Goal: Task Accomplishment & Management: Manage account settings

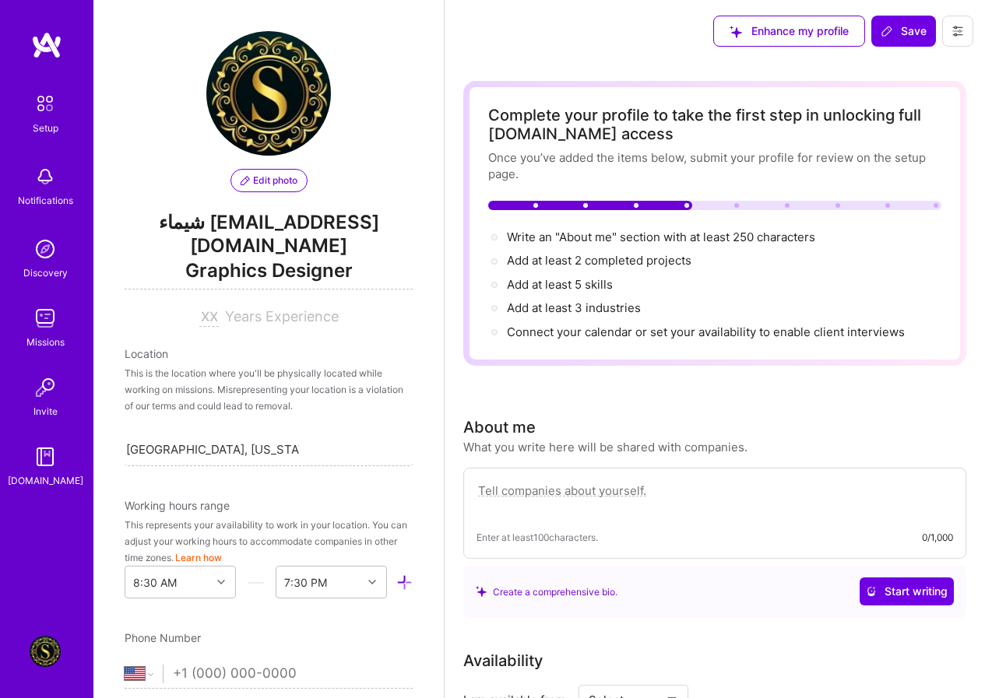
select select "US"
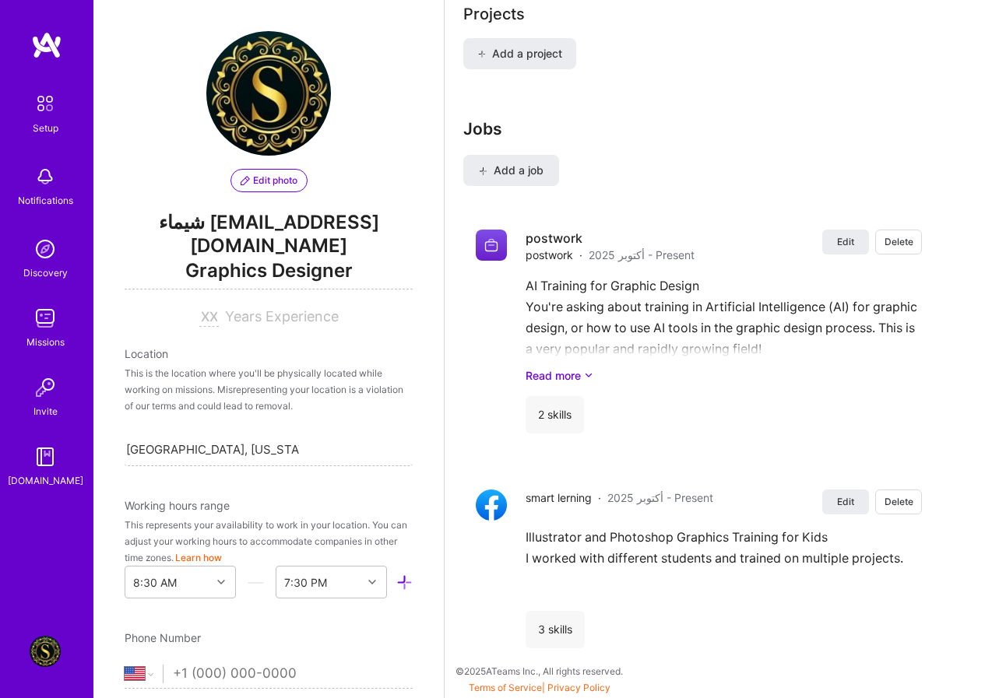
scroll to position [1363, 0]
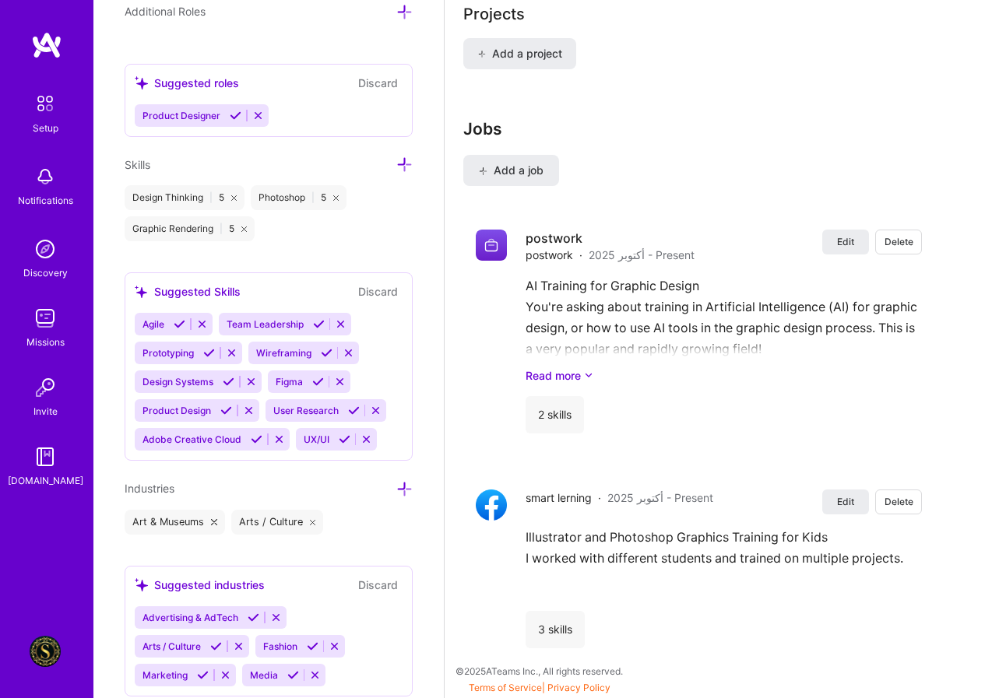
click at [652, 172] on div "Jobs Add a job Edit Delete postwork postwork · أكتوبر 2025 - Present Edit Delet…" at bounding box center [698, 390] width 471 height 542
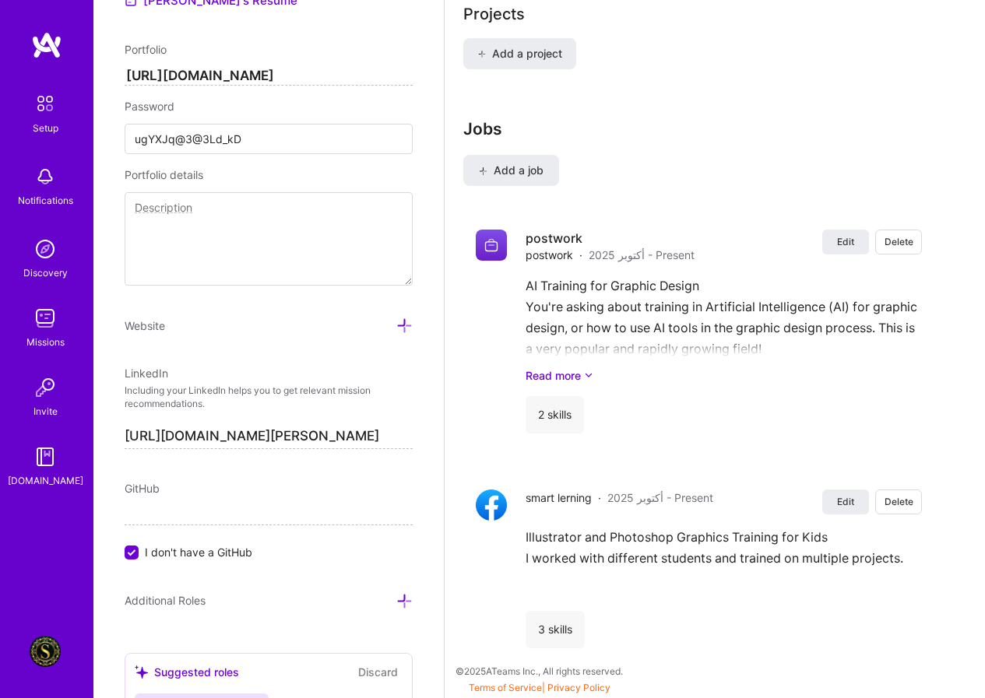
scroll to position [740, 0]
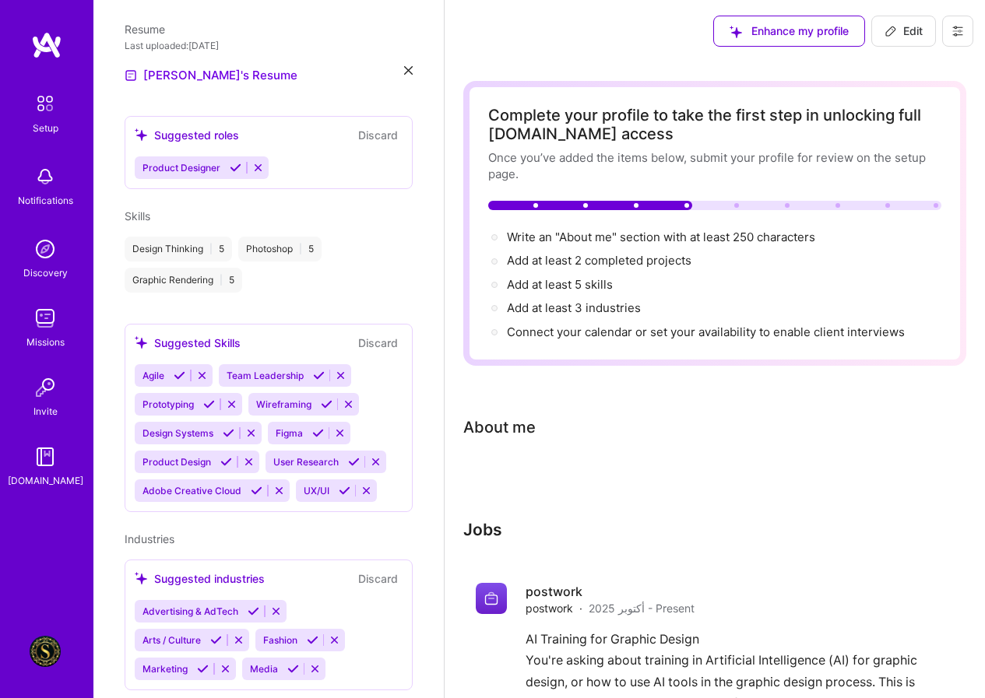
click at [909, 31] on span "Edit" at bounding box center [903, 31] width 38 height 16
select select "US"
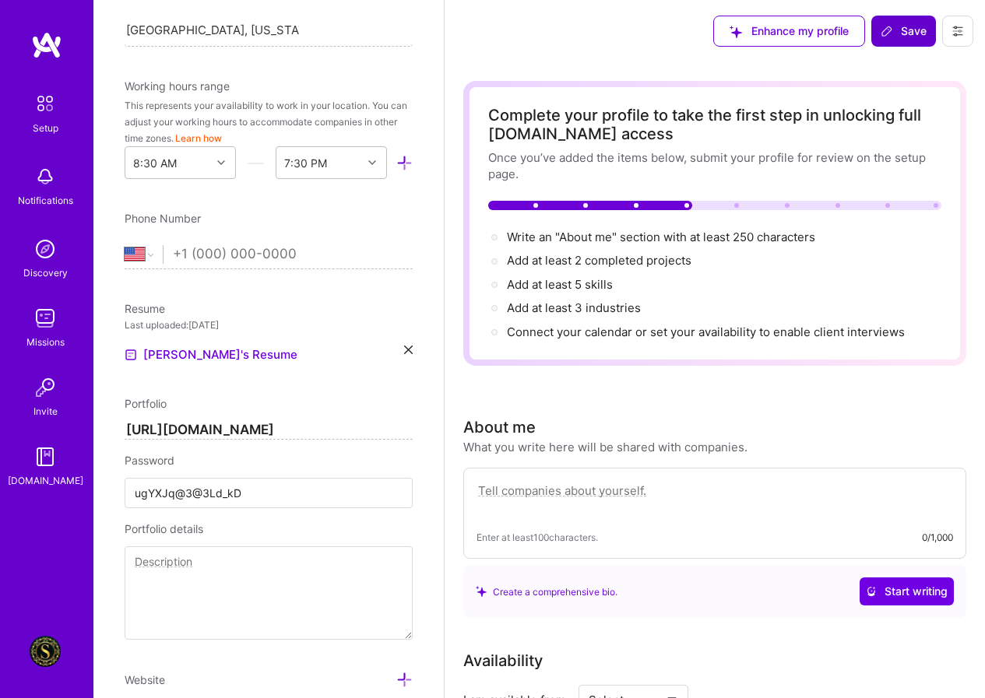
scroll to position [718, 0]
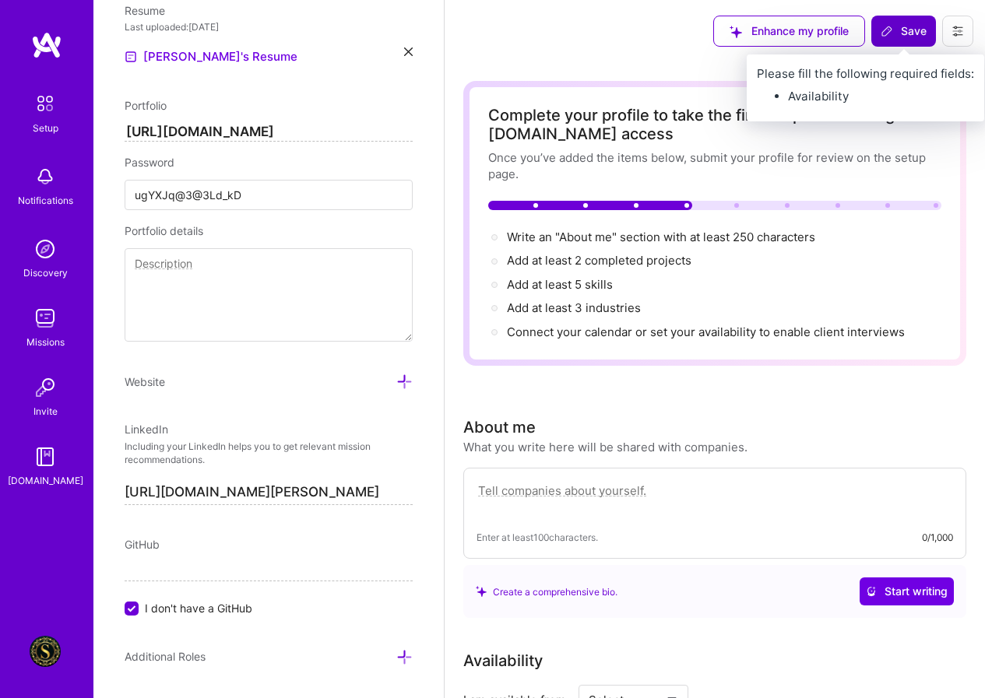
click at [926, 28] on span "Save" at bounding box center [904, 31] width 46 height 16
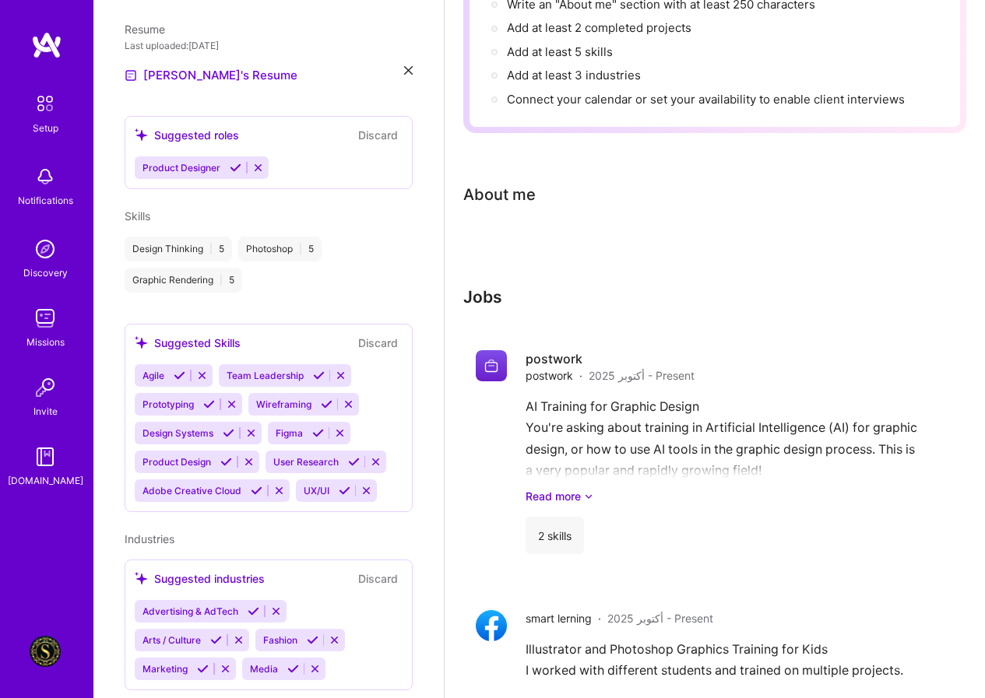
scroll to position [234, 0]
click at [262, 484] on button at bounding box center [256, 490] width 21 height 13
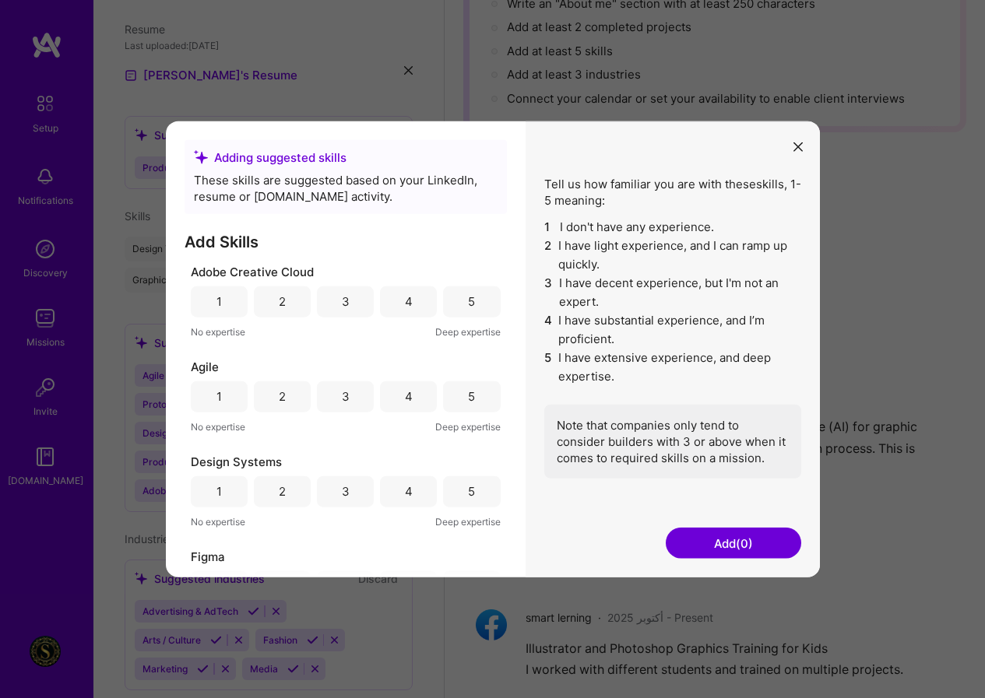
click at [468, 308] on div "5" at bounding box center [471, 302] width 7 height 16
click at [474, 397] on div "5" at bounding box center [471, 396] width 57 height 31
click at [469, 487] on div "5" at bounding box center [471, 492] width 7 height 16
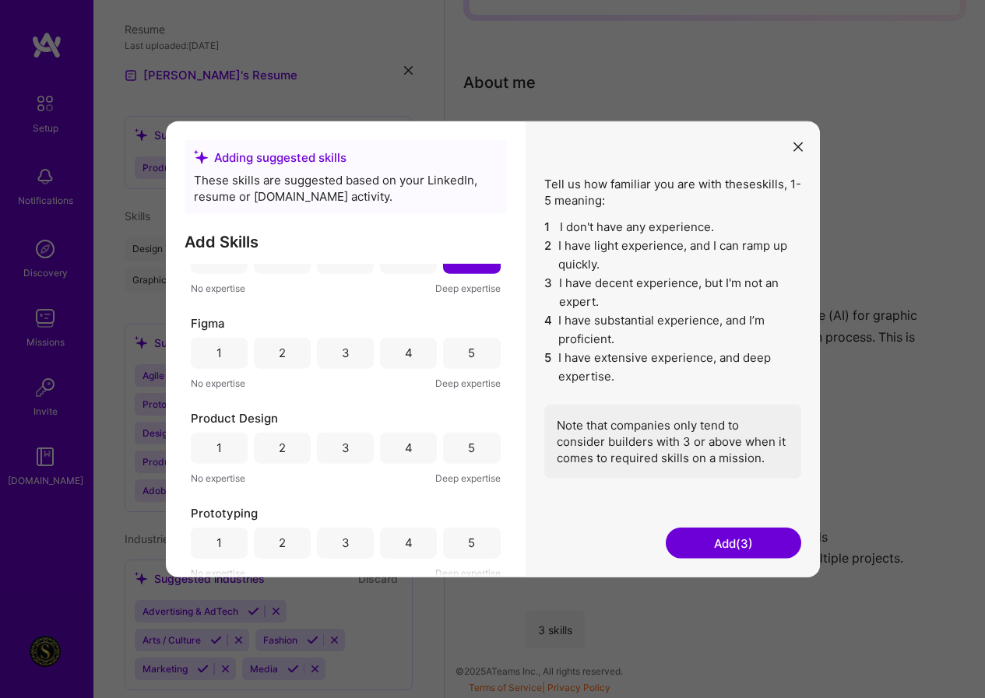
click at [454, 364] on div "5" at bounding box center [471, 352] width 57 height 31
click at [469, 423] on div "Product Design" at bounding box center [346, 418] width 310 height 16
click at [459, 350] on div "5" at bounding box center [471, 352] width 57 height 31
click at [283, 350] on div "2" at bounding box center [282, 353] width 7 height 16
click at [489, 357] on div "5" at bounding box center [471, 352] width 57 height 31
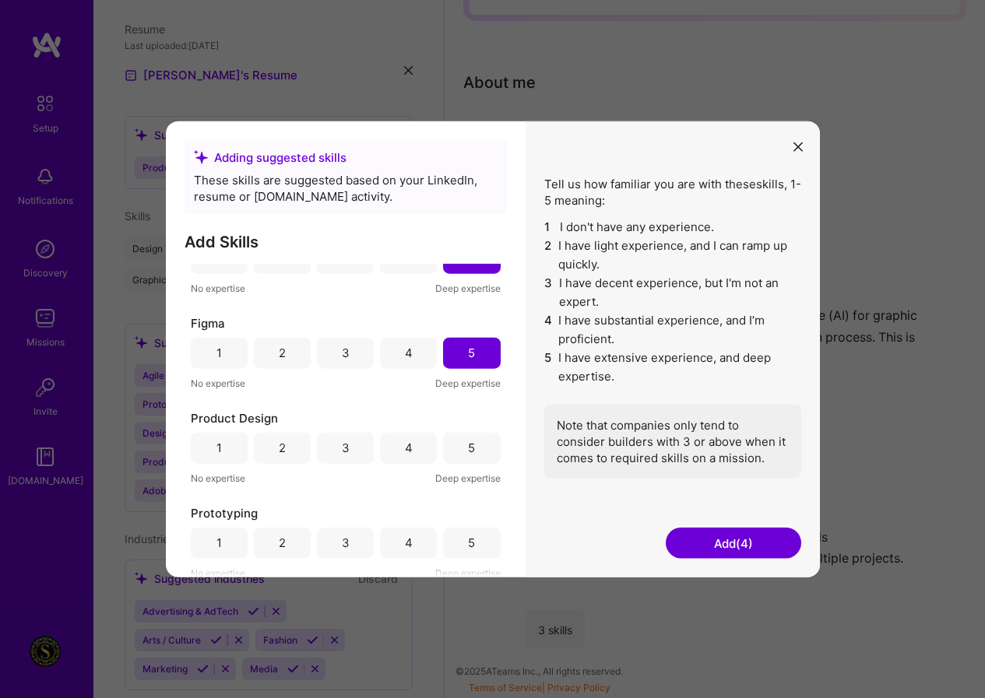
click at [466, 439] on div "5" at bounding box center [471, 447] width 57 height 31
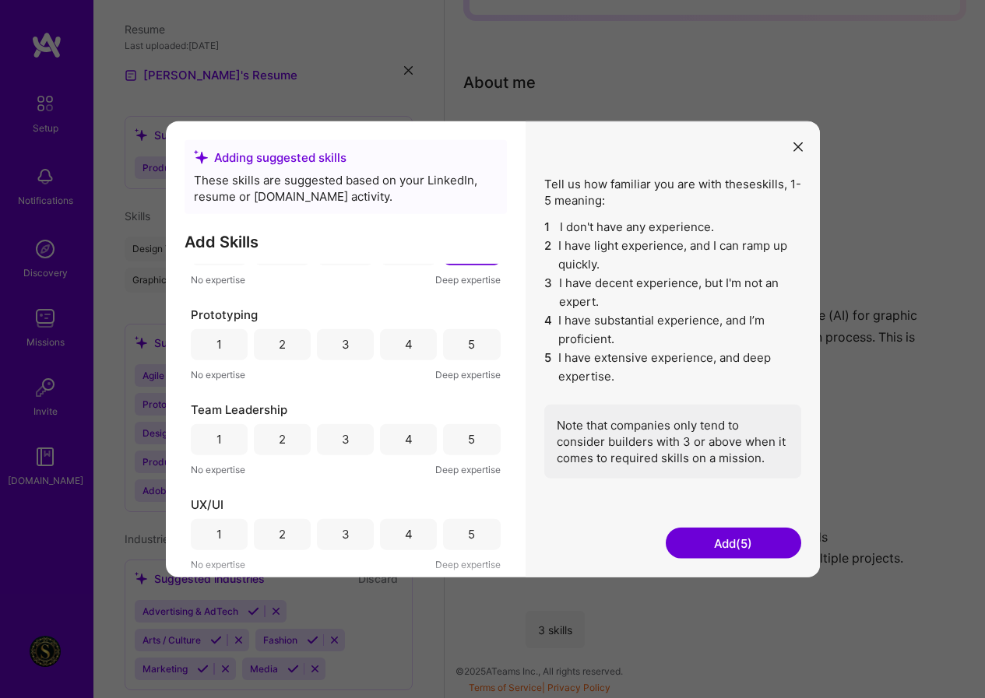
scroll to position [467, 0]
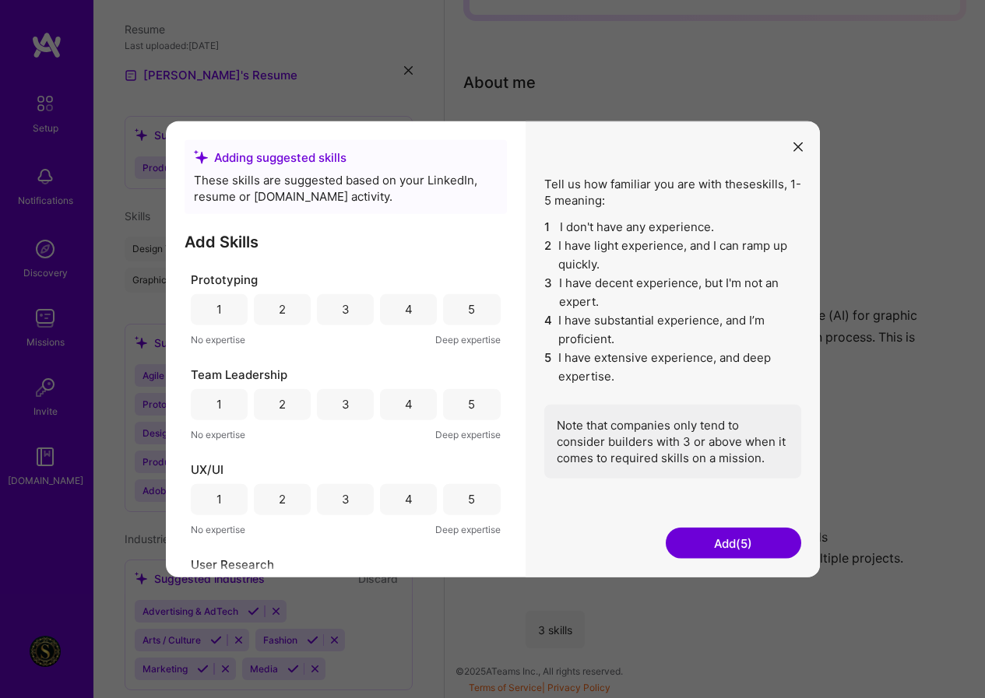
click at [451, 297] on div "5" at bounding box center [471, 309] width 57 height 31
click at [469, 406] on div "5" at bounding box center [471, 404] width 7 height 16
click at [472, 499] on div "5" at bounding box center [471, 499] width 57 height 31
click at [720, 537] on button "Add (8)" at bounding box center [733, 543] width 135 height 31
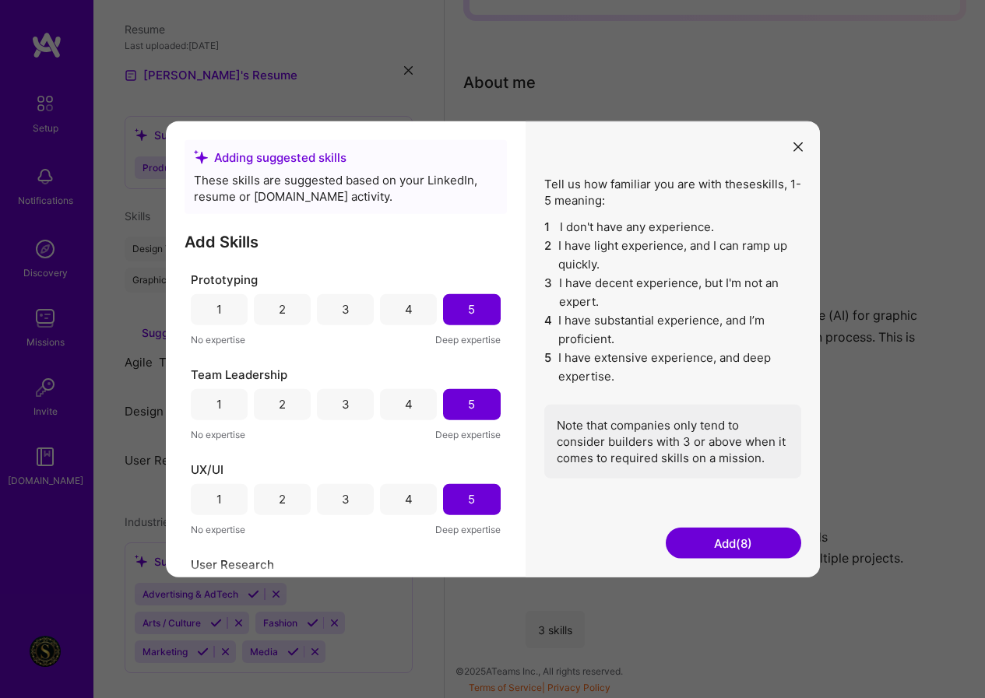
scroll to position [213, 0]
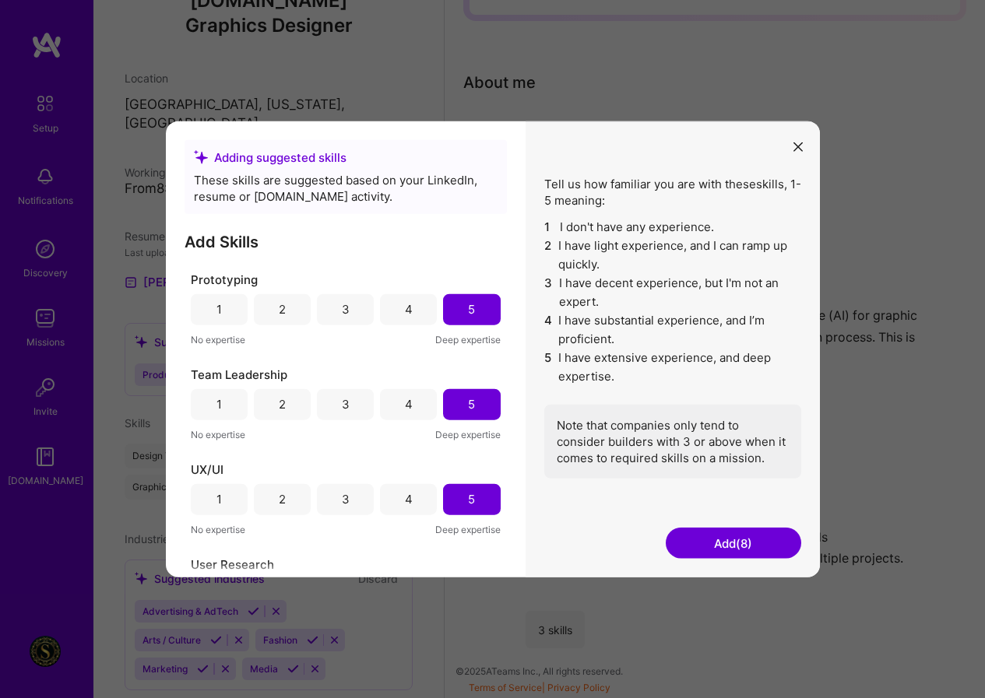
click at [720, 537] on button "Add (8)" at bounding box center [733, 543] width 135 height 31
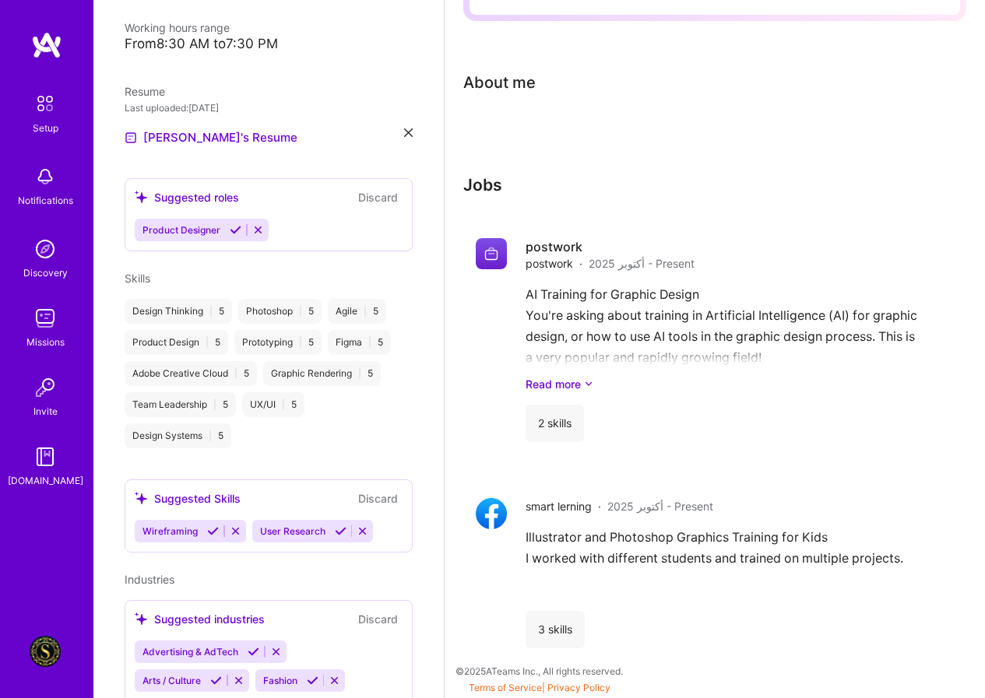
scroll to position [398, 0]
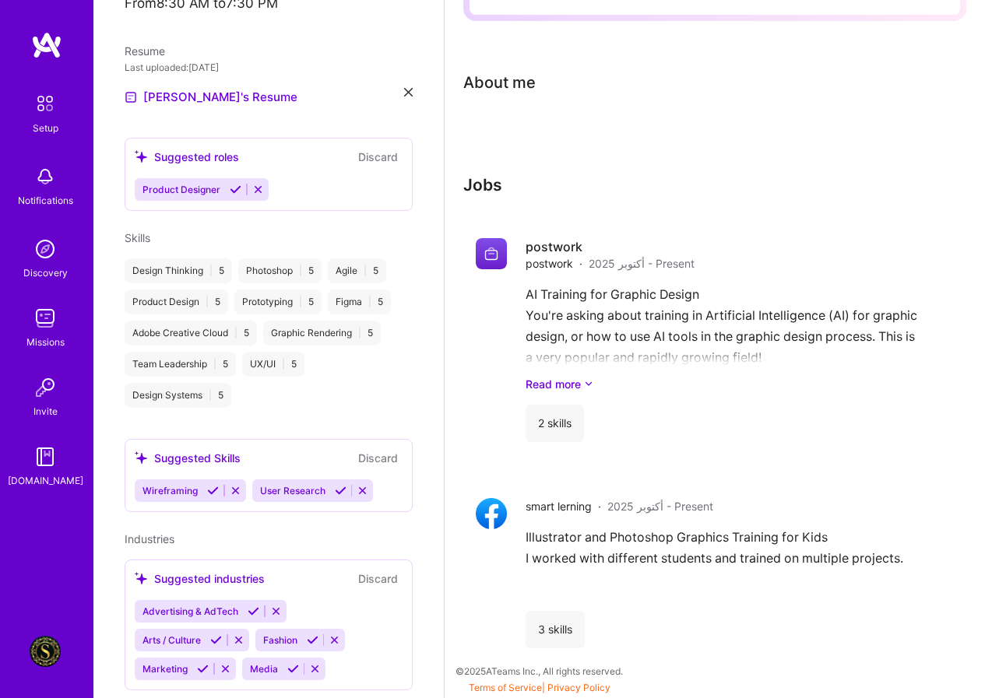
click at [209, 485] on icon at bounding box center [213, 491] width 12 height 12
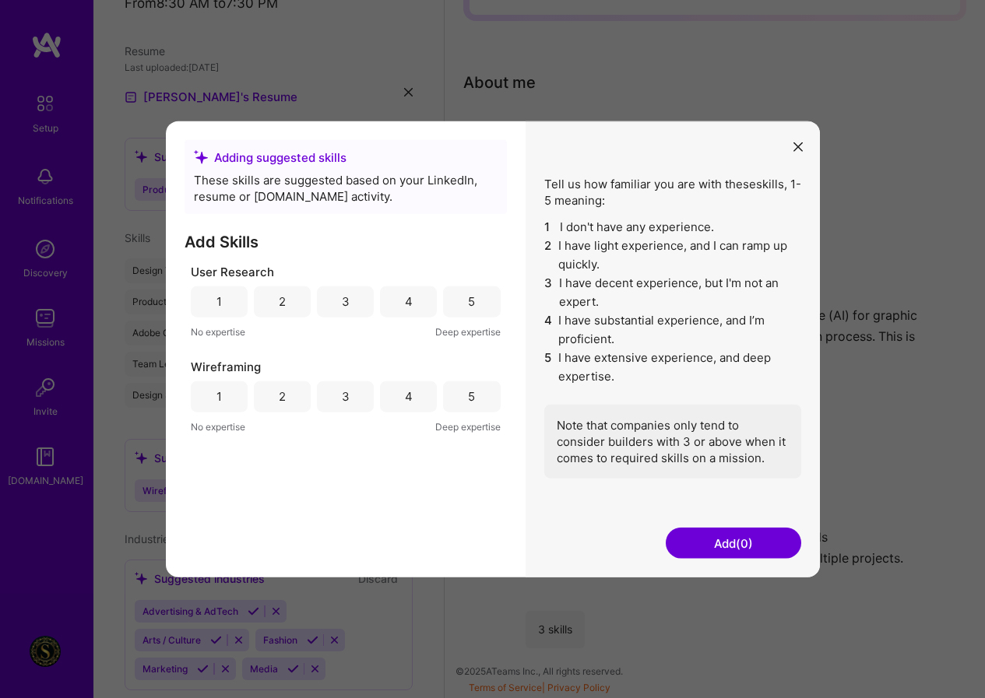
click at [472, 287] on div "5" at bounding box center [471, 301] width 57 height 31
click at [473, 393] on div "5" at bounding box center [471, 397] width 7 height 16
click at [747, 555] on button "Add (2)" at bounding box center [733, 543] width 135 height 31
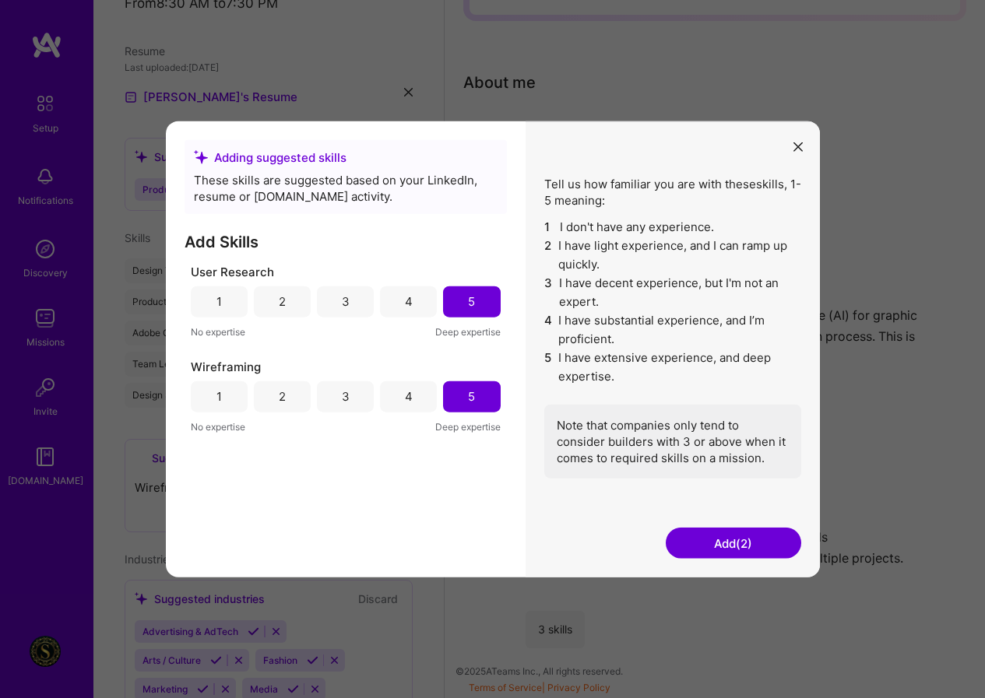
click at [747, 543] on button "Add (2)" at bounding box center [733, 543] width 135 height 31
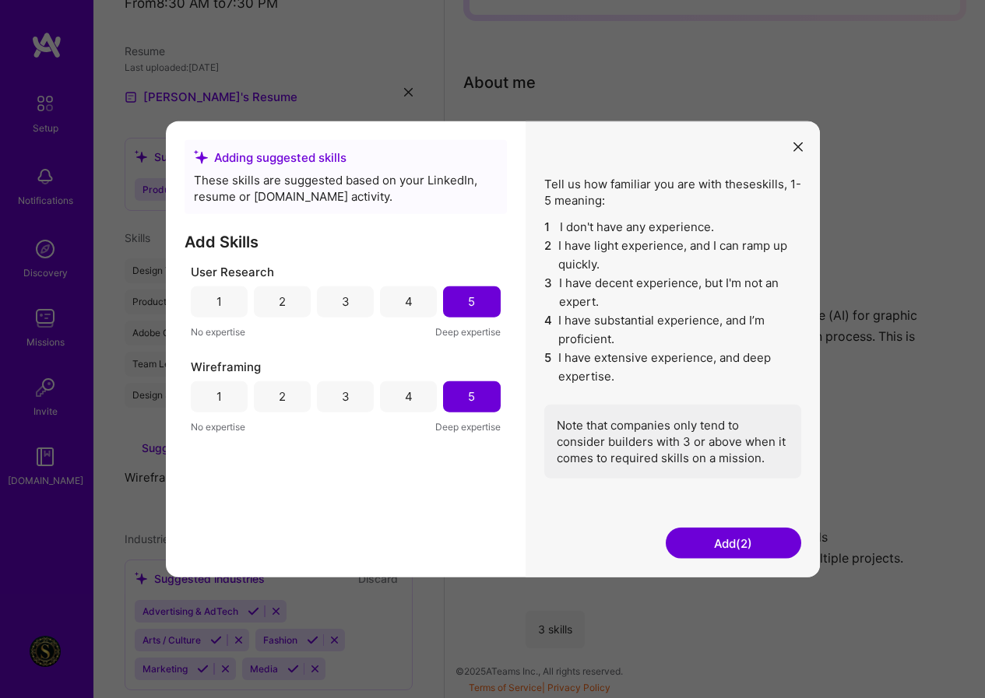
scroll to position [306, 0]
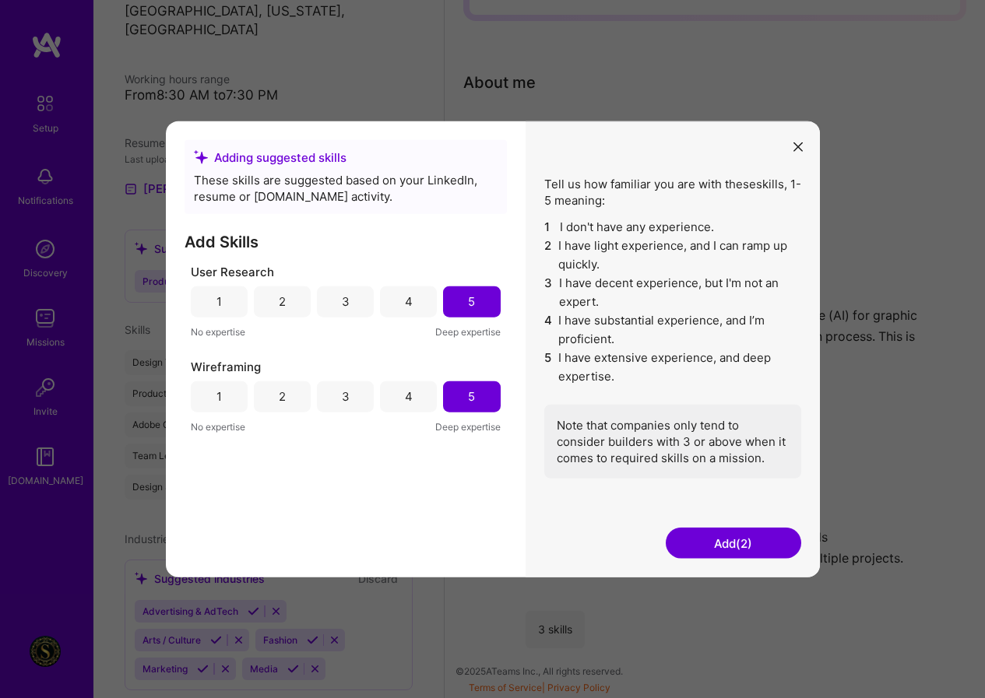
click at [747, 541] on button "Add (2)" at bounding box center [733, 543] width 135 height 31
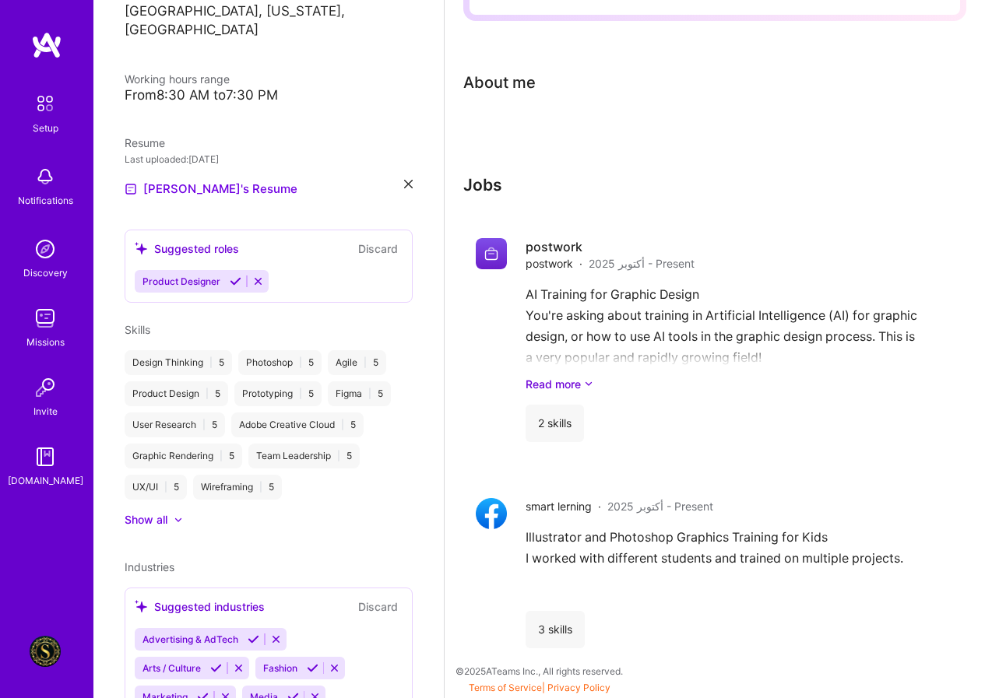
scroll to position [334, 0]
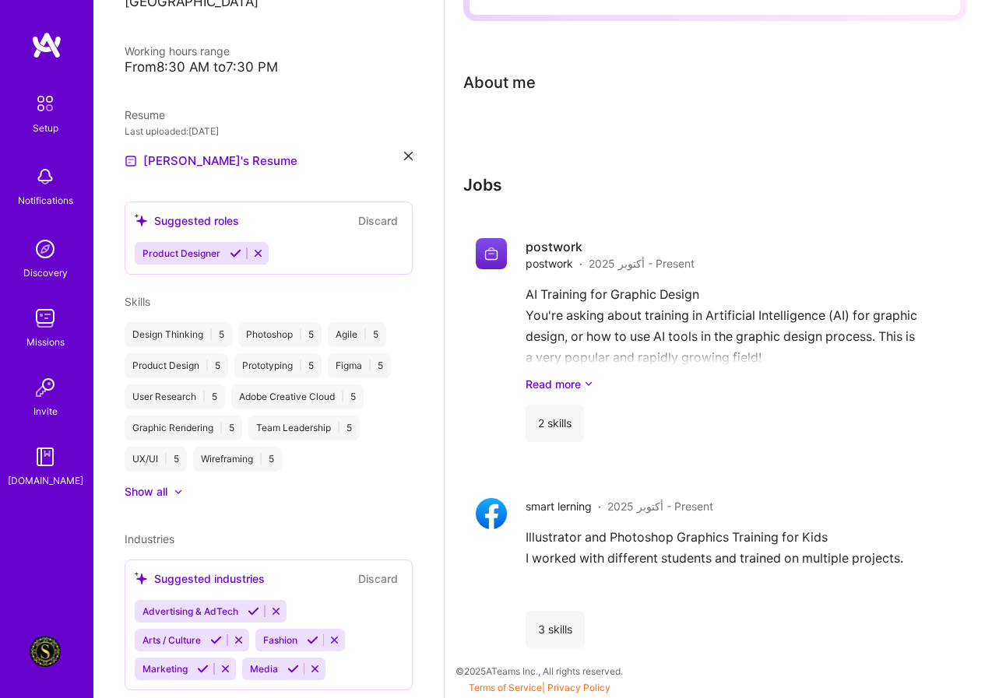
click at [747, 541] on div "Illustrator and Photoshop Graphics Training for Kids I worked with different st…" at bounding box center [724, 563] width 396 height 72
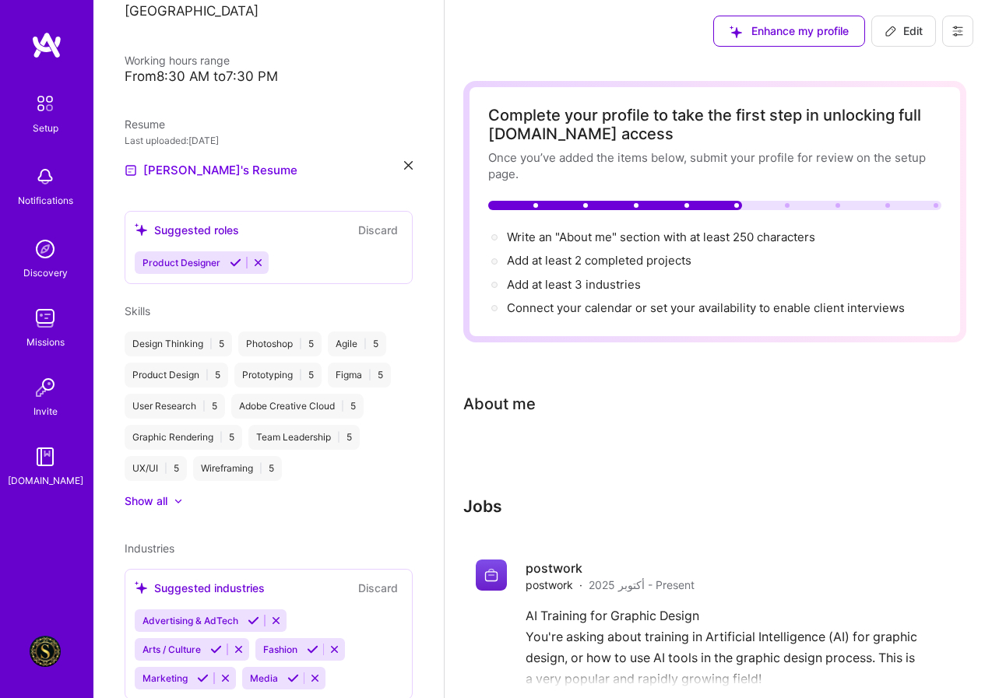
scroll to position [334, 0]
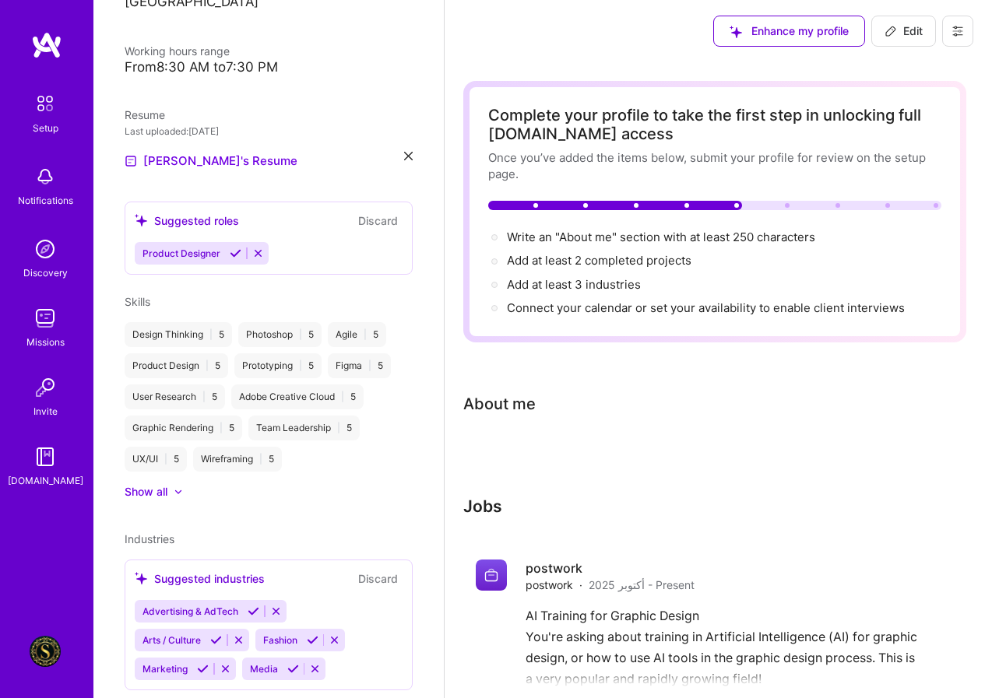
click at [216, 635] on icon at bounding box center [216, 641] width 12 height 12
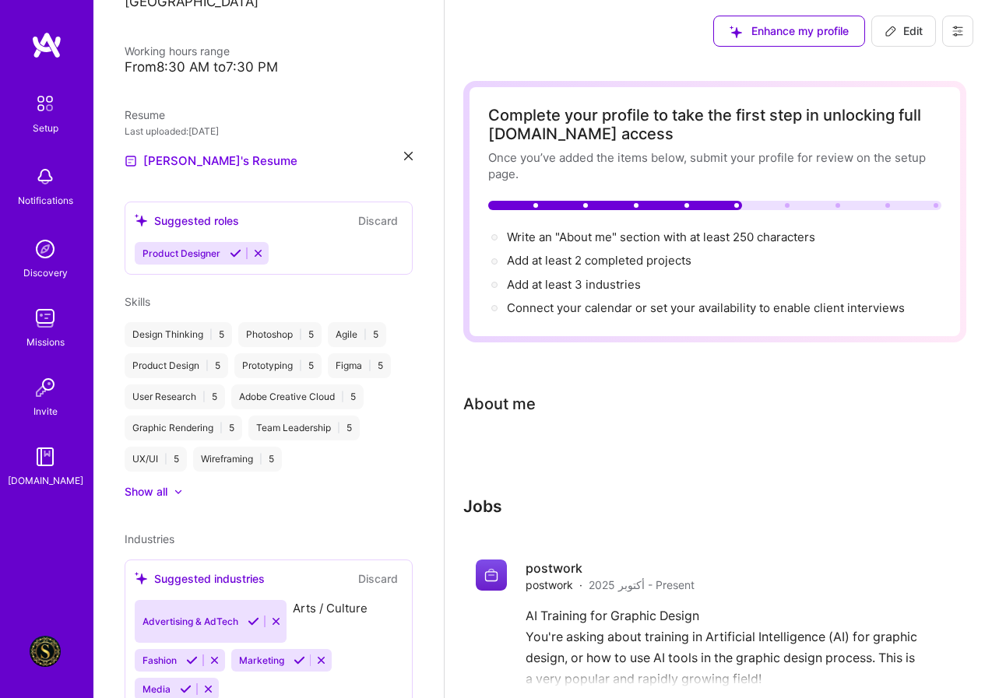
scroll to position [305, 0]
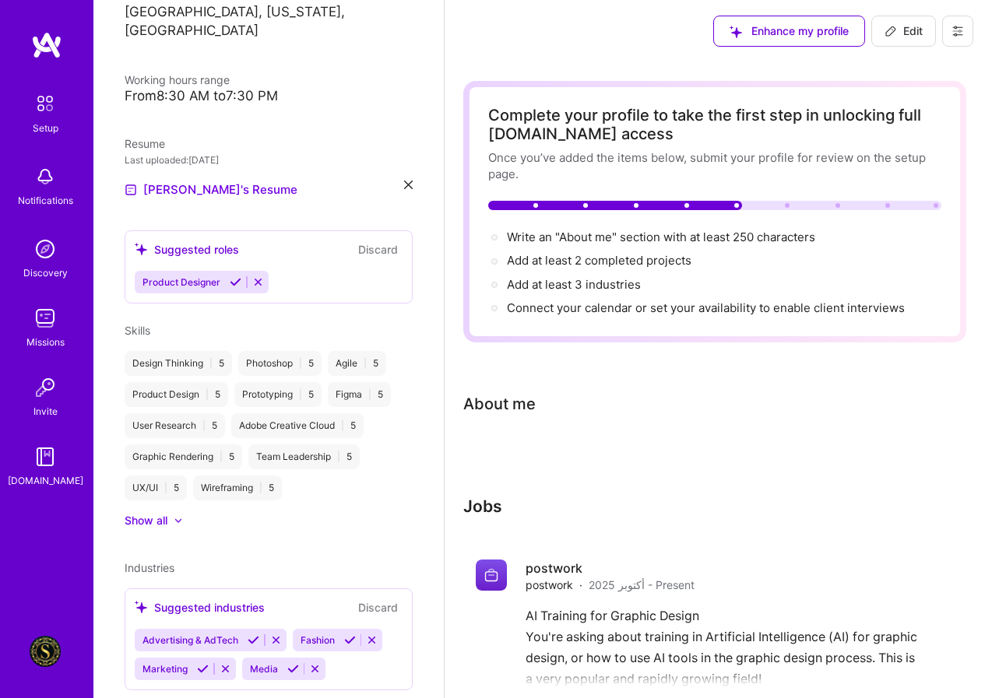
click at [199, 663] on icon at bounding box center [203, 669] width 12 height 12
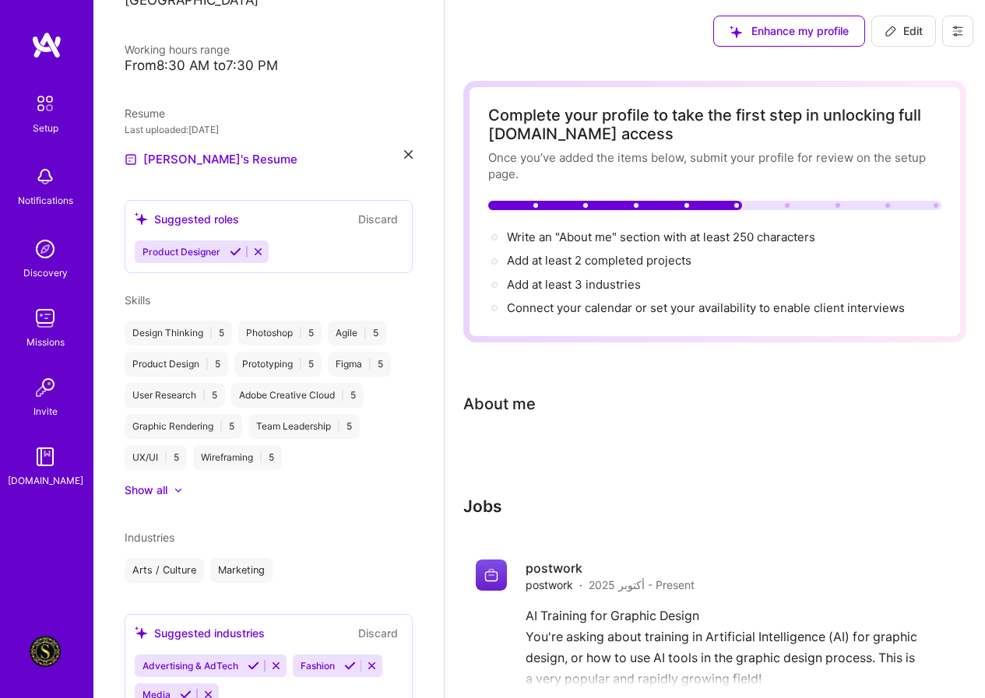
scroll to position [361, 0]
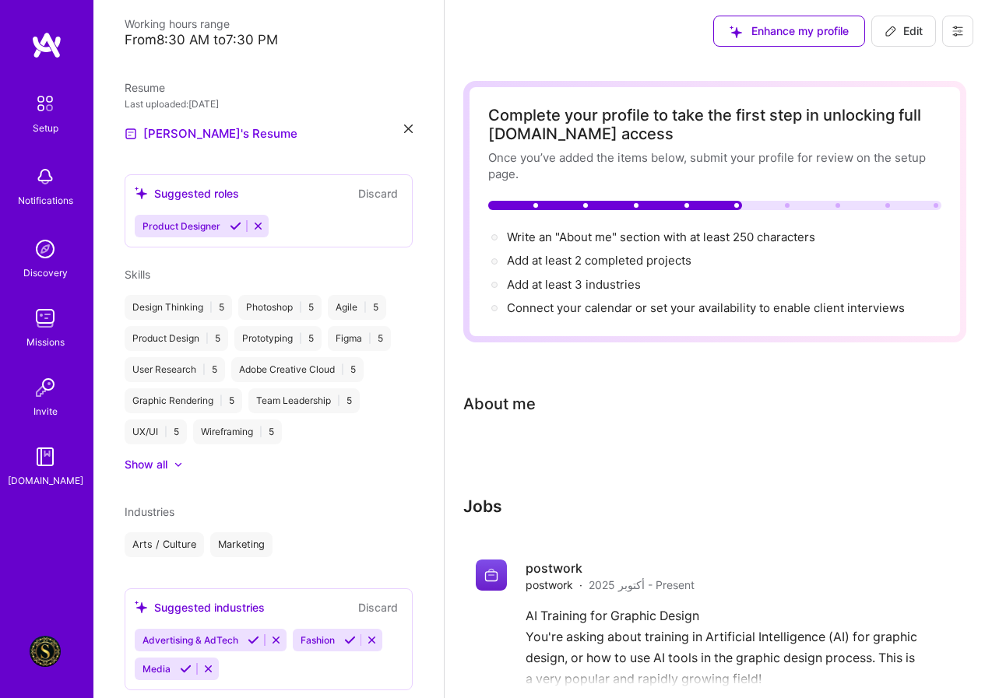
click at [349, 635] on icon at bounding box center [350, 641] width 12 height 12
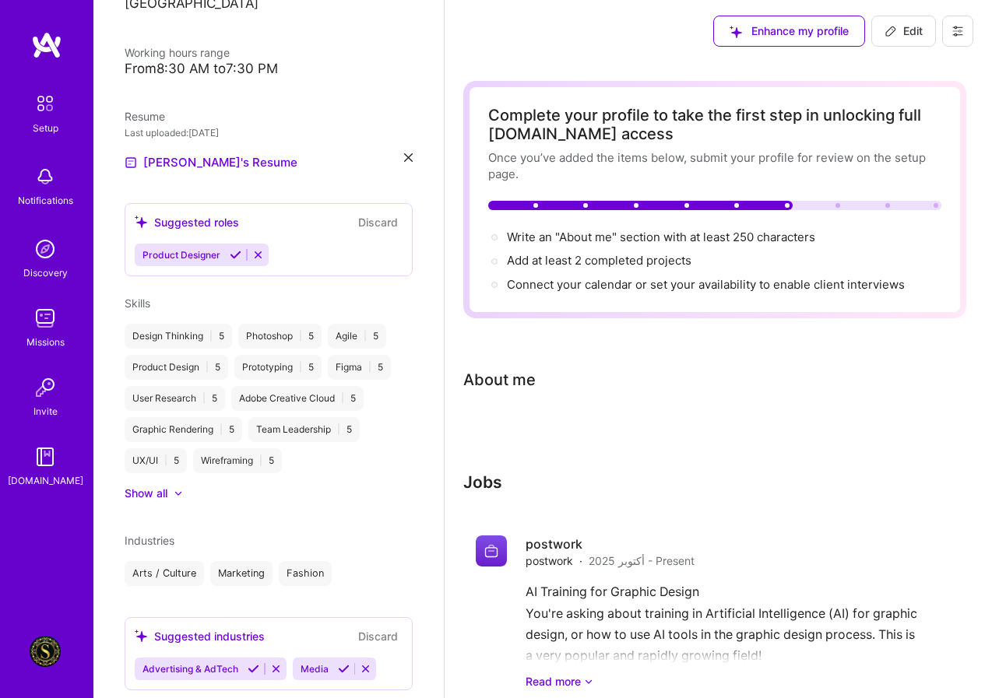
click at [346, 663] on icon at bounding box center [344, 669] width 12 height 12
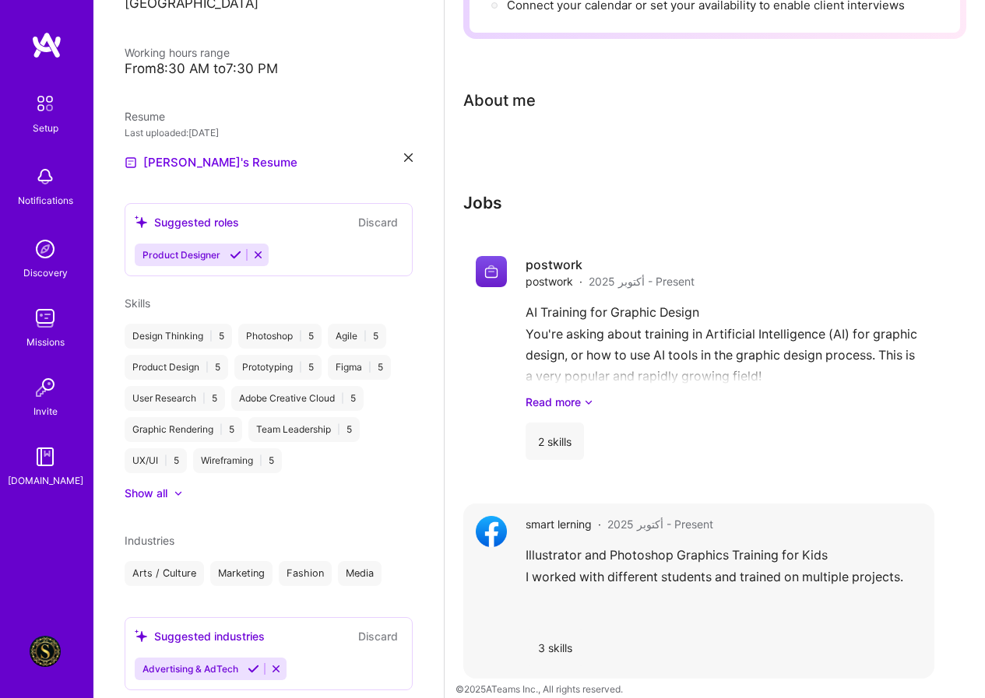
scroll to position [297, 0]
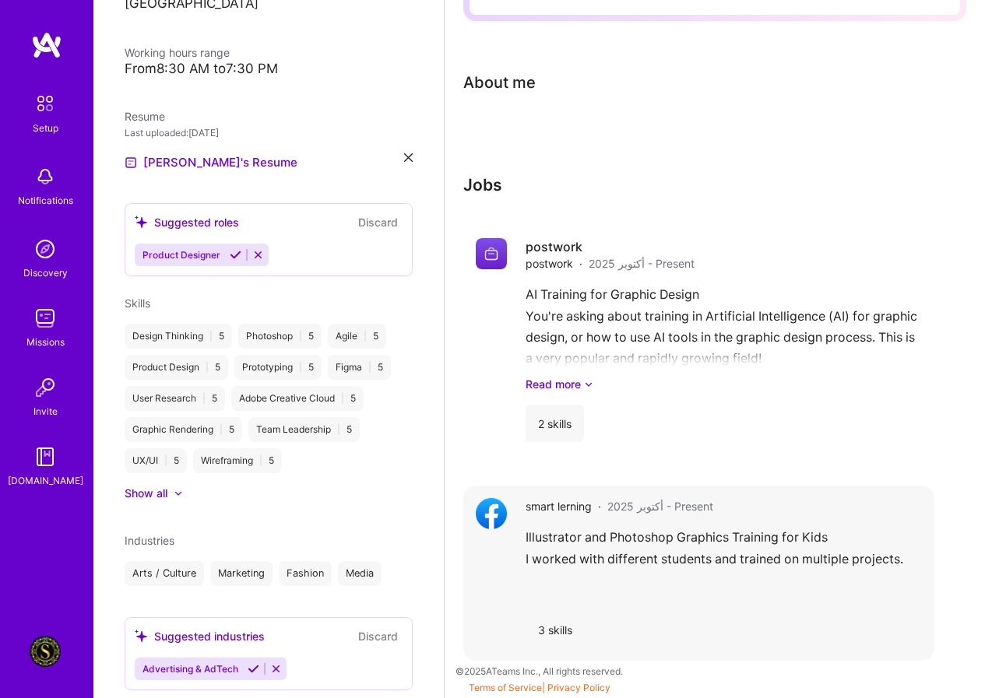
click at [564, 630] on div "3 skills" at bounding box center [555, 629] width 59 height 37
click at [547, 629] on div "3 skills" at bounding box center [555, 629] width 59 height 37
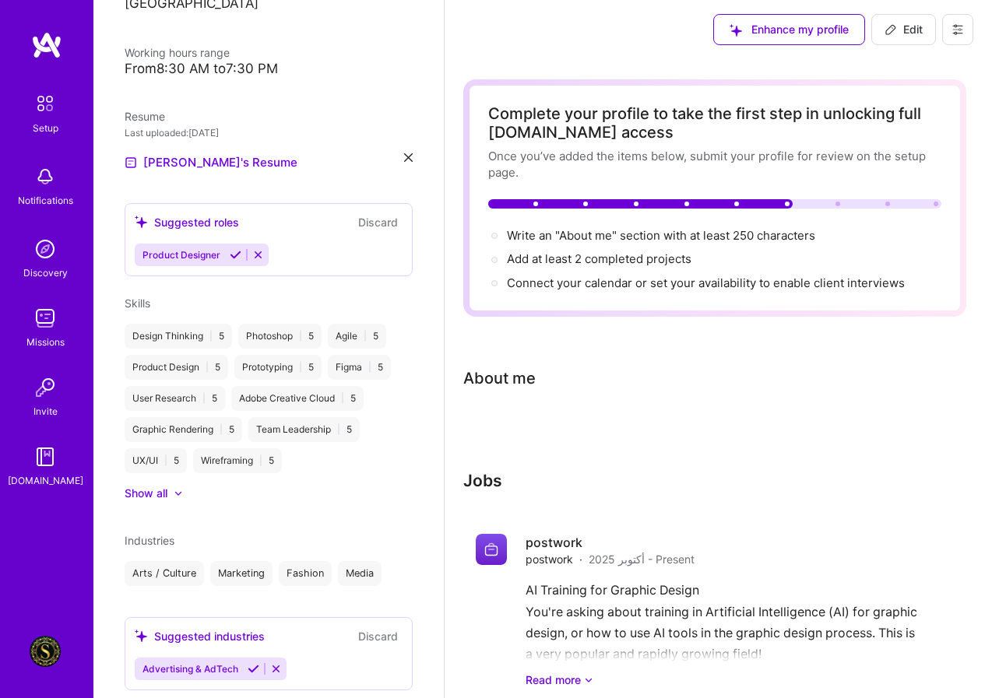
scroll to position [0, 0]
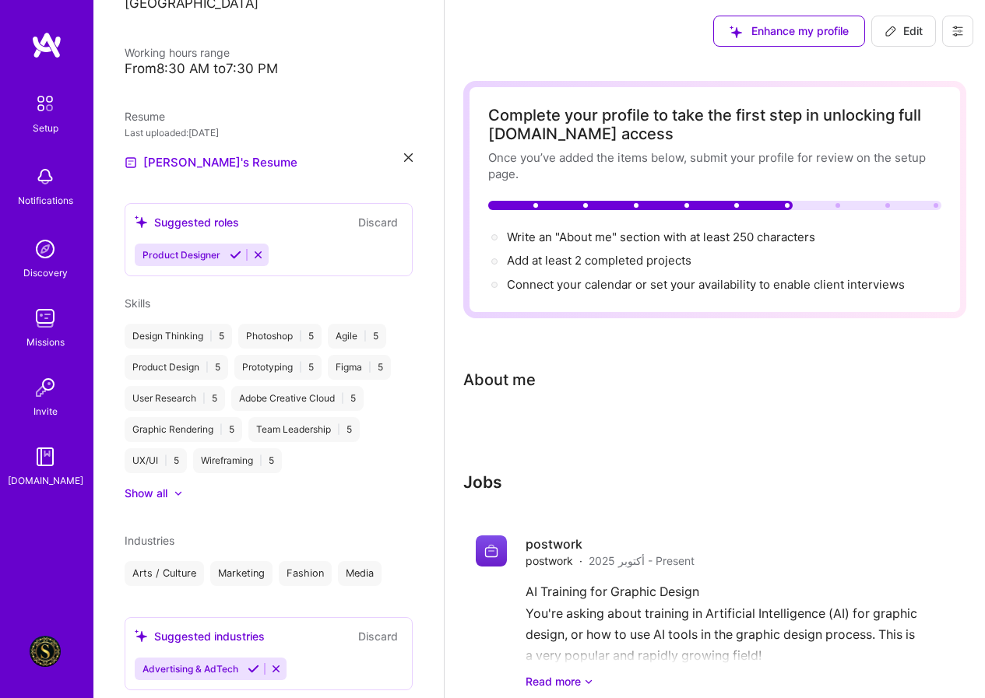
click at [900, 26] on span "Edit" at bounding box center [903, 31] width 38 height 16
select select "US"
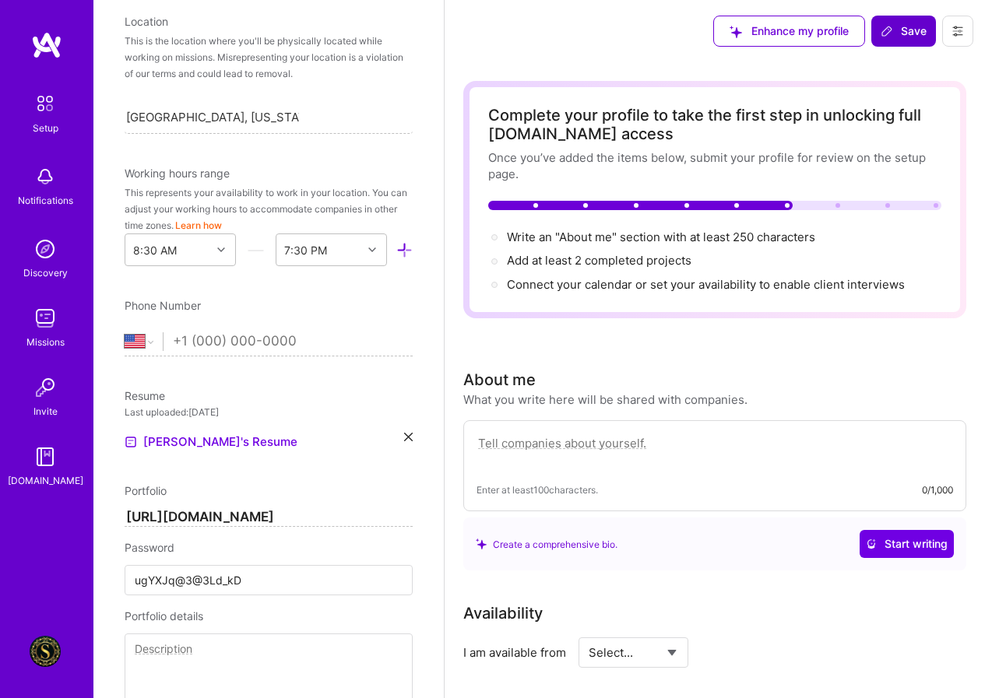
scroll to position [839, 0]
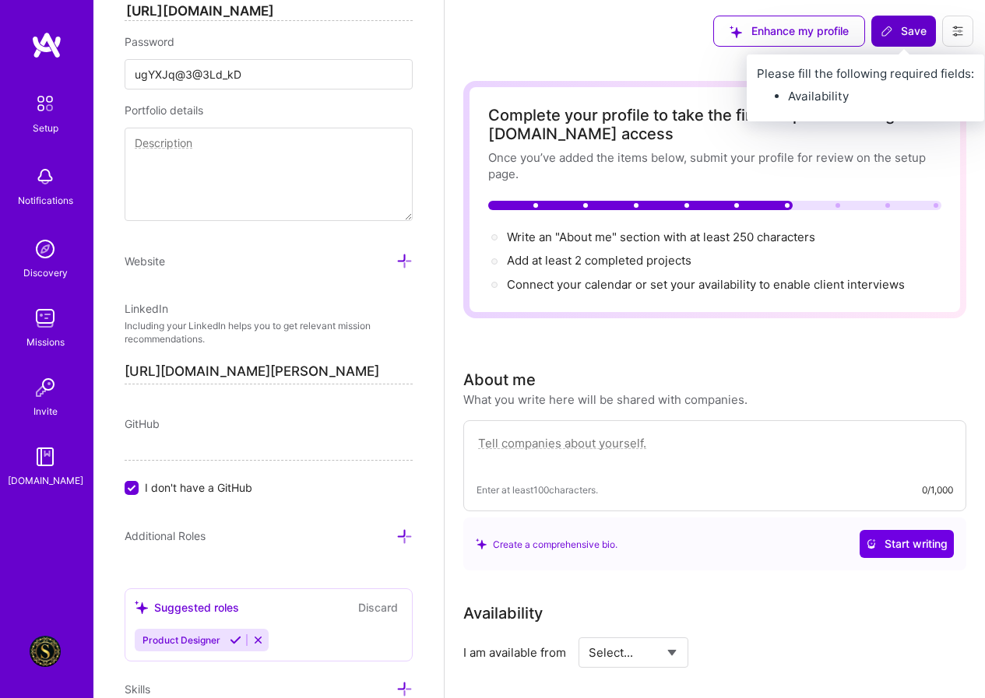
click at [912, 43] on button "Save" at bounding box center [903, 31] width 65 height 31
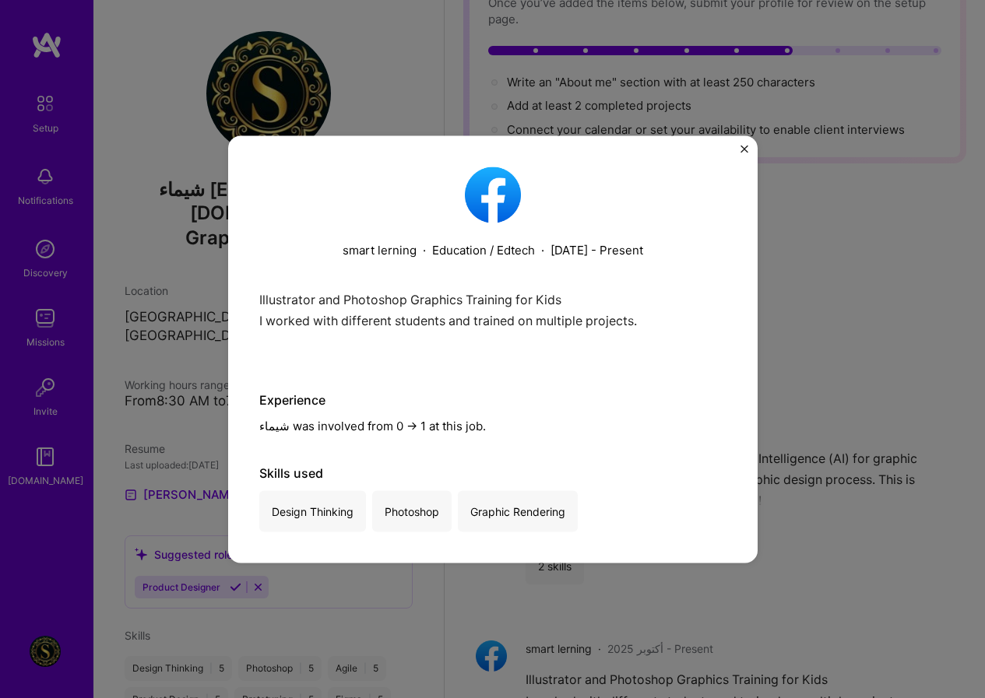
scroll to position [156, 0]
click at [744, 150] on img "Close" at bounding box center [744, 149] width 8 height 8
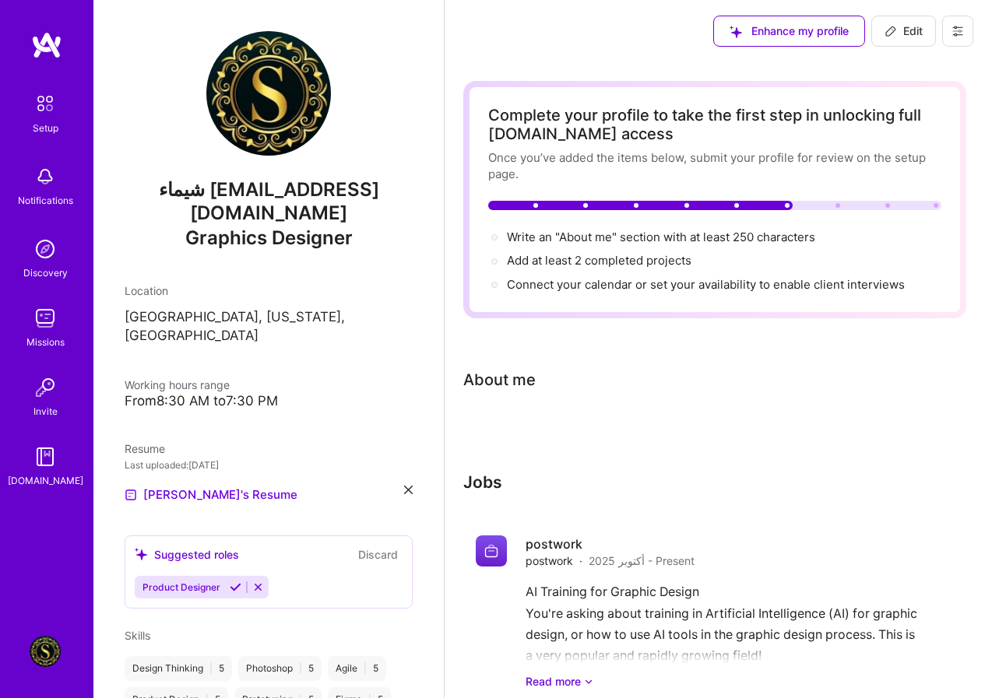
click at [955, 26] on icon at bounding box center [957, 31] width 12 height 12
click at [813, 62] on div "Enhance my profile Edit" at bounding box center [843, 31] width 283 height 62
click at [512, 408] on div "Complete your profile to take the first step in unlocking full A.Team access On…" at bounding box center [714, 519] width 503 height 877
click at [512, 424] on div at bounding box center [714, 432] width 503 height 19
click at [548, 372] on div "About me" at bounding box center [714, 379] width 503 height 23
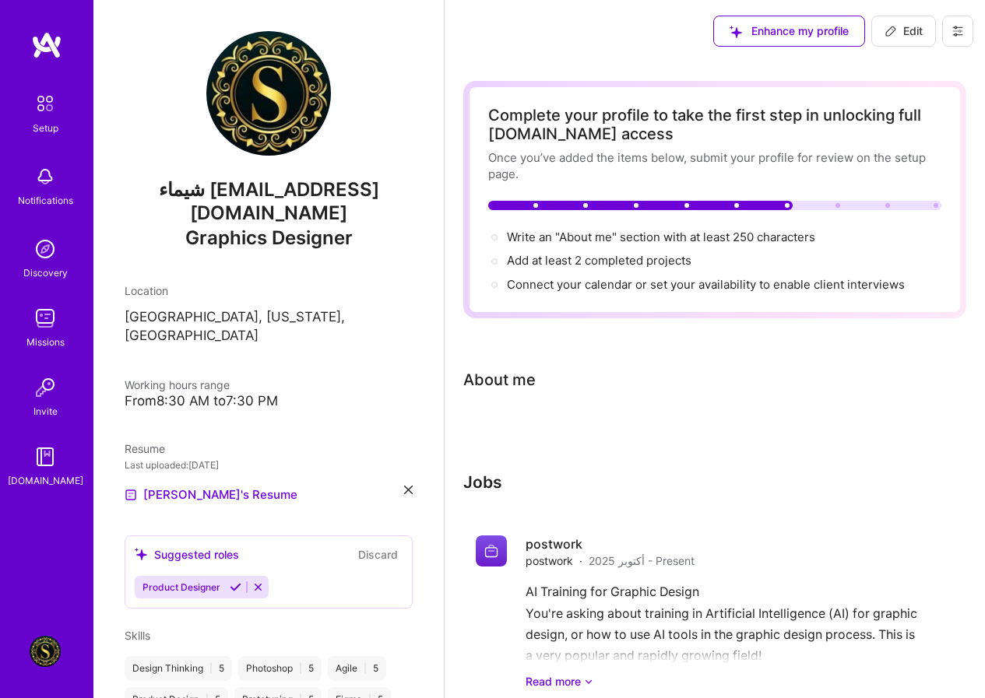
click at [534, 424] on div at bounding box center [714, 432] width 503 height 19
click at [534, 441] on div at bounding box center [714, 432] width 503 height 19
click at [700, 242] on span "Write an "About me" section with at least 250 characters →" at bounding box center [669, 237] width 325 height 15
select select "US"
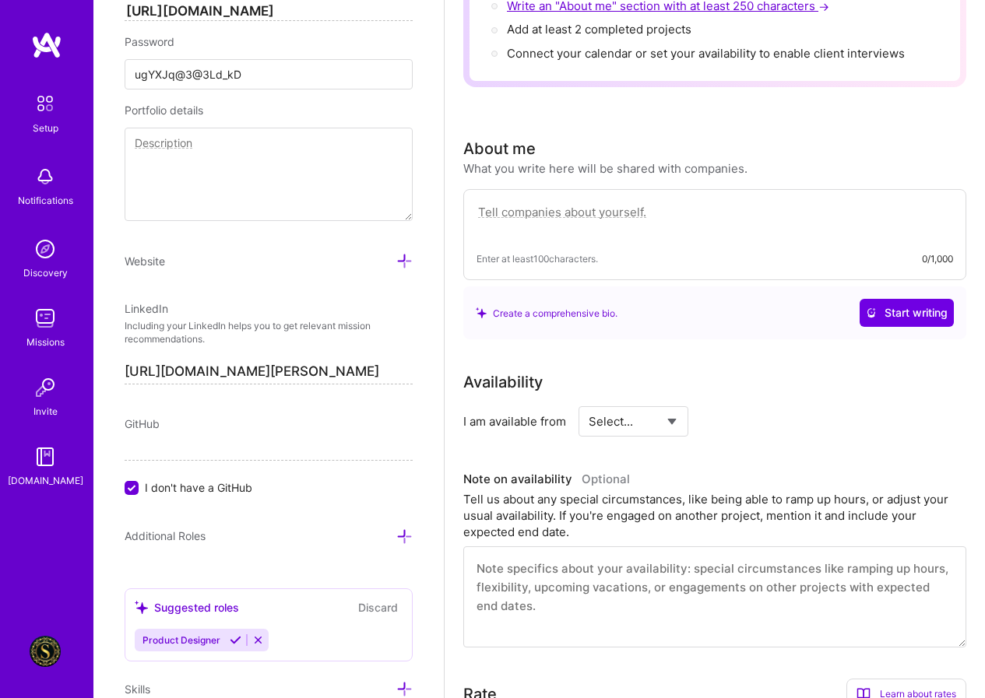
scroll to position [368, 0]
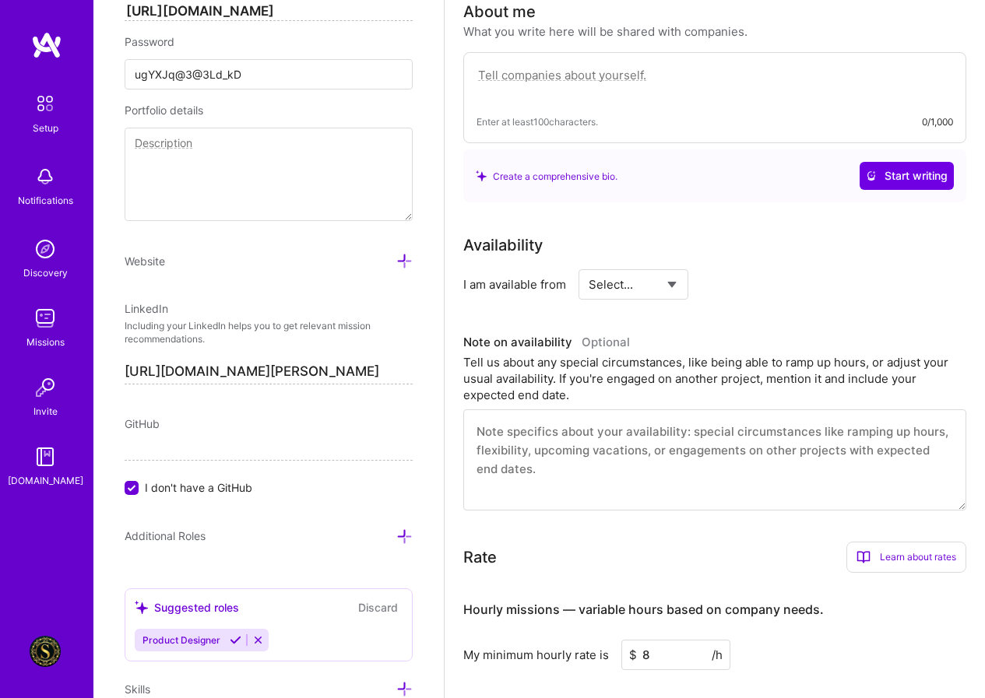
click at [547, 86] on textarea at bounding box center [714, 83] width 476 height 36
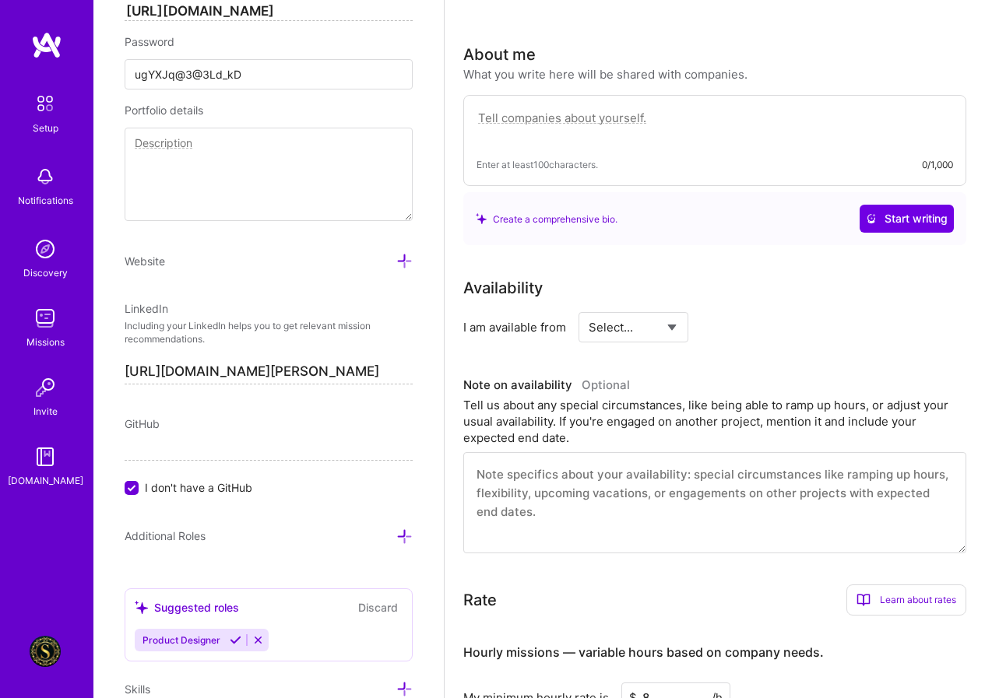
scroll to position [290, 0]
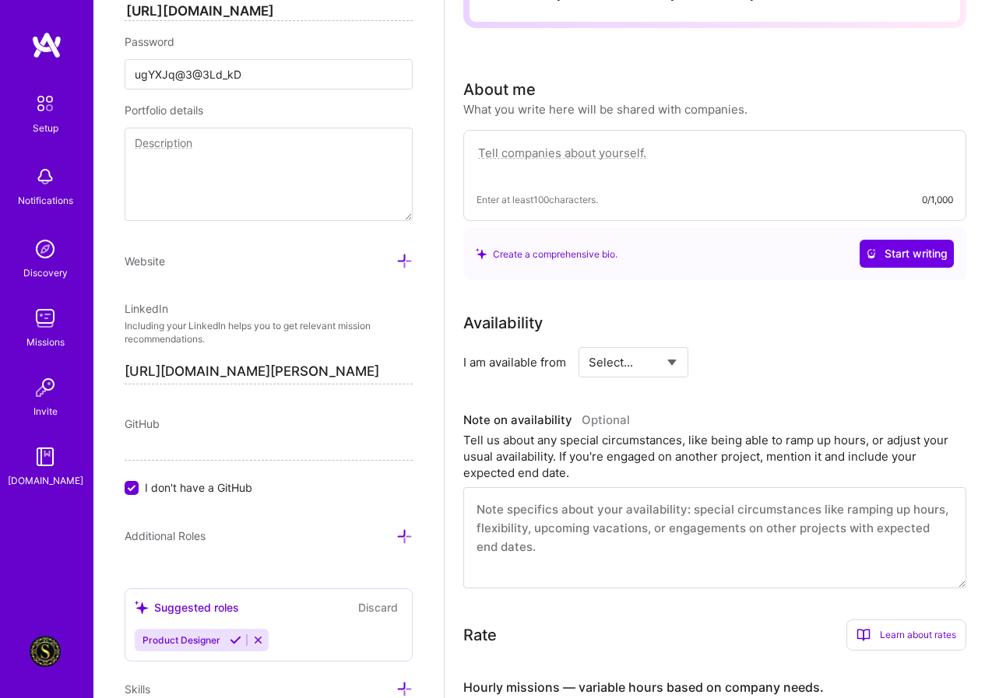
drag, startPoint x: 578, startPoint y: 202, endPoint x: 574, endPoint y: 156, distance: 46.9
click at [574, 156] on textarea at bounding box center [714, 161] width 476 height 36
paste textarea "Professional Summary (Good for LinkedIn/Bio) I am a dedicated Graphic Designer …"
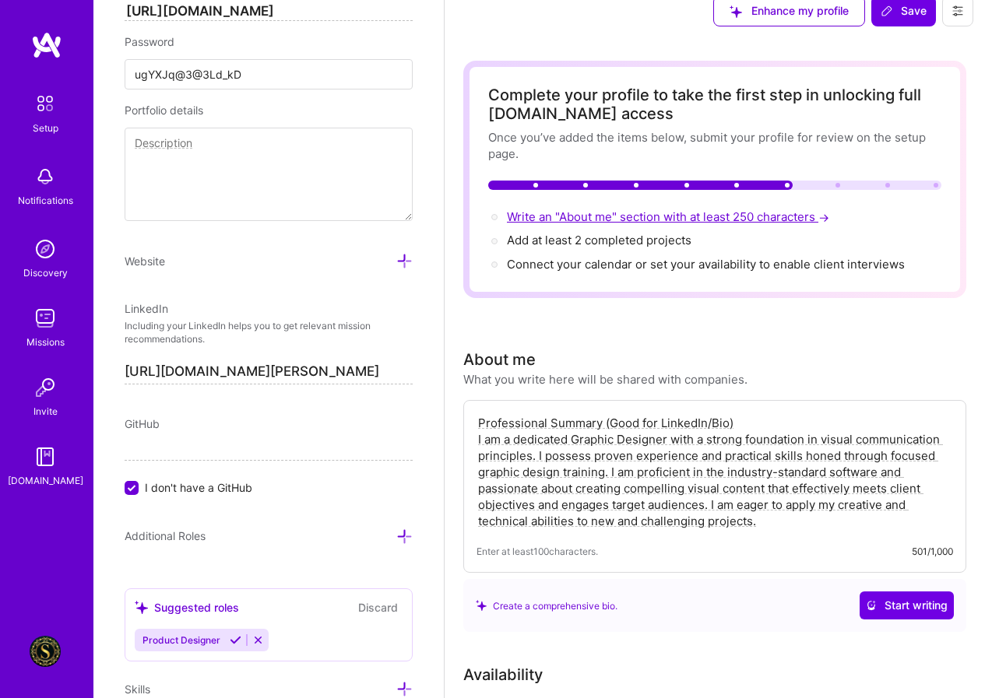
scroll to position [0, 0]
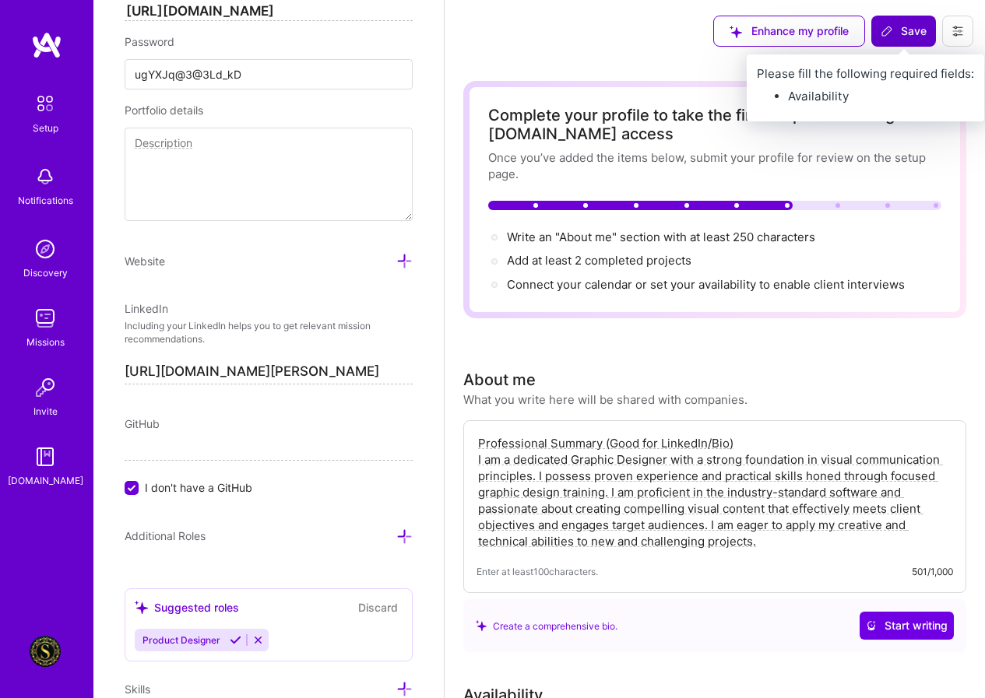
type textarea "Professional Summary (Good for LinkedIn/Bio) I am a dedicated Graphic Designer …"
click at [894, 26] on span "Save" at bounding box center [904, 31] width 46 height 16
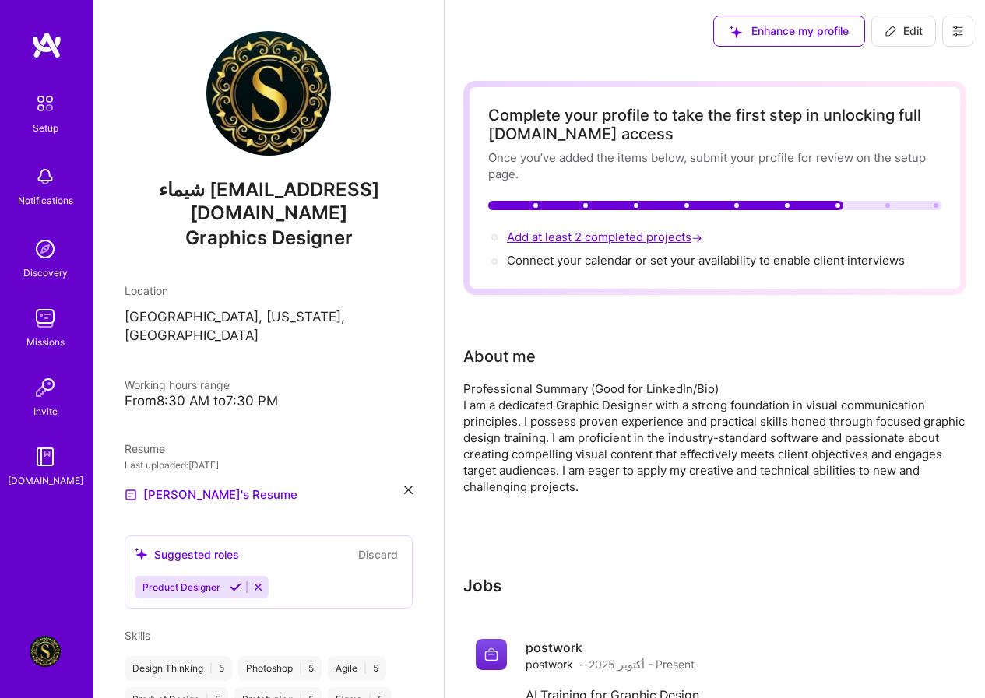
click at [623, 237] on span "Add at least 2 completed projects →" at bounding box center [606, 237] width 199 height 15
select select "US"
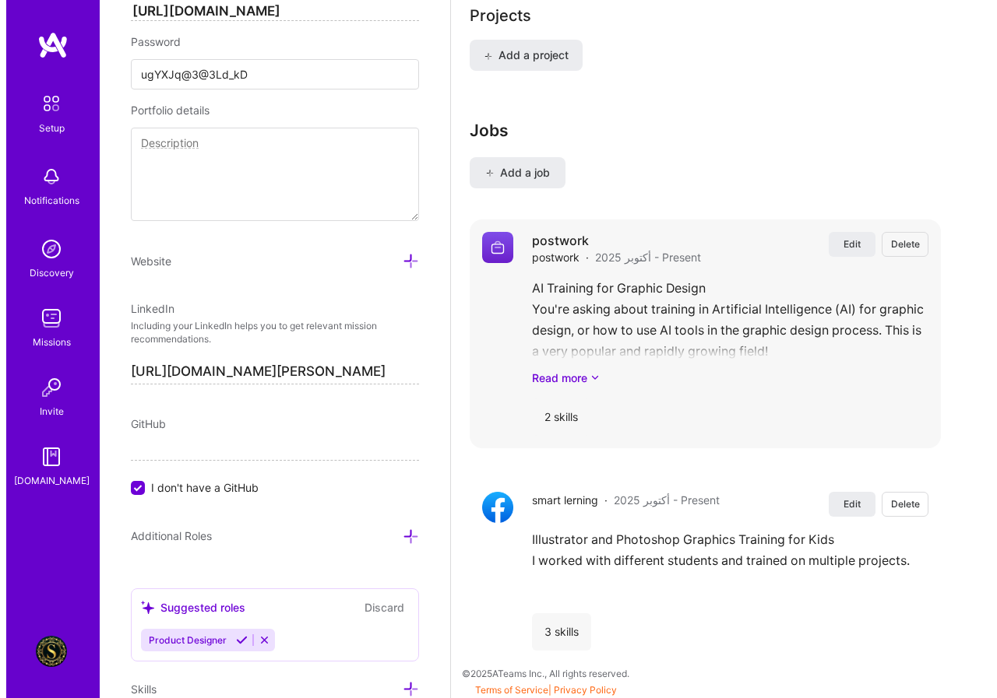
scroll to position [1248, 0]
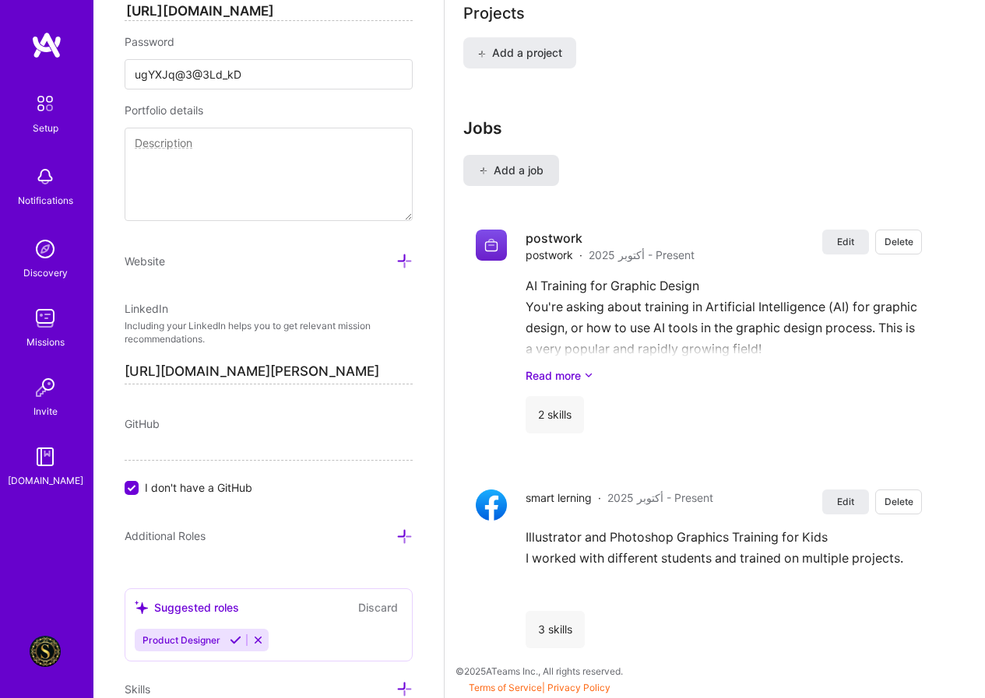
click at [506, 174] on span "Add a job" at bounding box center [511, 171] width 65 height 16
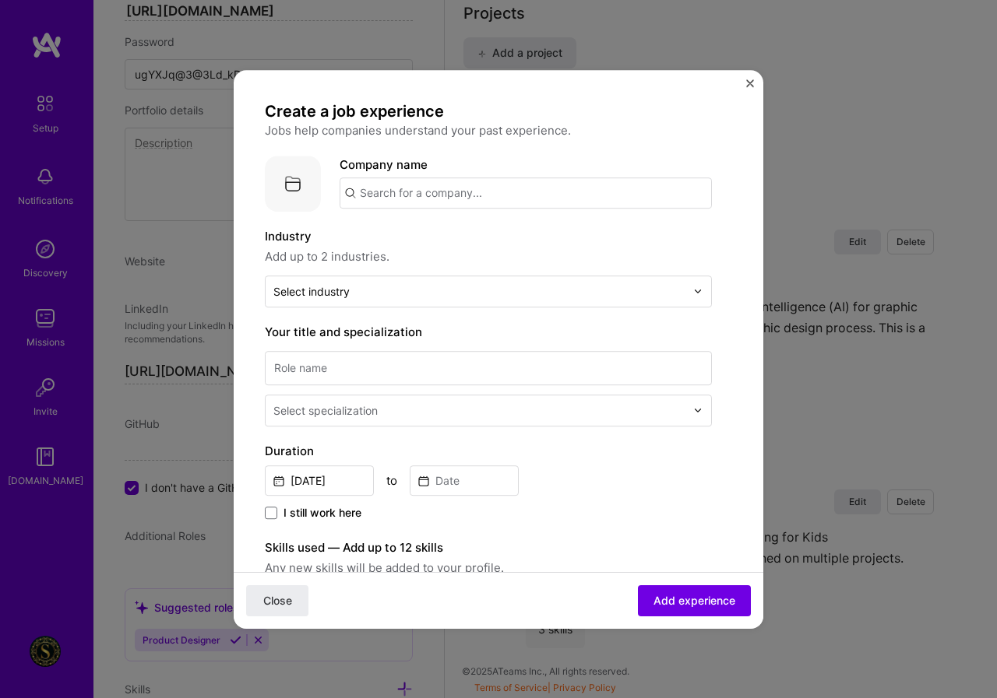
click at [410, 260] on span "Add up to 2 industries." at bounding box center [488, 257] width 447 height 19
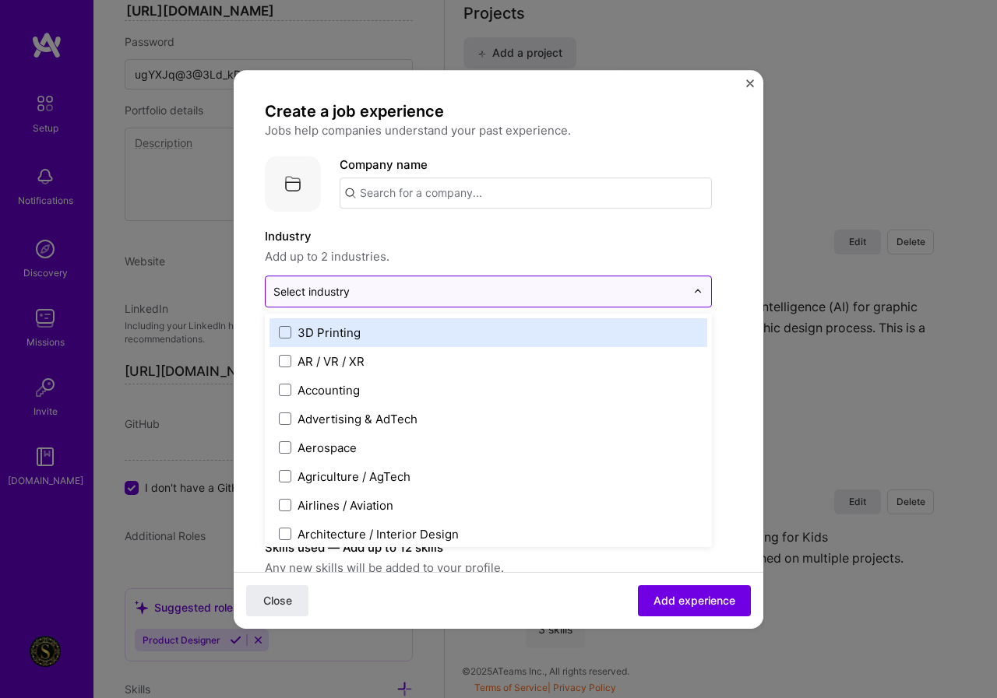
click at [353, 290] on input "text" at bounding box center [479, 291] width 412 height 16
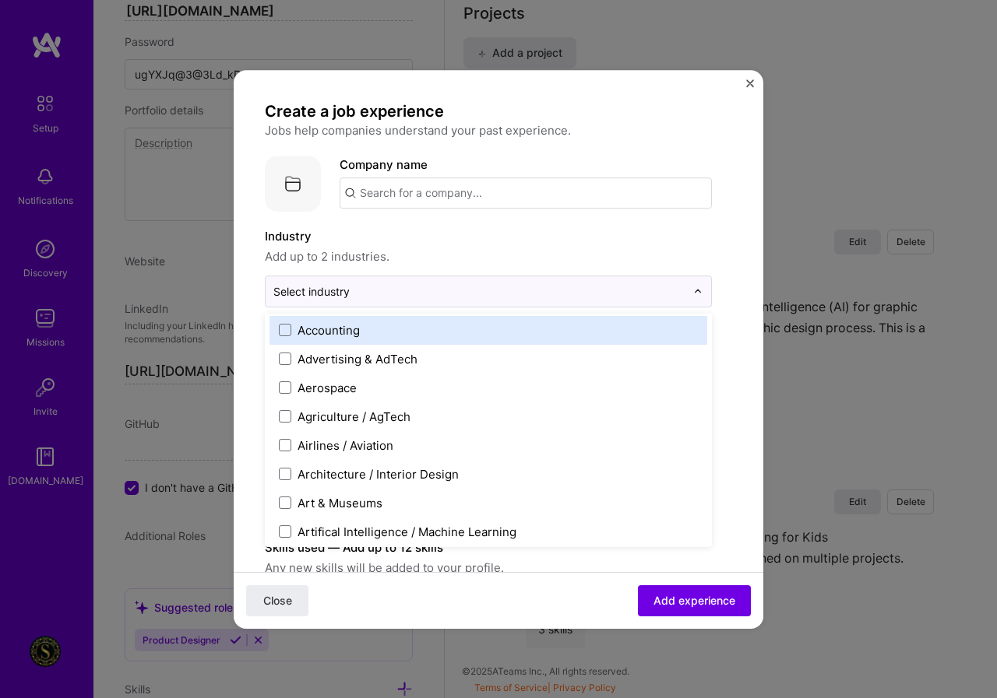
scroll to position [78, 0]
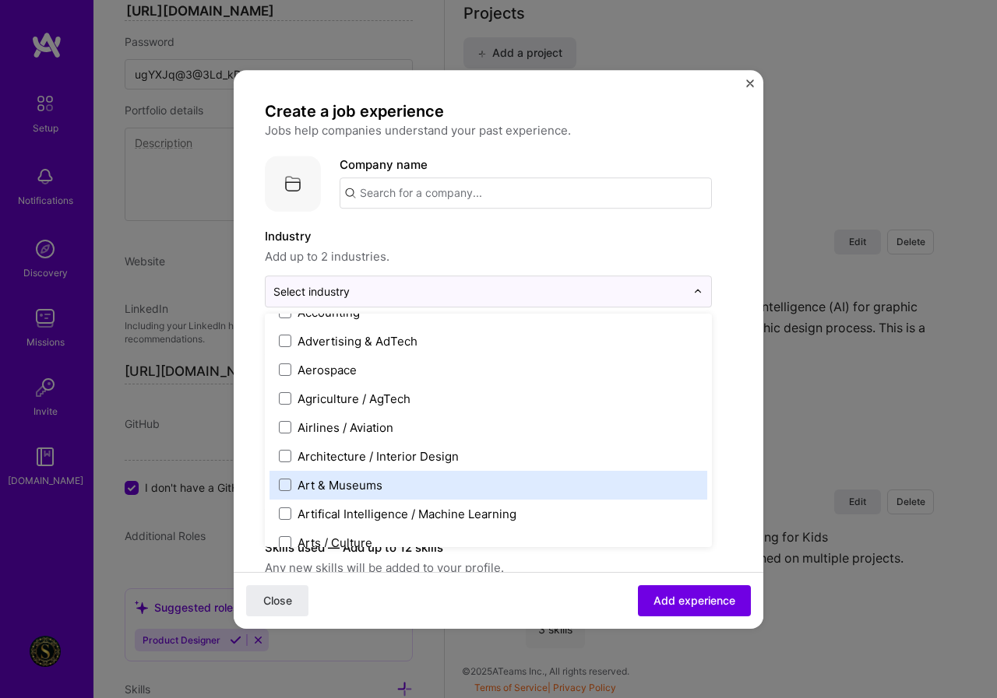
click at [367, 485] on div "Art & Museums" at bounding box center [339, 485] width 85 height 16
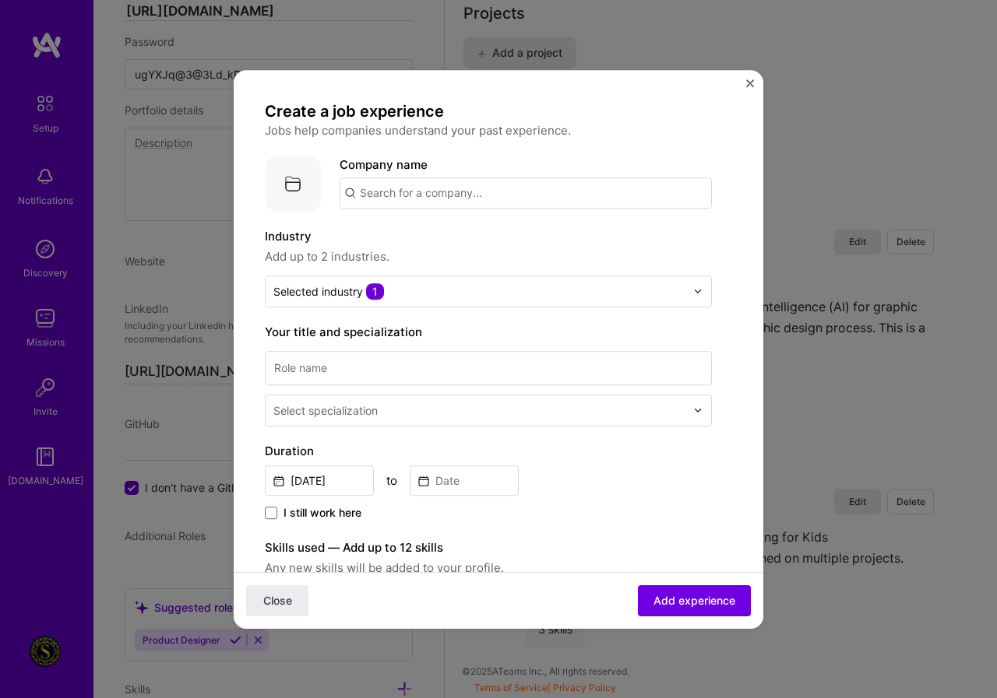
click at [461, 188] on input "text" at bounding box center [525, 193] width 372 height 31
type input "ن"
click at [406, 198] on input "text" at bounding box center [525, 193] width 372 height 31
type input "kamsat"
click at [461, 235] on div "kamsat" at bounding box center [454, 236] width 54 height 27
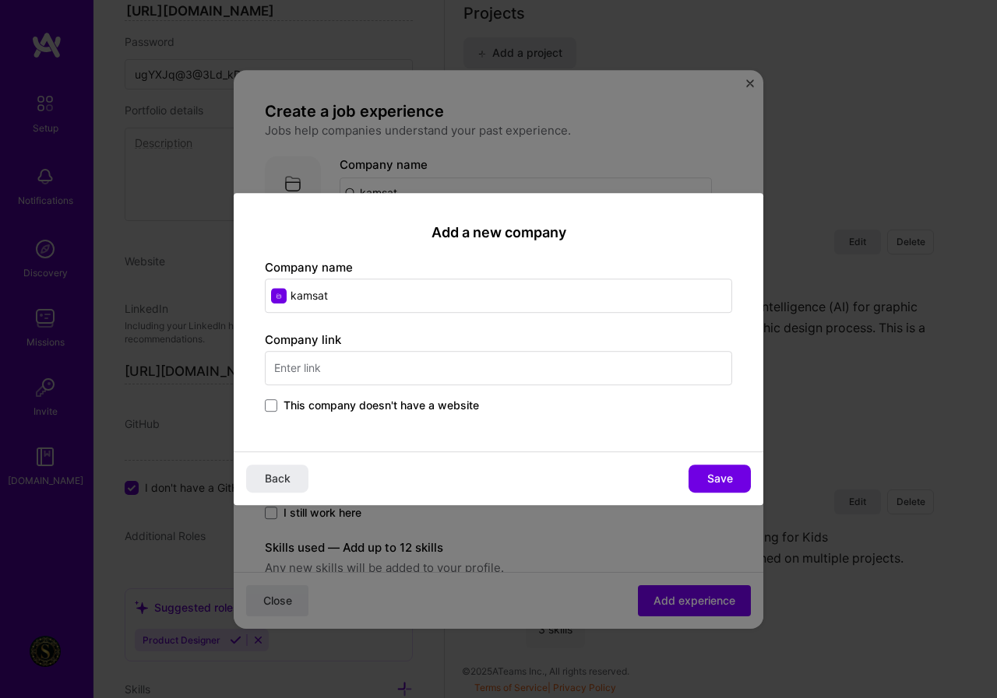
click at [316, 368] on input "text" at bounding box center [498, 368] width 467 height 34
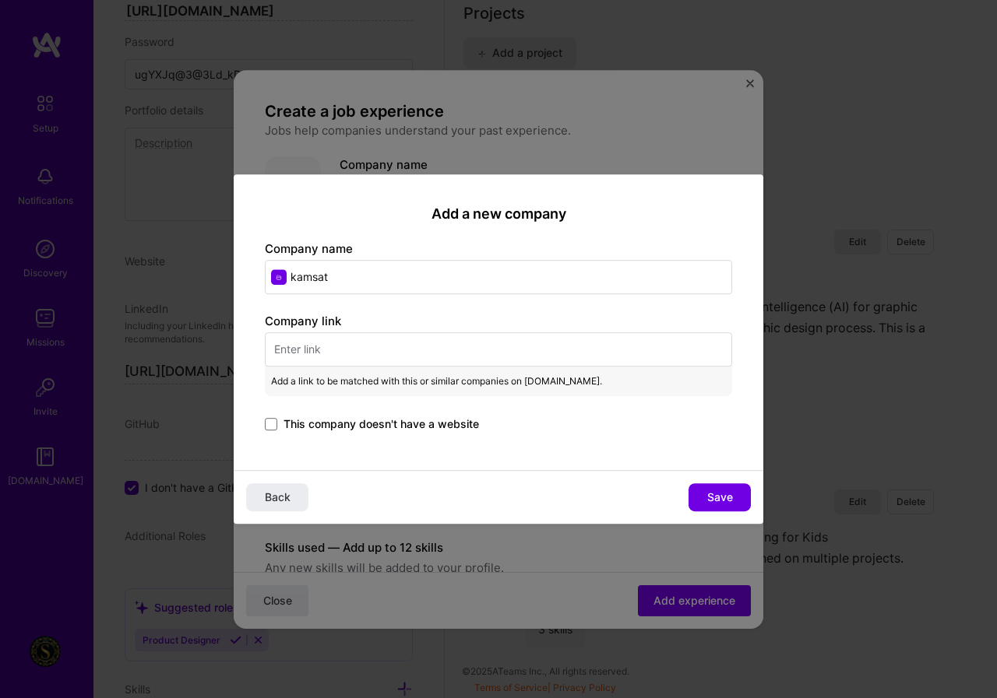
click at [360, 281] on input "kamsat" at bounding box center [498, 277] width 467 height 34
type input "k"
paste input "khamsat"
type input "khamsat"
click at [332, 315] on span "Khamsat.com | خمسات" at bounding box center [382, 318] width 143 height 16
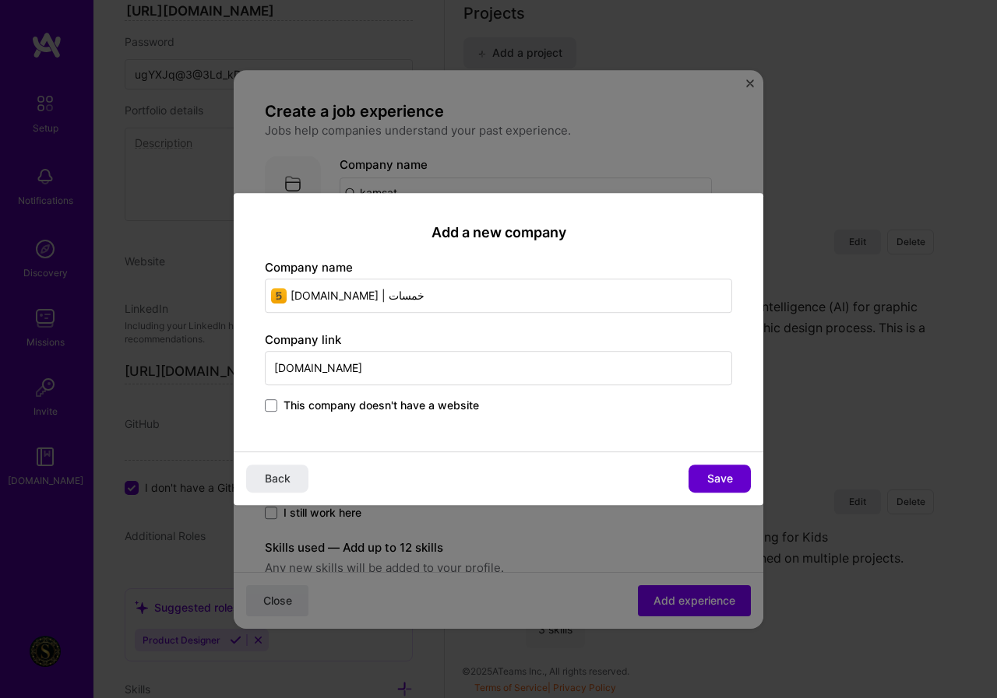
click at [734, 469] on button "Save" at bounding box center [719, 479] width 62 height 28
type input "Khamsat.com | خمسات"
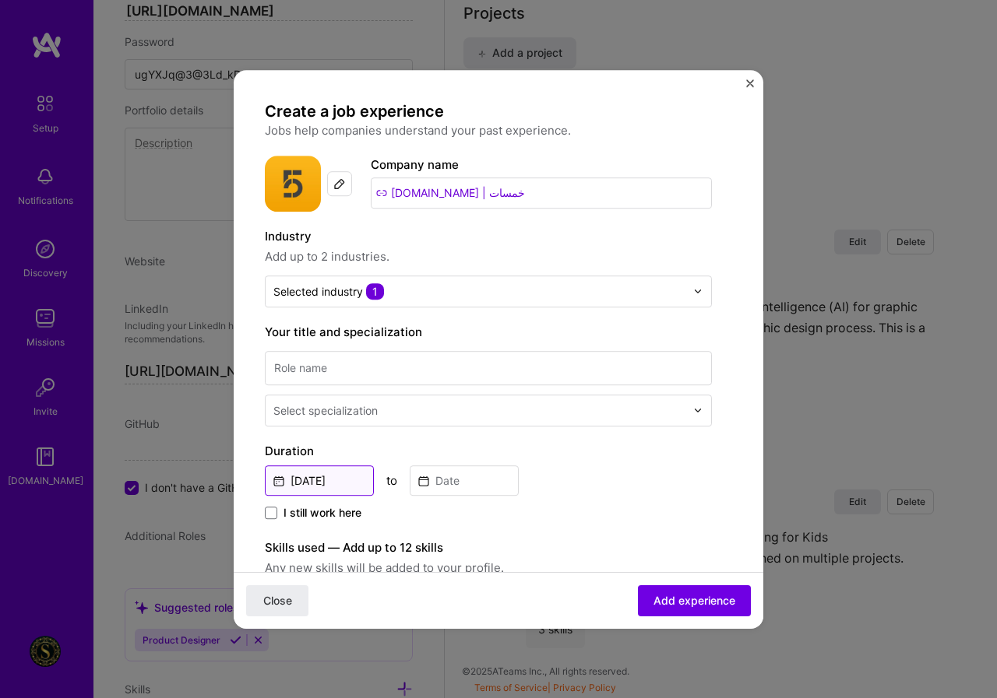
click at [322, 478] on input "Oct, 2025" at bounding box center [319, 481] width 109 height 30
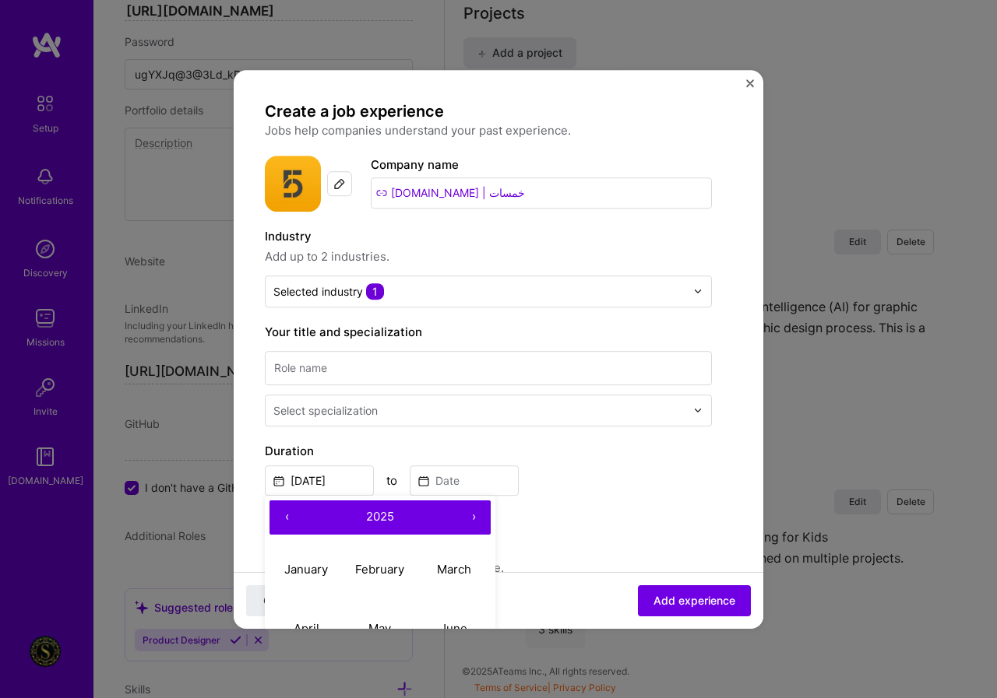
click at [399, 515] on button "2025" at bounding box center [380, 518] width 153 height 34
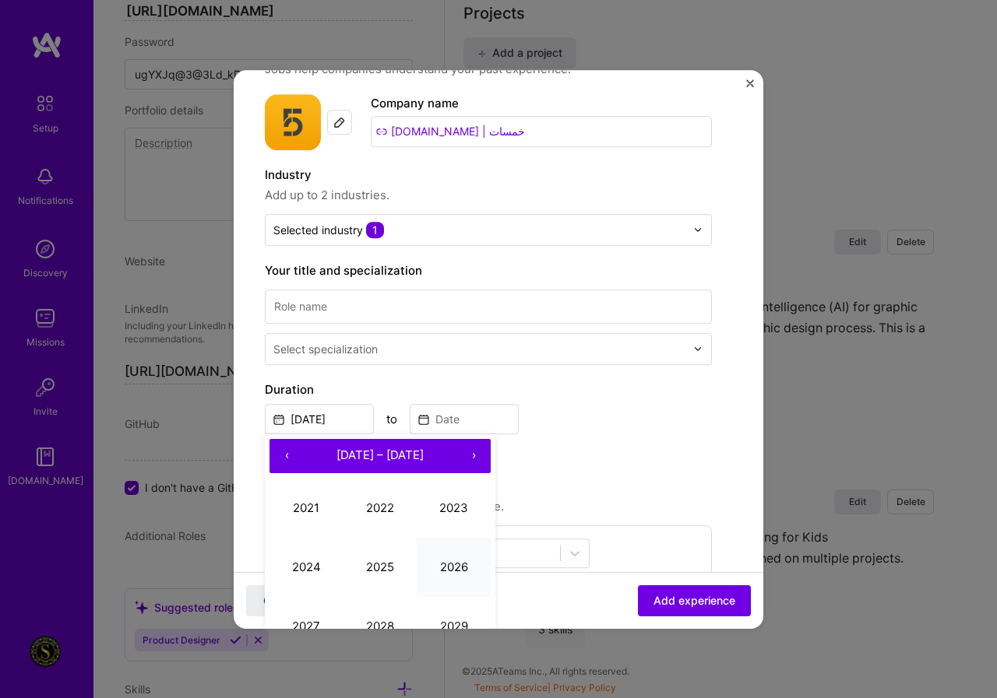
scroll to position [156, 0]
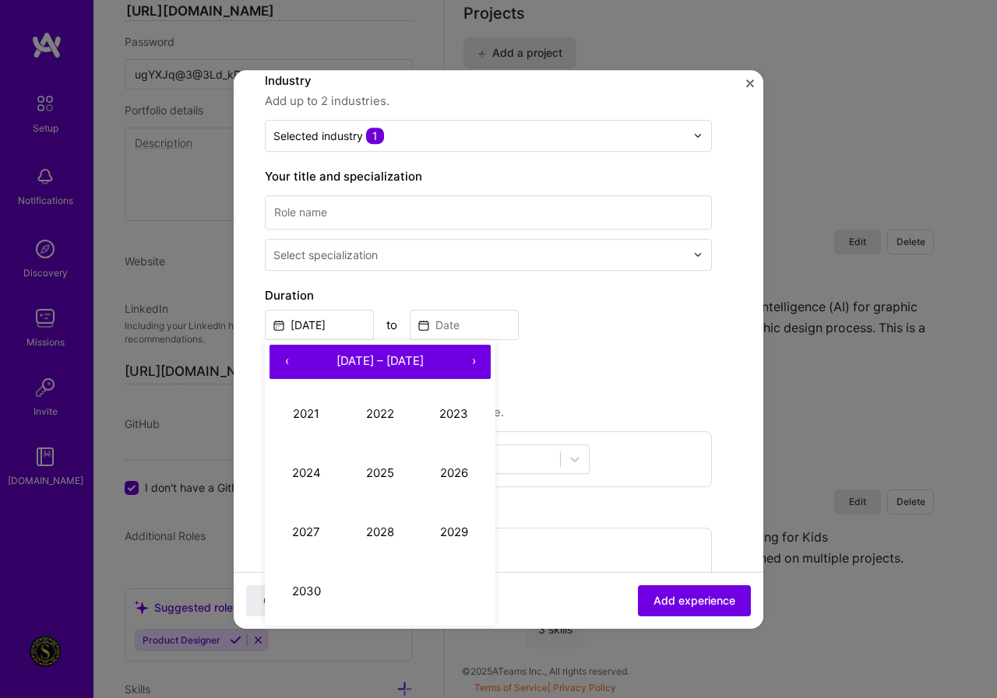
click at [478, 365] on button "›" at bounding box center [473, 362] width 34 height 34
click at [299, 357] on button "‹" at bounding box center [286, 362] width 34 height 34
click at [455, 472] on button "2016" at bounding box center [454, 473] width 74 height 59
click at [367, 415] on abbr "February" at bounding box center [379, 413] width 49 height 15
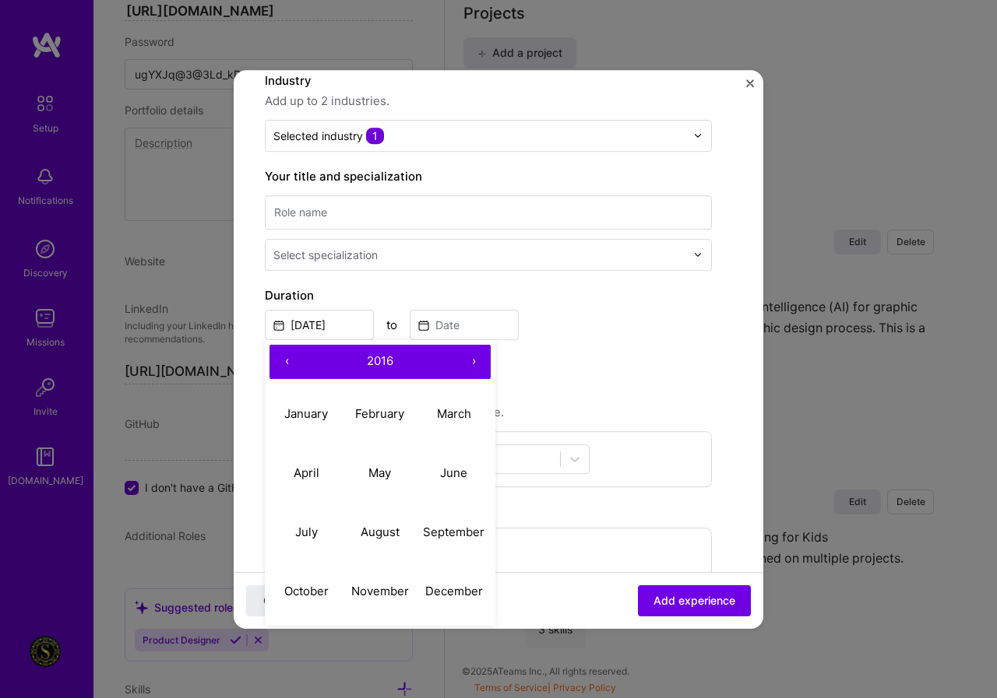
type input "Feb, 2016"
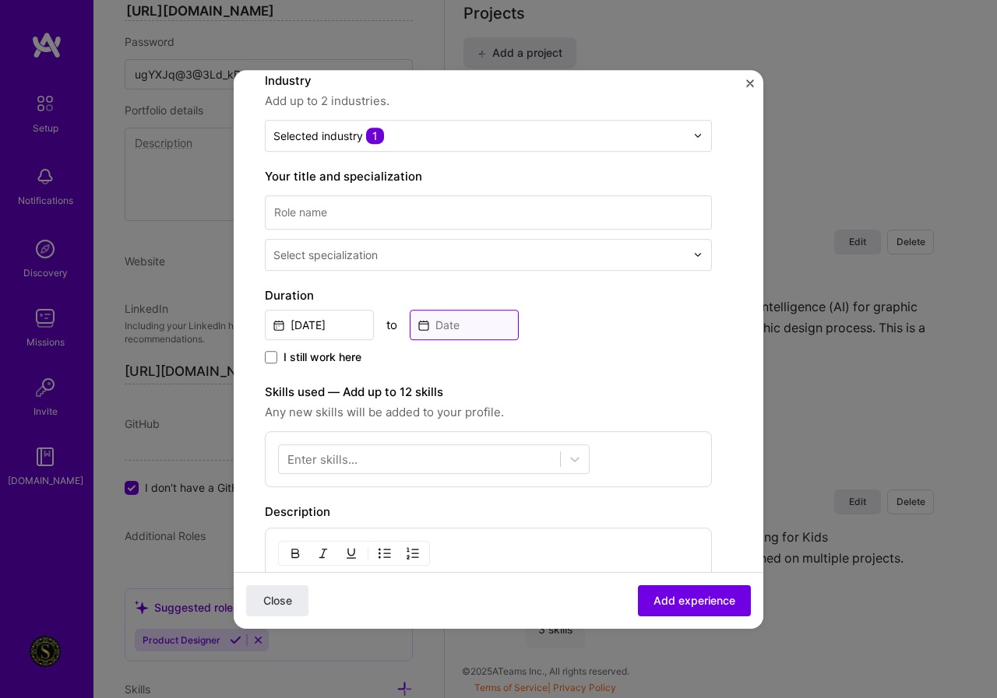
click at [474, 323] on input at bounding box center [464, 325] width 109 height 30
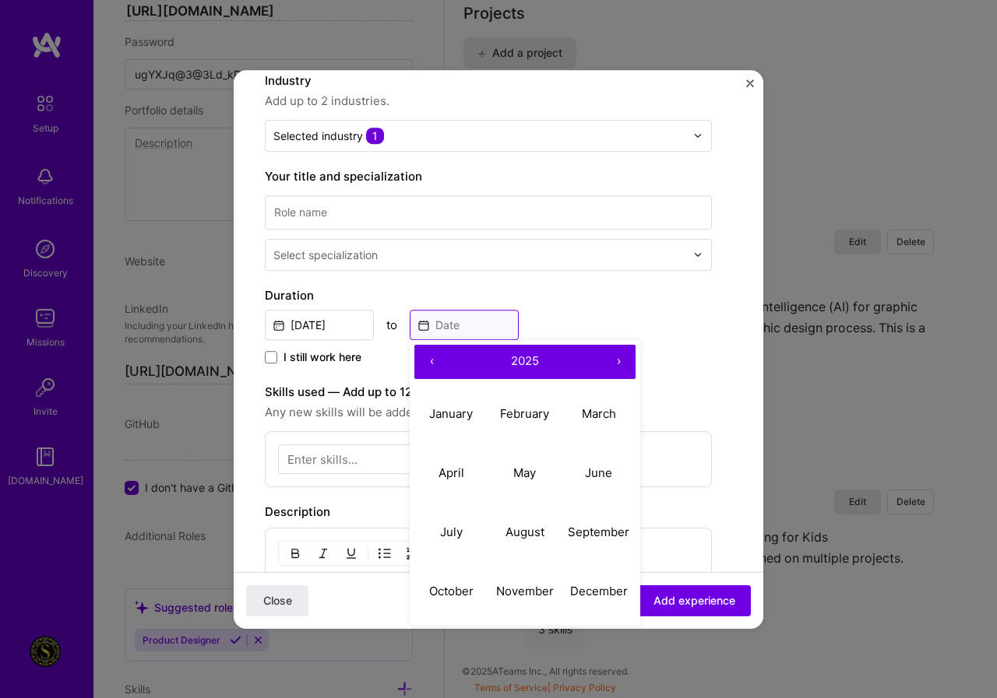
click at [474, 323] on input at bounding box center [464, 325] width 109 height 30
click at [304, 358] on span "I still work here" at bounding box center [322, 358] width 78 height 16
click at [0, 0] on input "I still work here" at bounding box center [0, 0] width 0 height 0
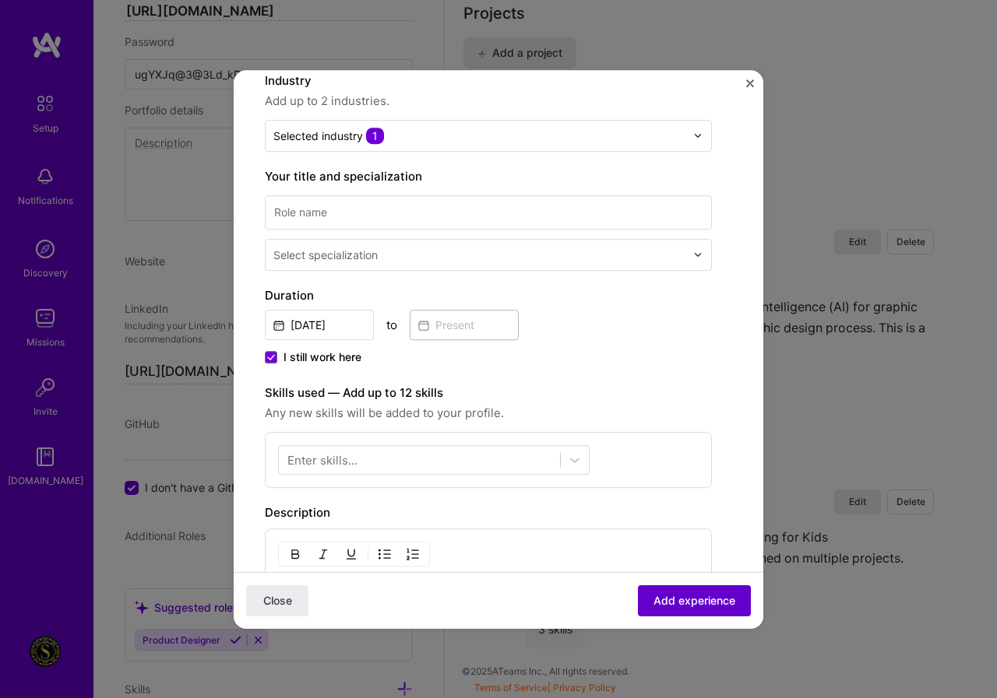
click at [700, 602] on span "Add experience" at bounding box center [694, 601] width 82 height 16
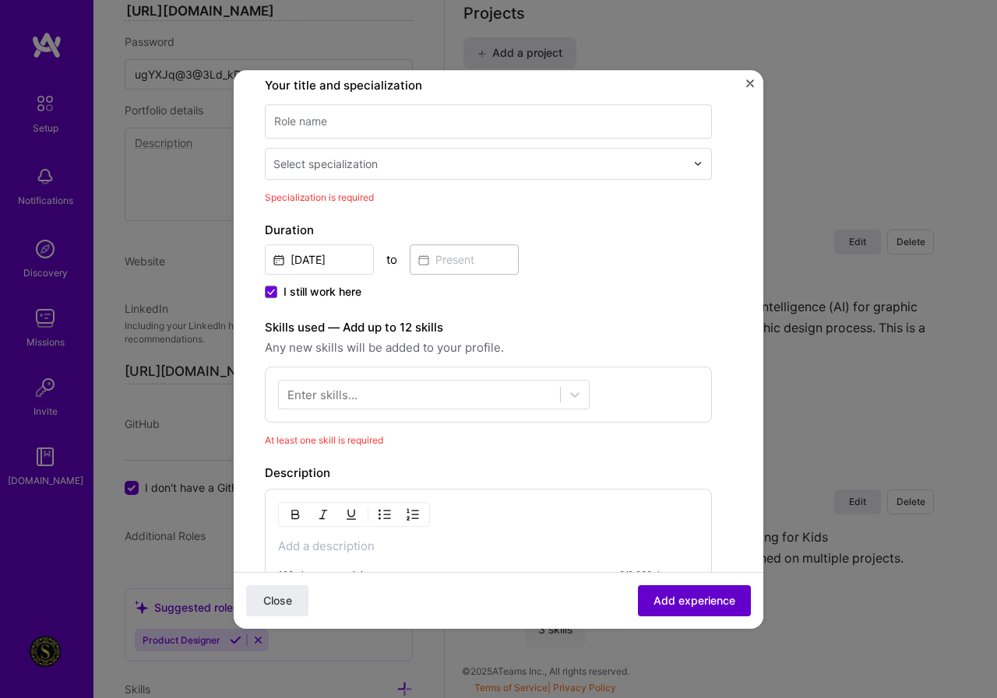
scroll to position [253, 0]
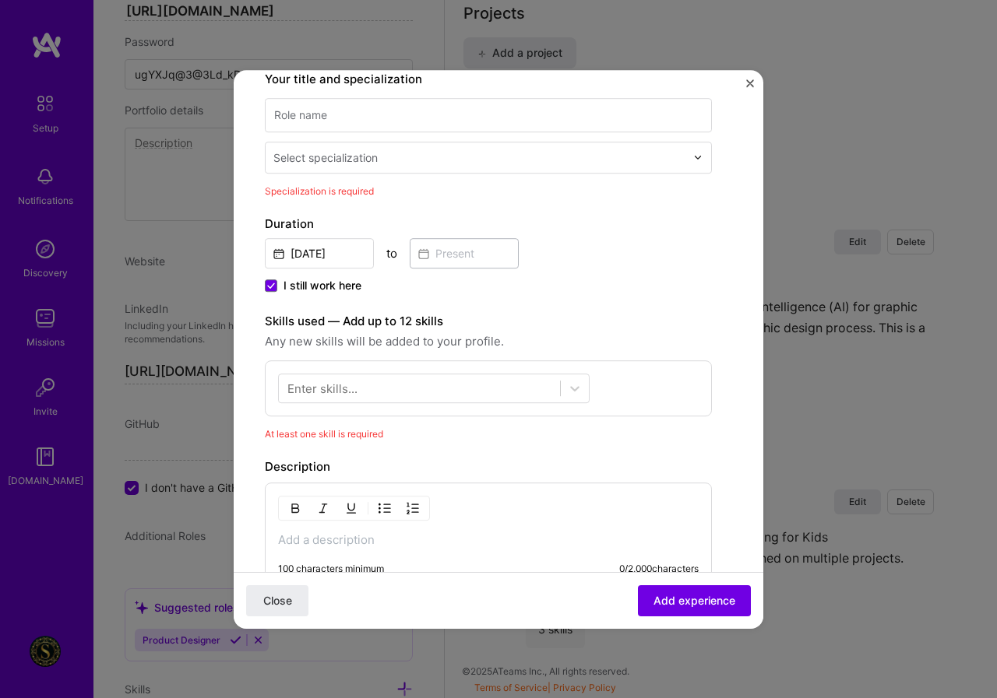
click at [311, 392] on div "Enter skills..." at bounding box center [322, 388] width 70 height 16
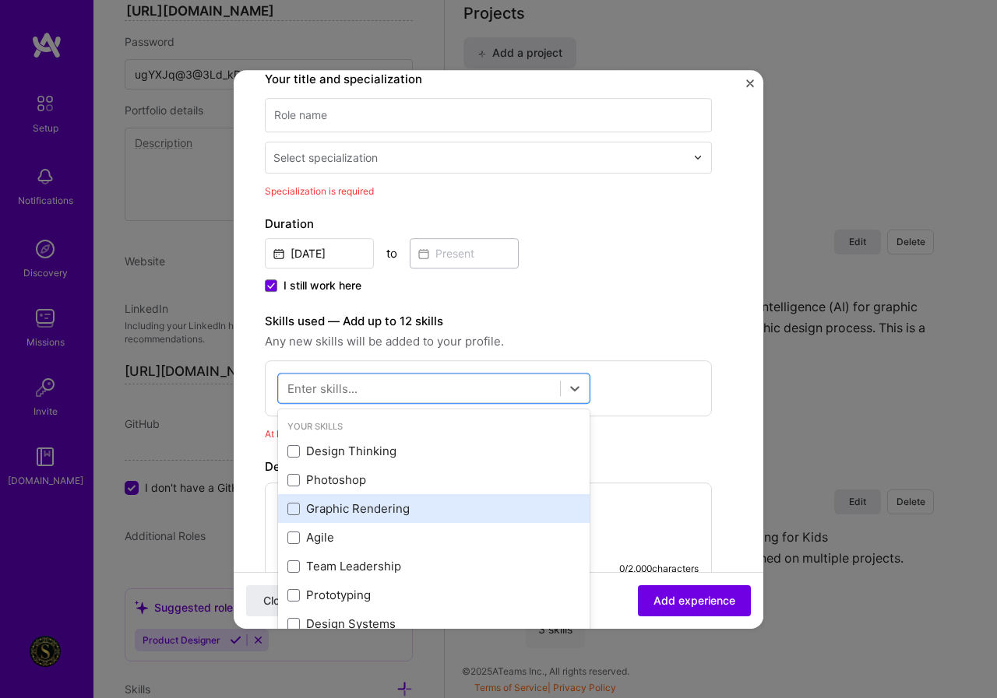
click at [365, 508] on div "Graphic Rendering" at bounding box center [433, 509] width 293 height 16
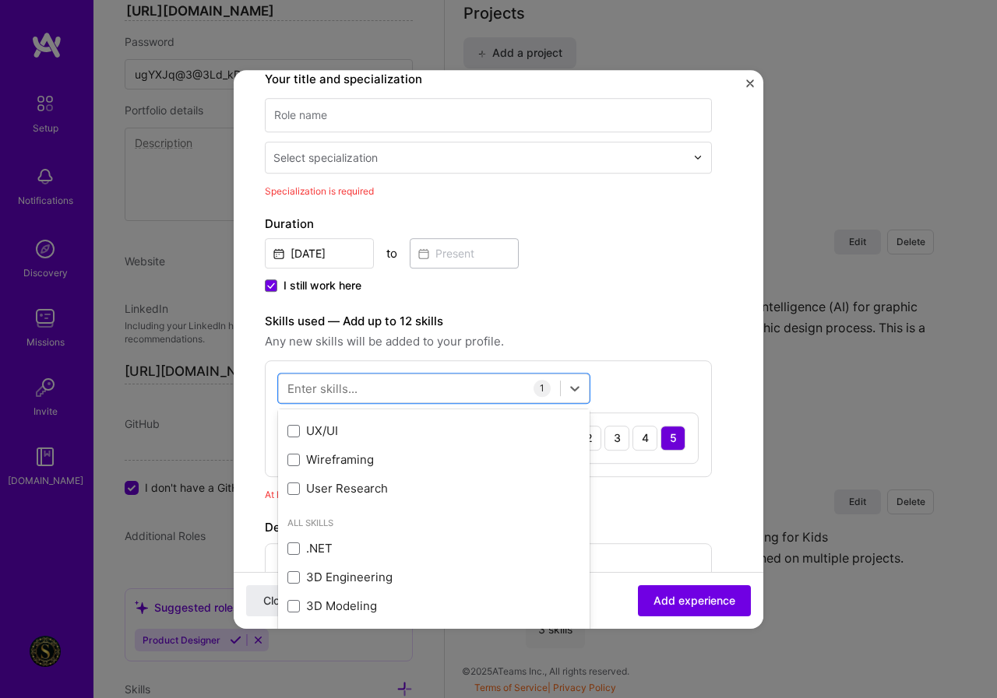
scroll to position [311, 0]
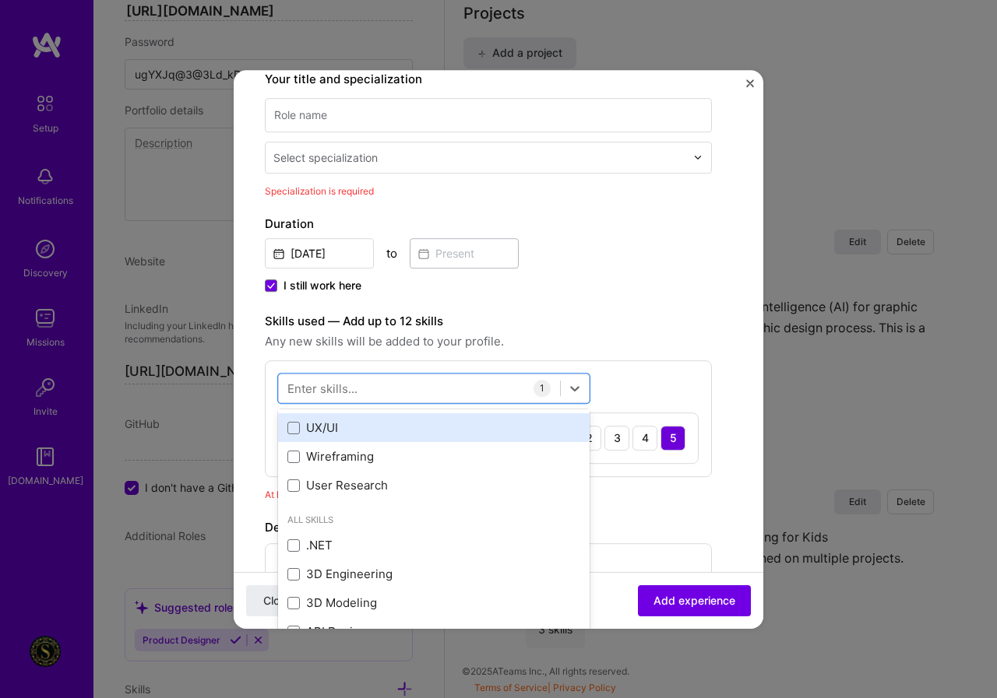
click at [326, 433] on div "UX/UI" at bounding box center [433, 428] width 293 height 16
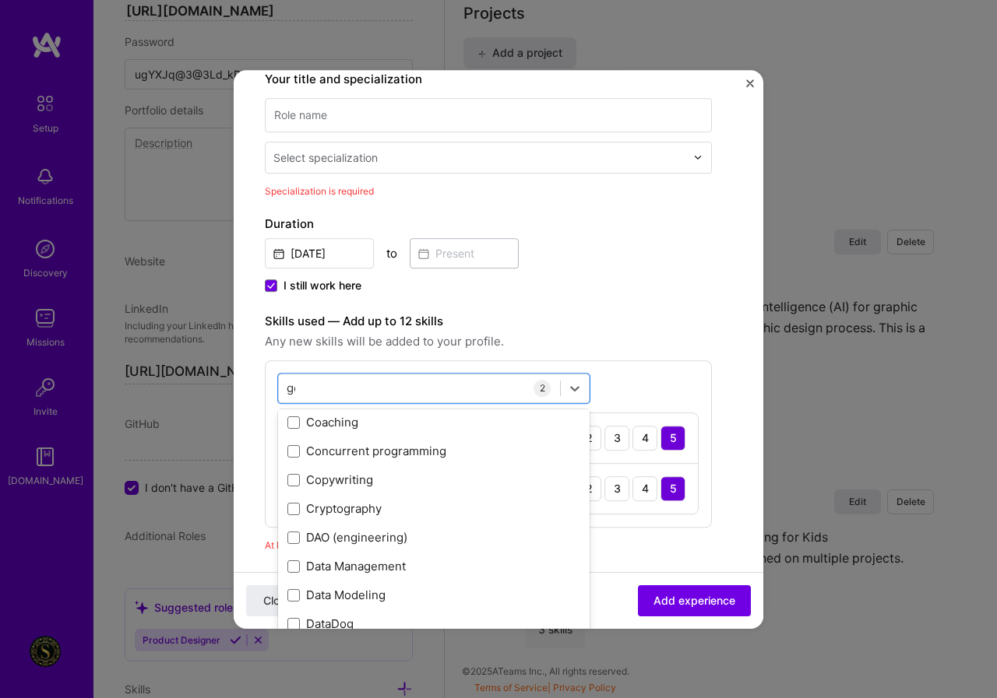
scroll to position [92, 0]
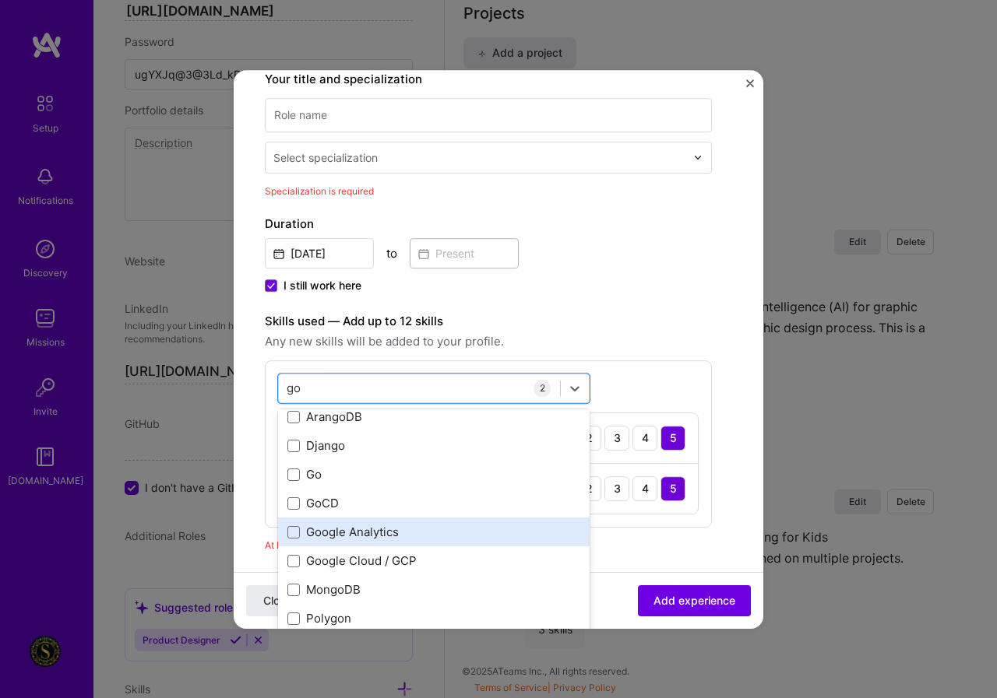
click at [368, 534] on div "Google Analytics" at bounding box center [433, 533] width 293 height 16
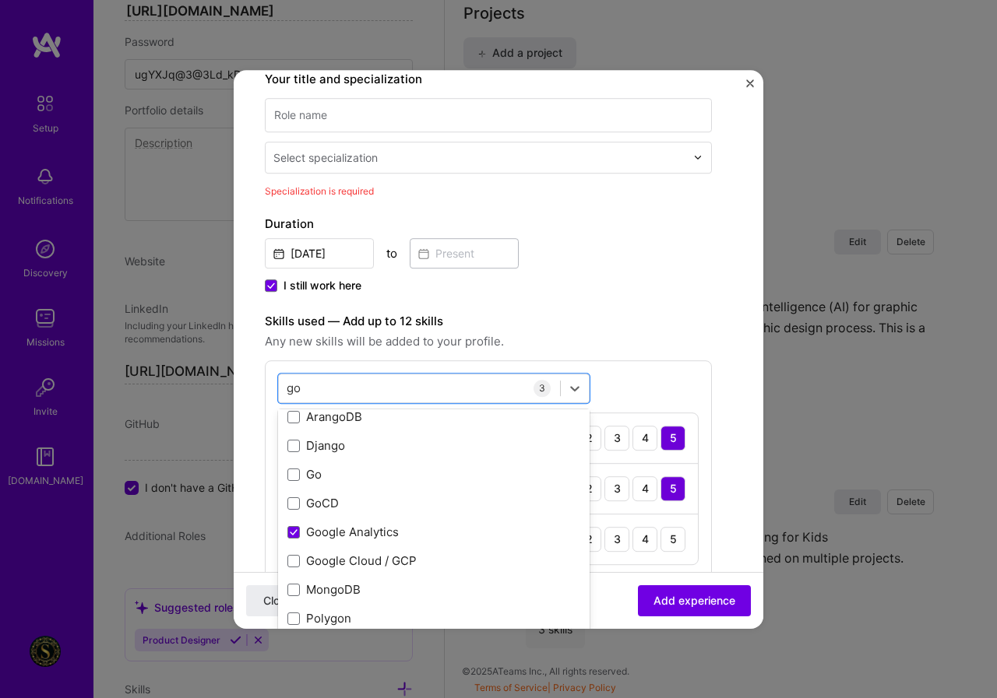
type input "go"
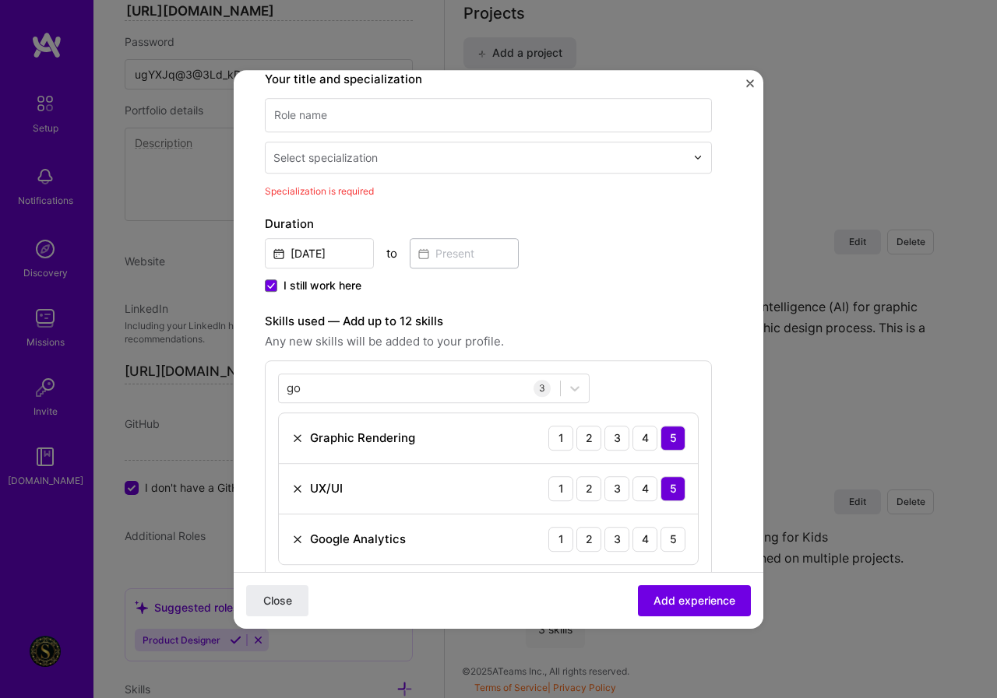
click at [647, 298] on div "Create a job experience Jobs help companies understand your past experience. Co…" at bounding box center [488, 436] width 447 height 1177
click at [675, 545] on div "5" at bounding box center [672, 539] width 25 height 25
click at [683, 601] on span "Add experience" at bounding box center [694, 601] width 82 height 16
click at [689, 600] on span "Add experience" at bounding box center [694, 601] width 82 height 16
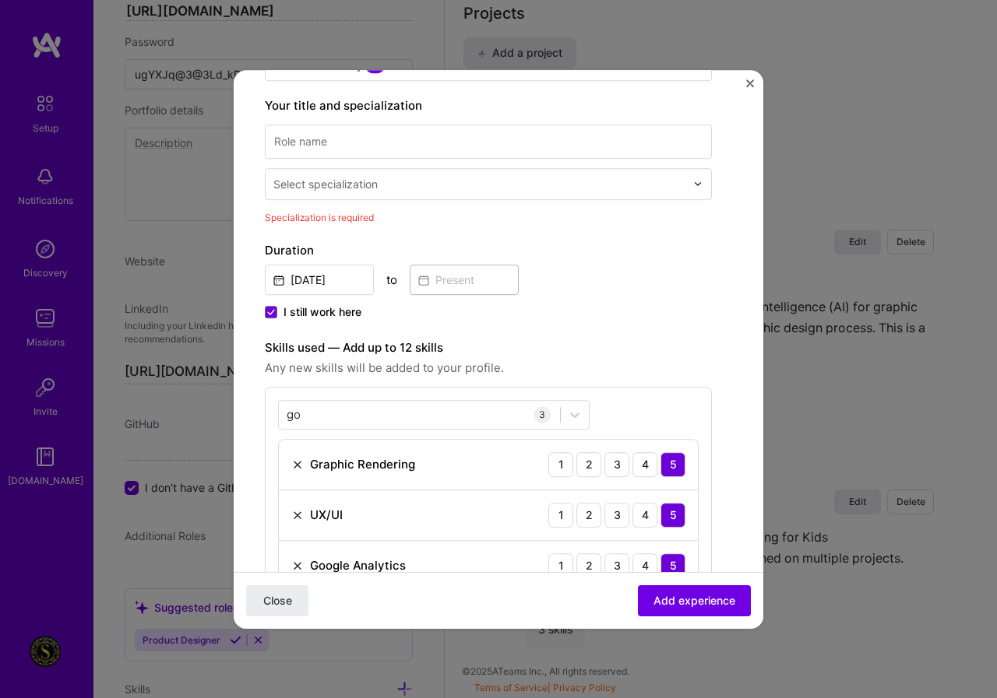
scroll to position [175, 0]
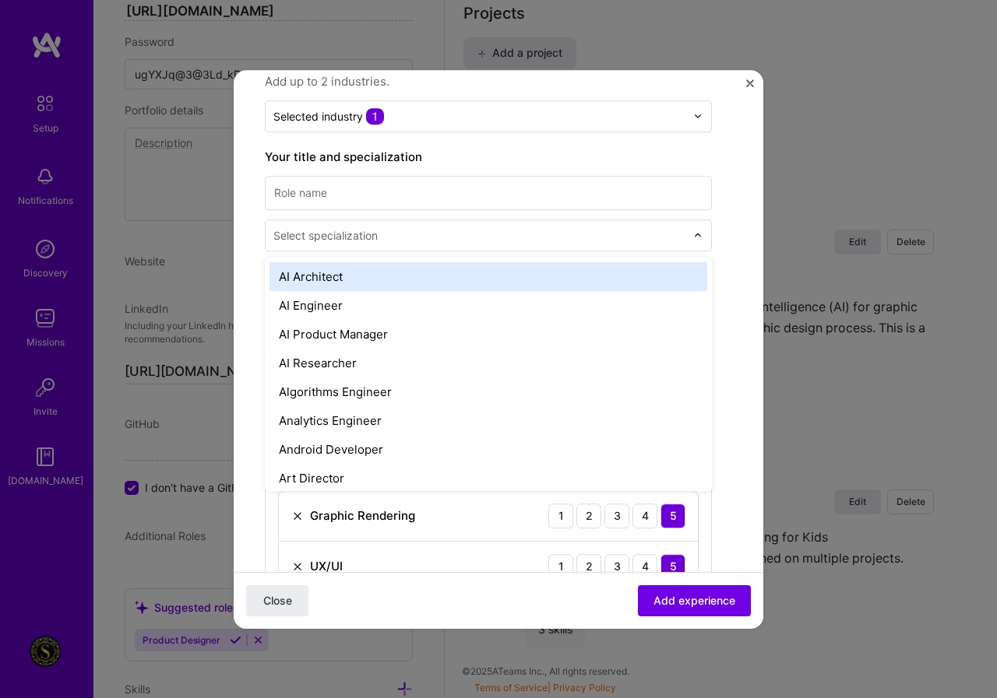
click at [325, 230] on div "Select specialization" at bounding box center [325, 235] width 104 height 16
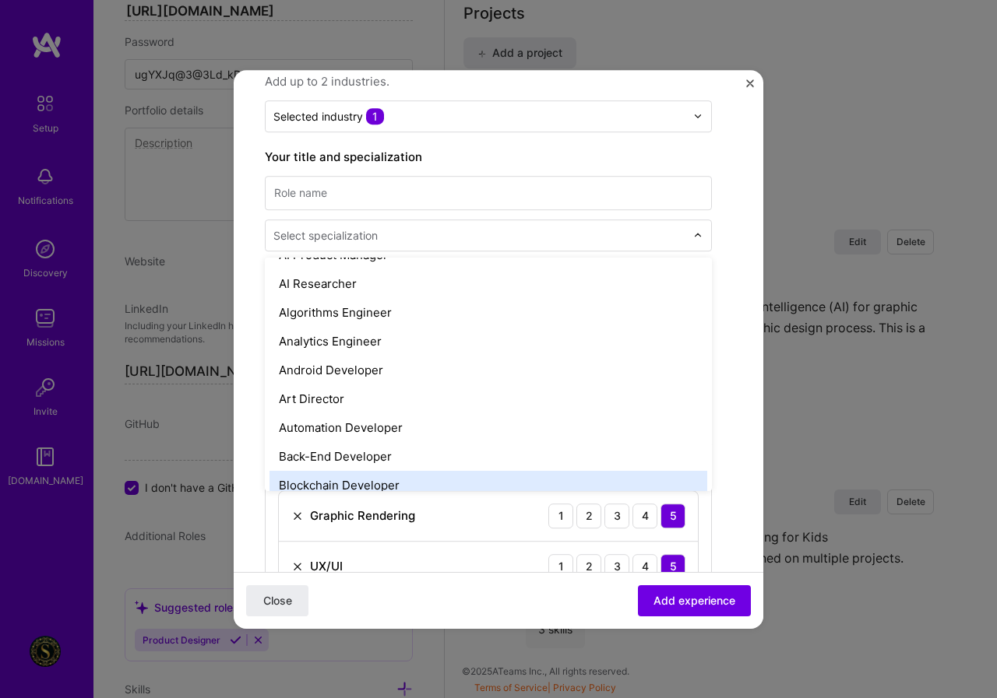
scroll to position [78, 0]
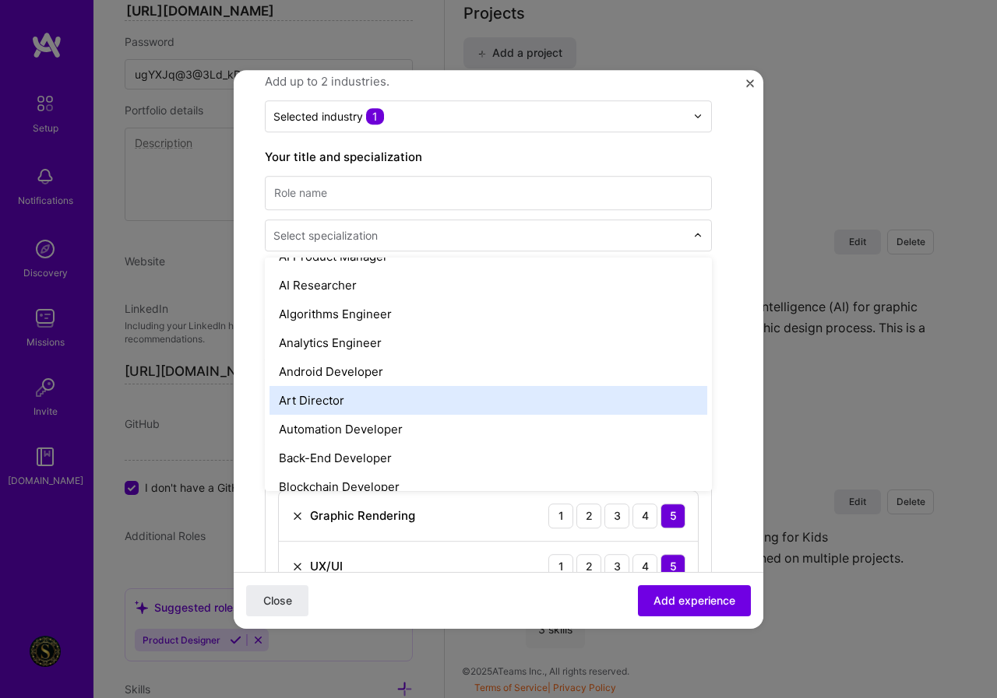
click at [317, 394] on div "Art Director" at bounding box center [488, 400] width 438 height 29
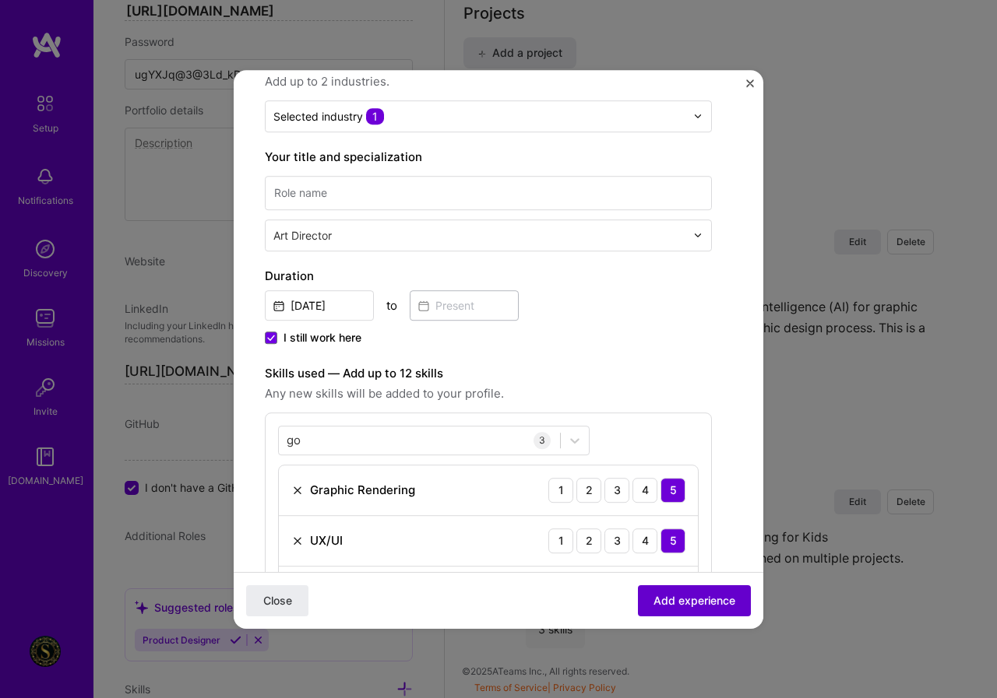
click at [662, 608] on span "Add experience" at bounding box center [694, 601] width 82 height 16
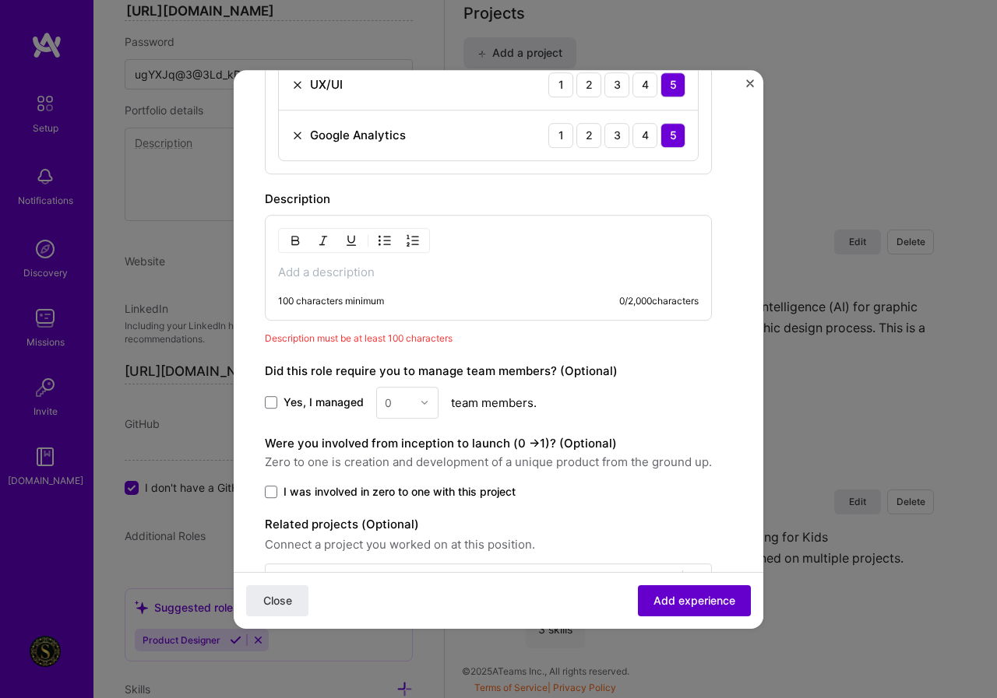
scroll to position [686, 0]
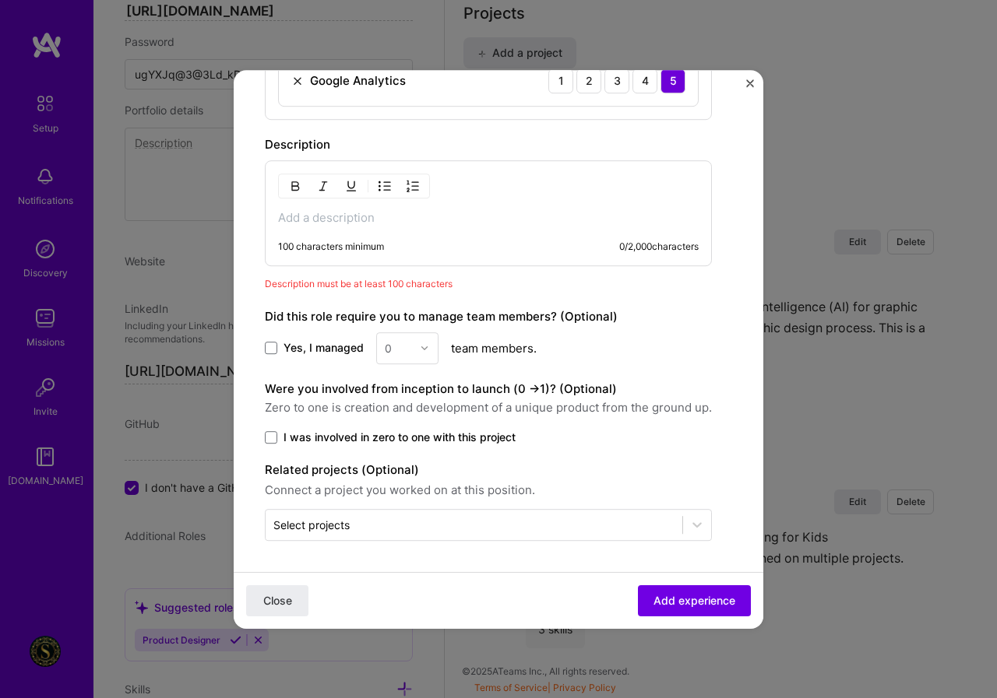
click at [283, 346] on label "Yes, I managed" at bounding box center [314, 348] width 99 height 16
click at [0, 0] on input "Yes, I managed" at bounding box center [0, 0] width 0 height 0
click at [649, 589] on button "Add experience" at bounding box center [694, 600] width 113 height 31
click at [382, 435] on span "I was involved in zero to one with this project" at bounding box center [399, 438] width 232 height 16
click at [0, 0] on input "I was involved in zero to one with this project" at bounding box center [0, 0] width 0 height 0
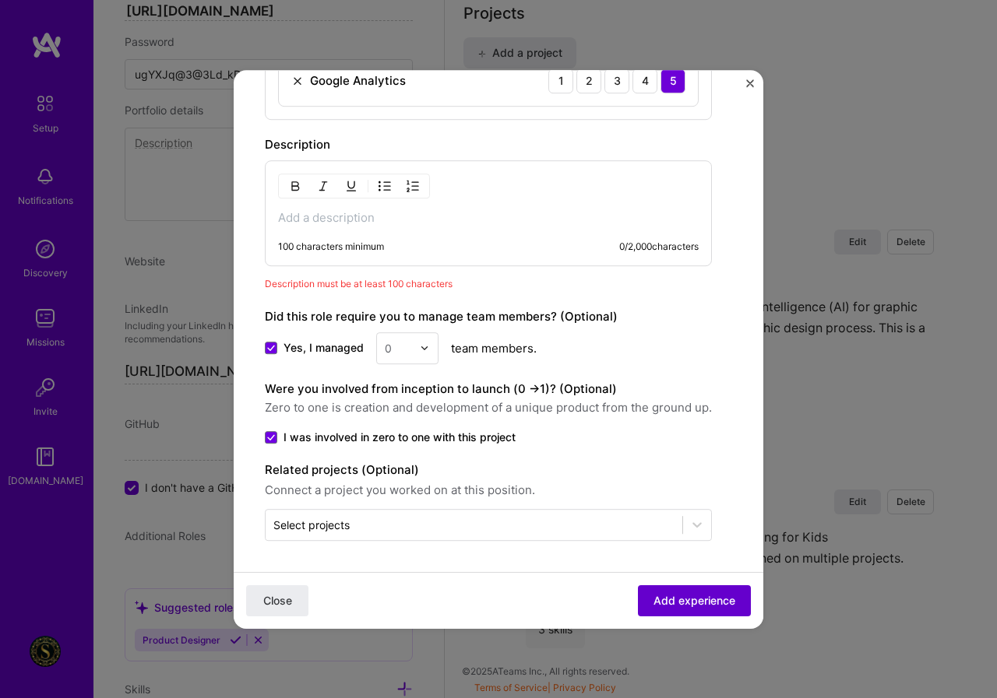
click at [659, 602] on span "Add experience" at bounding box center [694, 601] width 82 height 16
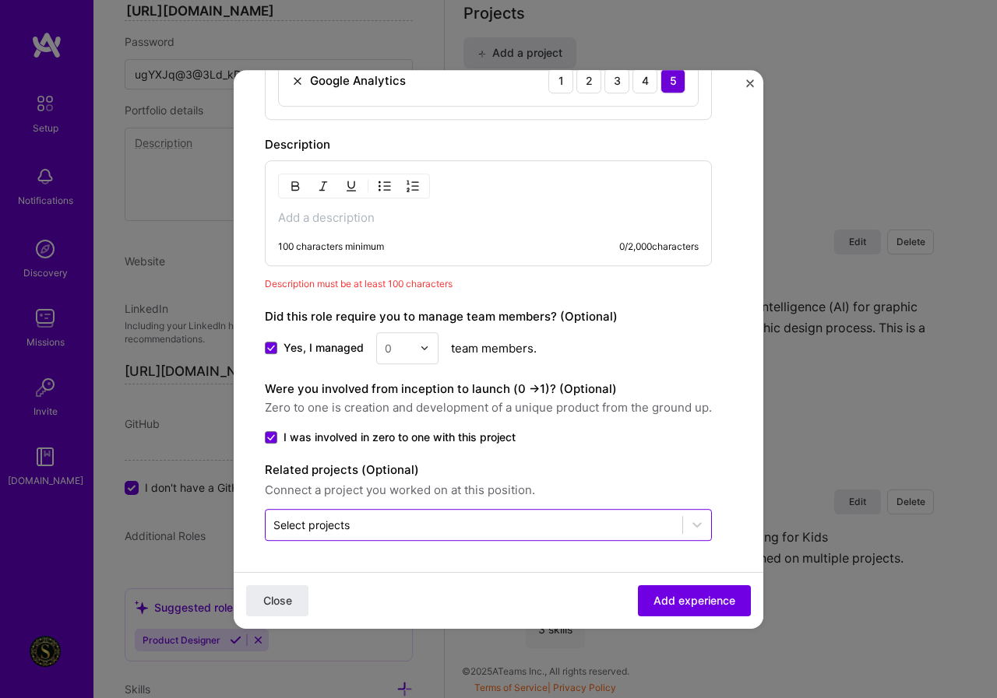
click at [449, 526] on input "text" at bounding box center [473, 525] width 401 height 16
click at [706, 526] on div at bounding box center [697, 525] width 28 height 28
click at [697, 523] on icon at bounding box center [697, 525] width 16 height 16
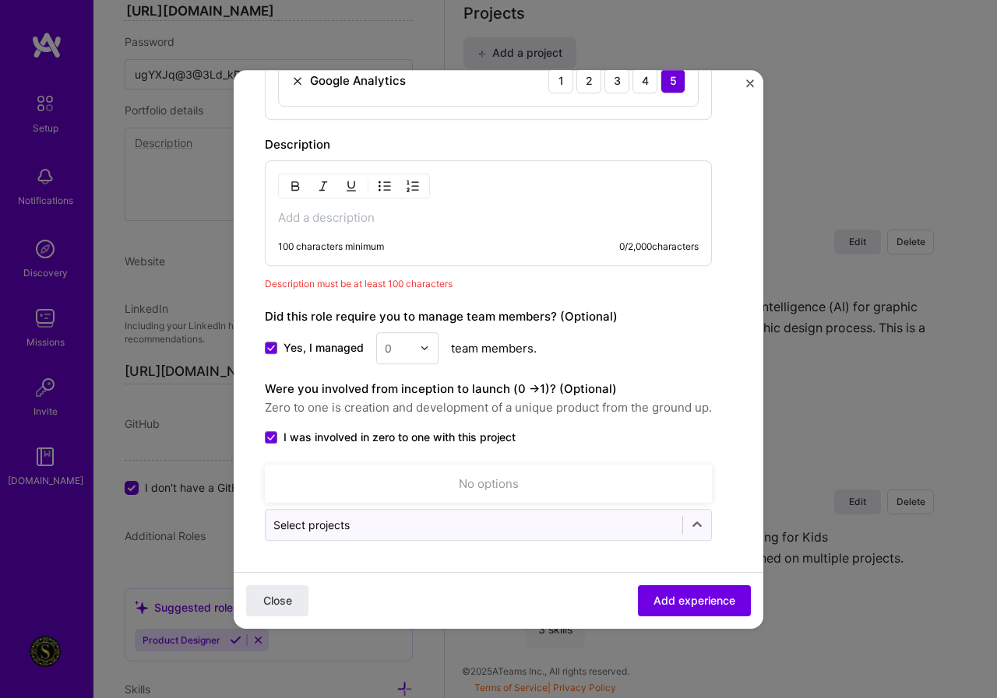
click at [494, 478] on div "No options" at bounding box center [488, 483] width 438 height 29
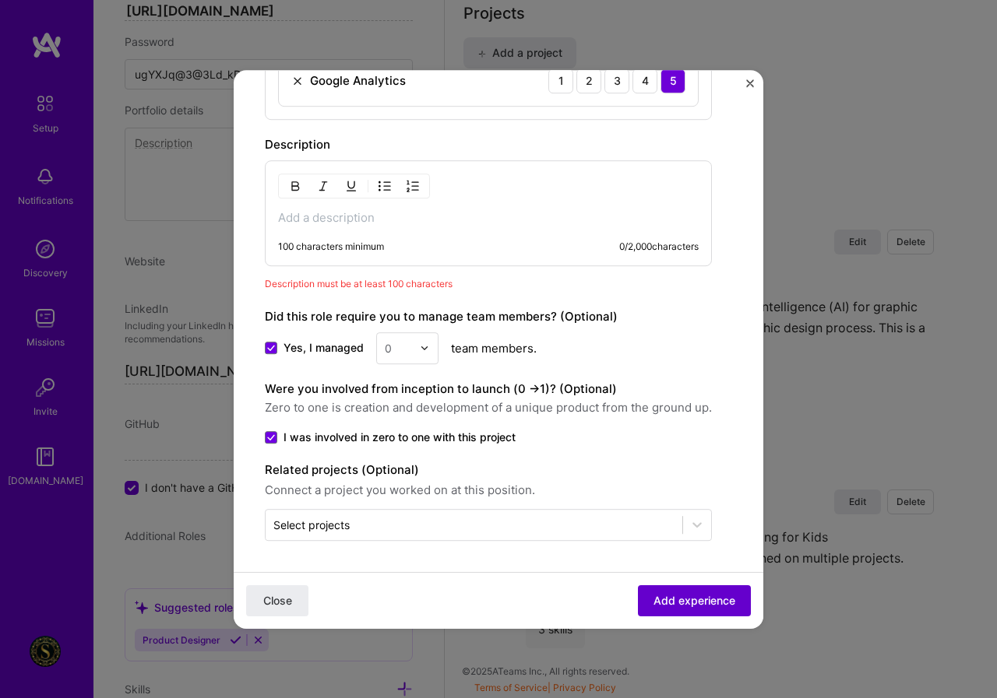
click at [659, 604] on span "Add experience" at bounding box center [694, 601] width 82 height 16
click at [651, 592] on button "Add experience" at bounding box center [694, 600] width 113 height 31
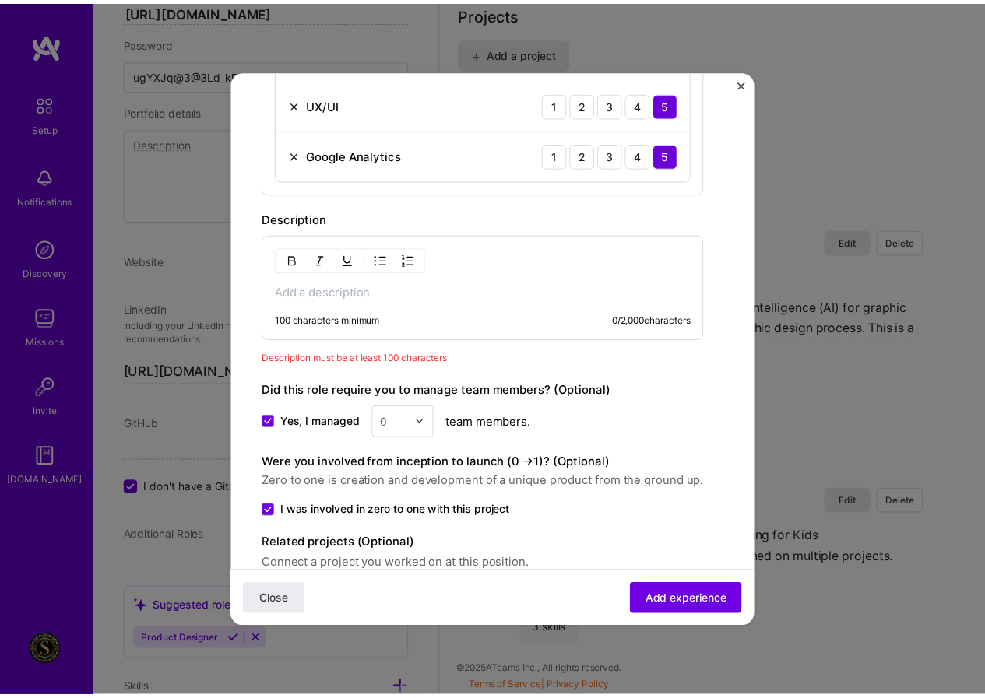
scroll to position [608, 0]
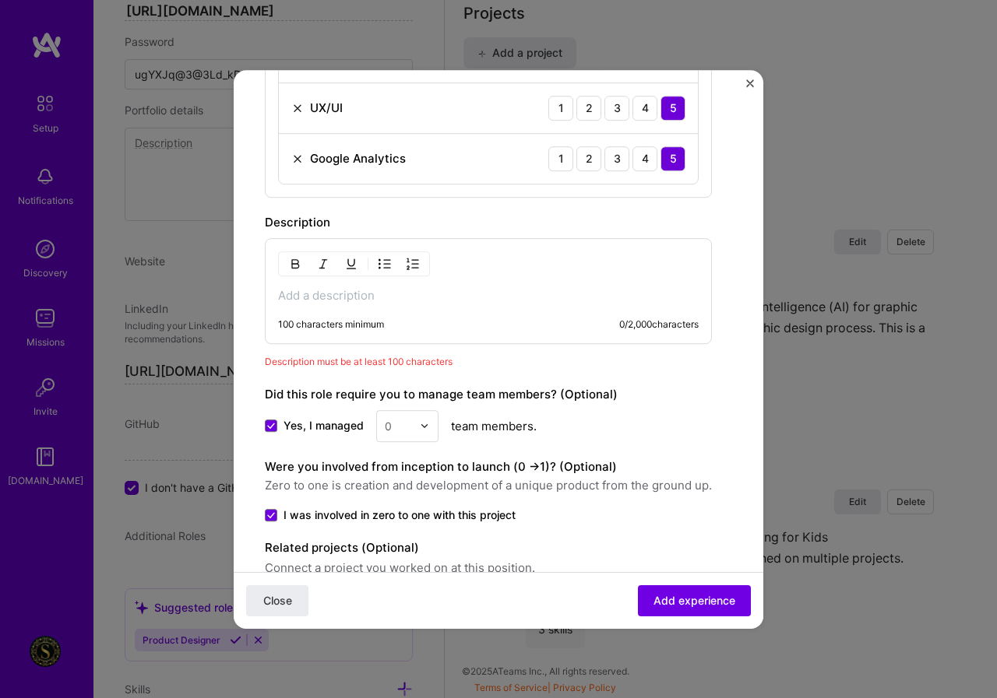
click at [385, 283] on div "100 characters minimum 0 / 2,000 characters" at bounding box center [488, 291] width 447 height 106
click at [328, 297] on p at bounding box center [488, 296] width 420 height 16
click at [372, 306] on div "100 characters minimum 0 / 2,000 characters" at bounding box center [488, 291] width 447 height 106
click at [375, 292] on p at bounding box center [488, 296] width 420 height 16
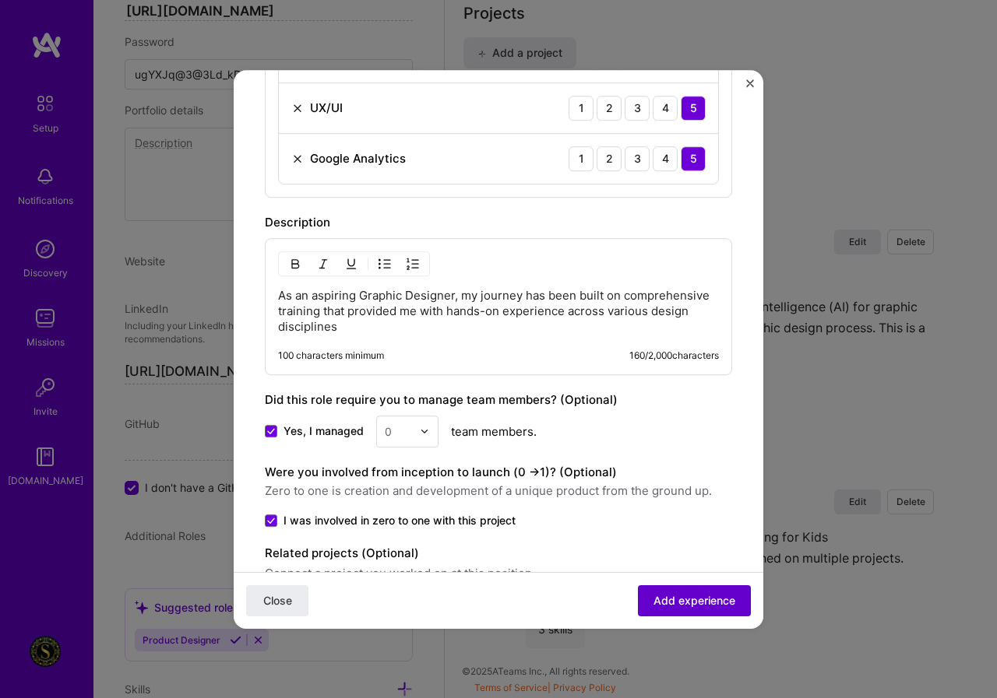
click at [702, 600] on span "Add experience" at bounding box center [694, 601] width 82 height 16
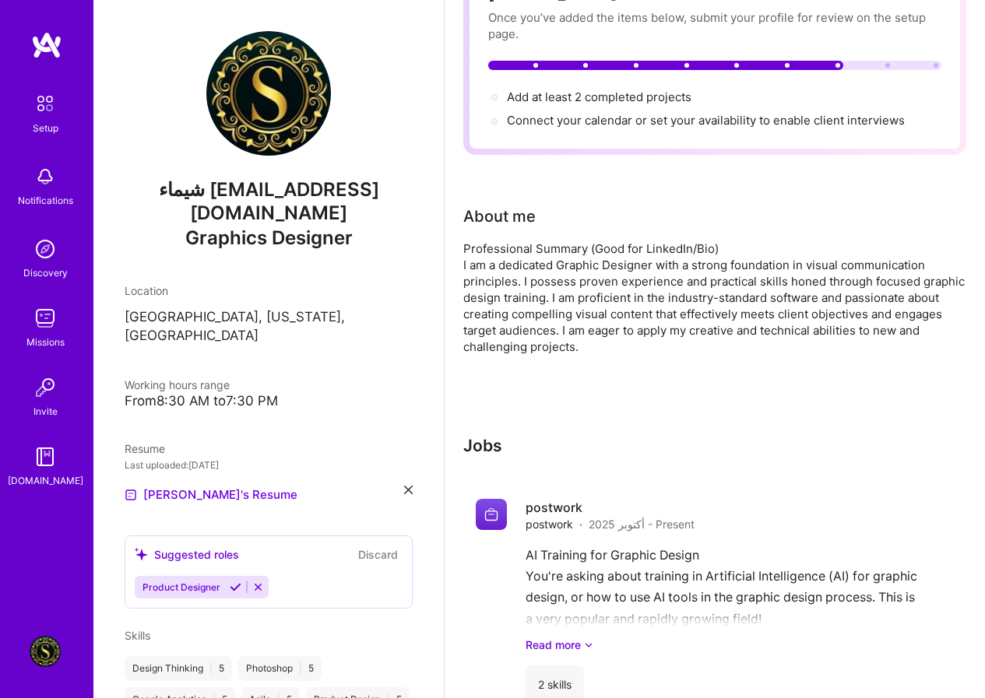
scroll to position [140, 0]
click at [644, 102] on span "Add at least 2 completed projects →" at bounding box center [606, 97] width 199 height 15
select select "US"
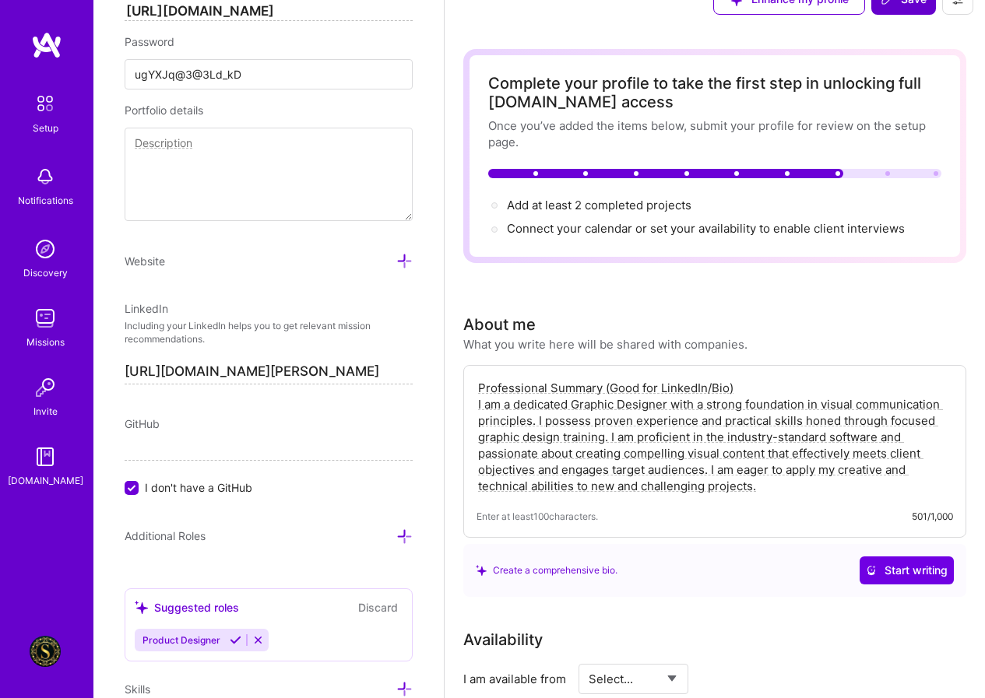
scroll to position [0, 0]
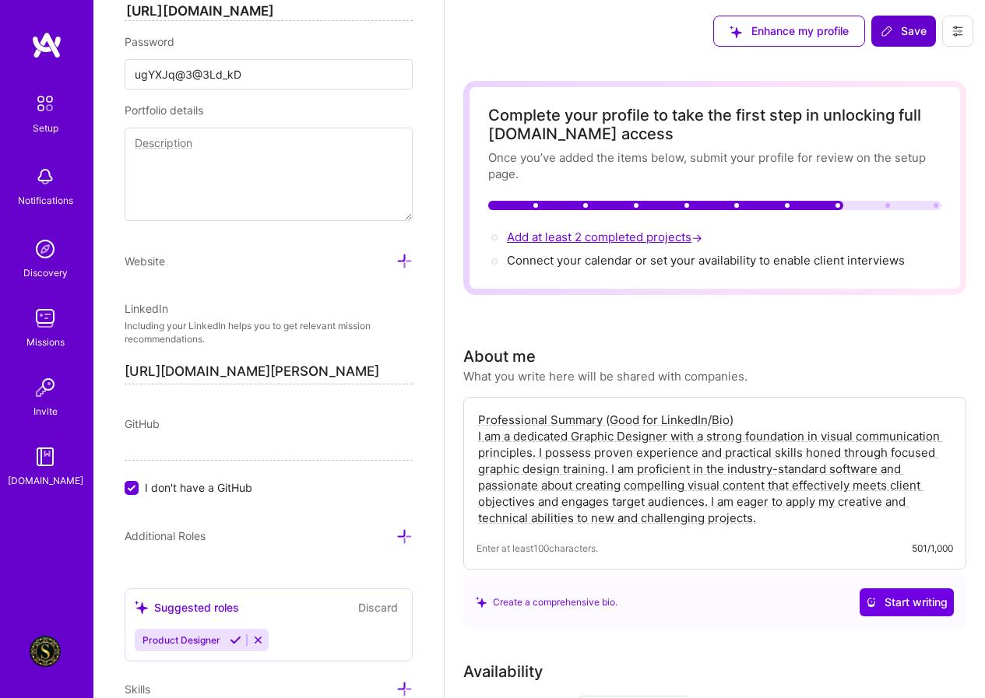
click at [673, 239] on span "Add at least 2 completed projects →" at bounding box center [606, 237] width 199 height 15
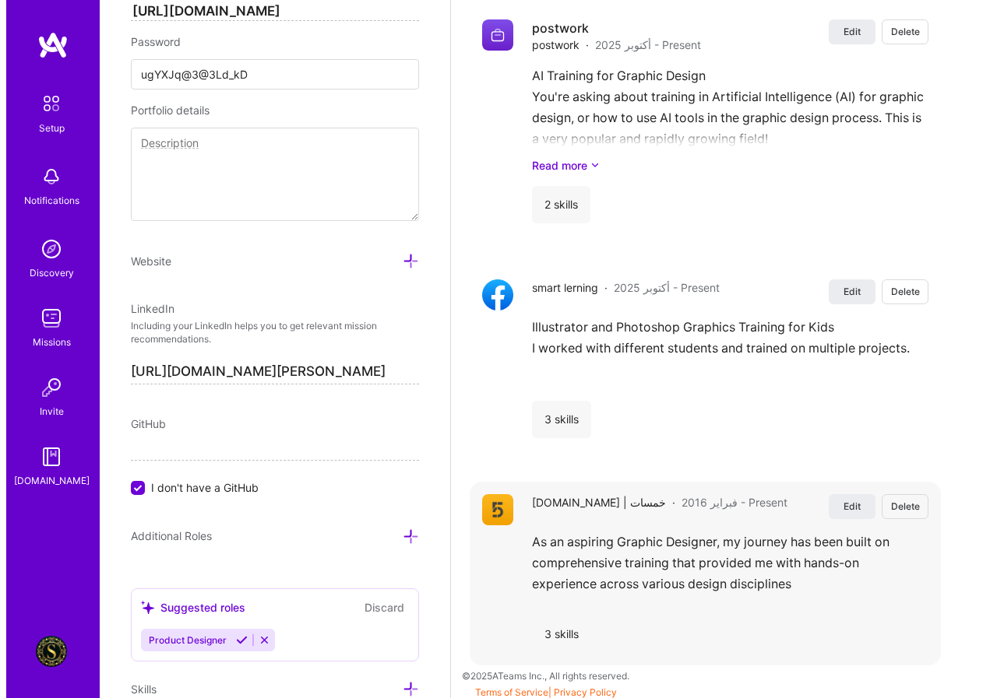
scroll to position [1463, 0]
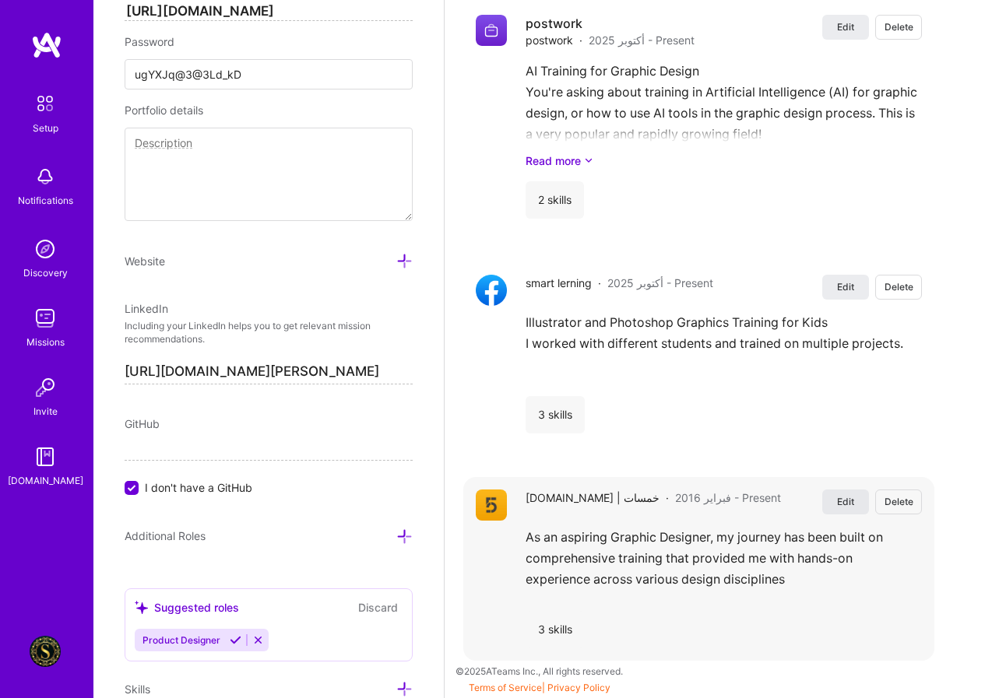
click at [854, 501] on span "Edit" at bounding box center [845, 501] width 17 height 13
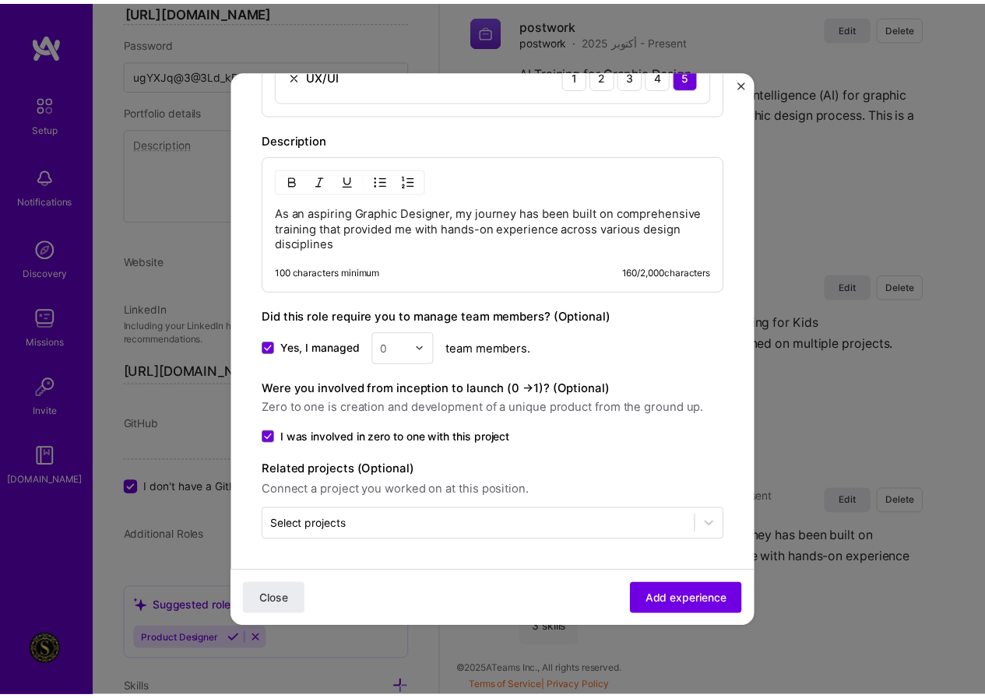
scroll to position [691, 0]
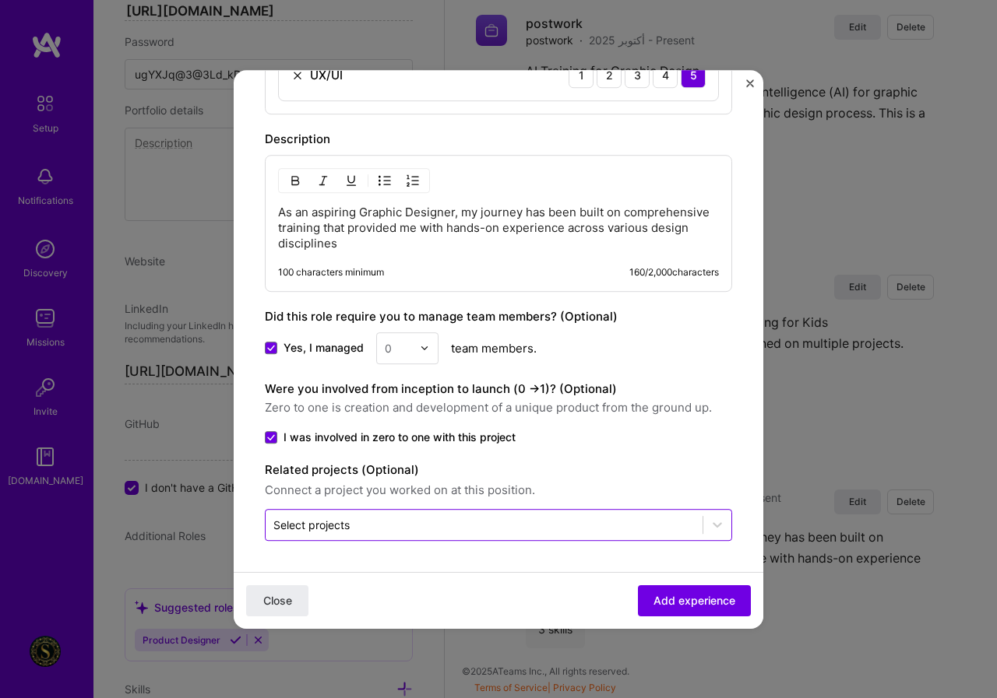
click at [324, 534] on div at bounding box center [483, 524] width 421 height 19
click at [614, 522] on input "text" at bounding box center [483, 525] width 421 height 16
paste input "https://khamsat.com/order/2623346"
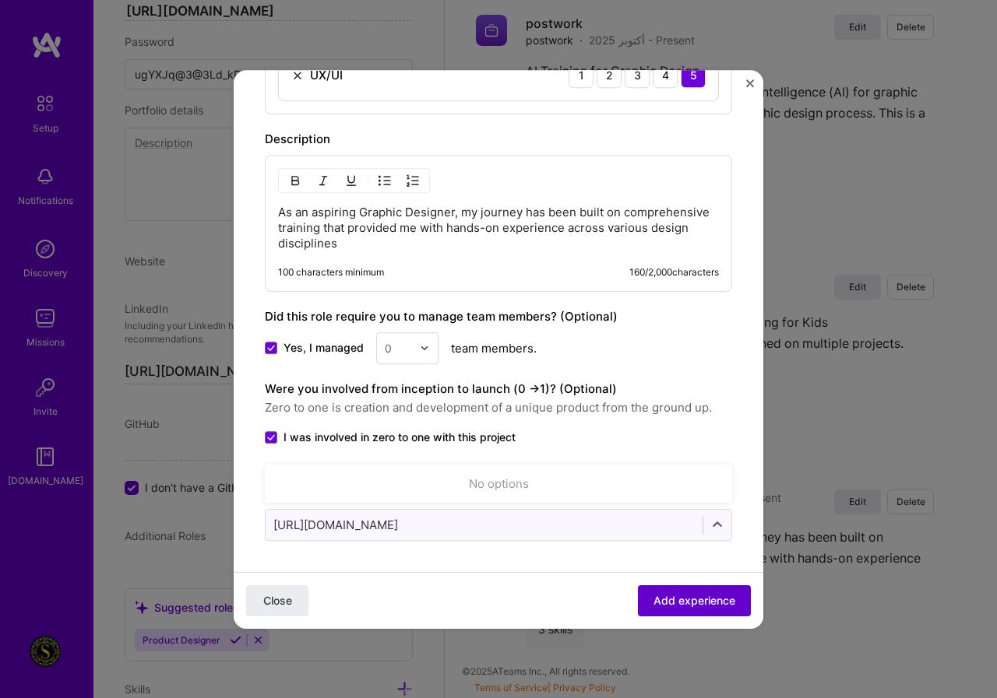
type input "https://khamsat.com/order/2623346"
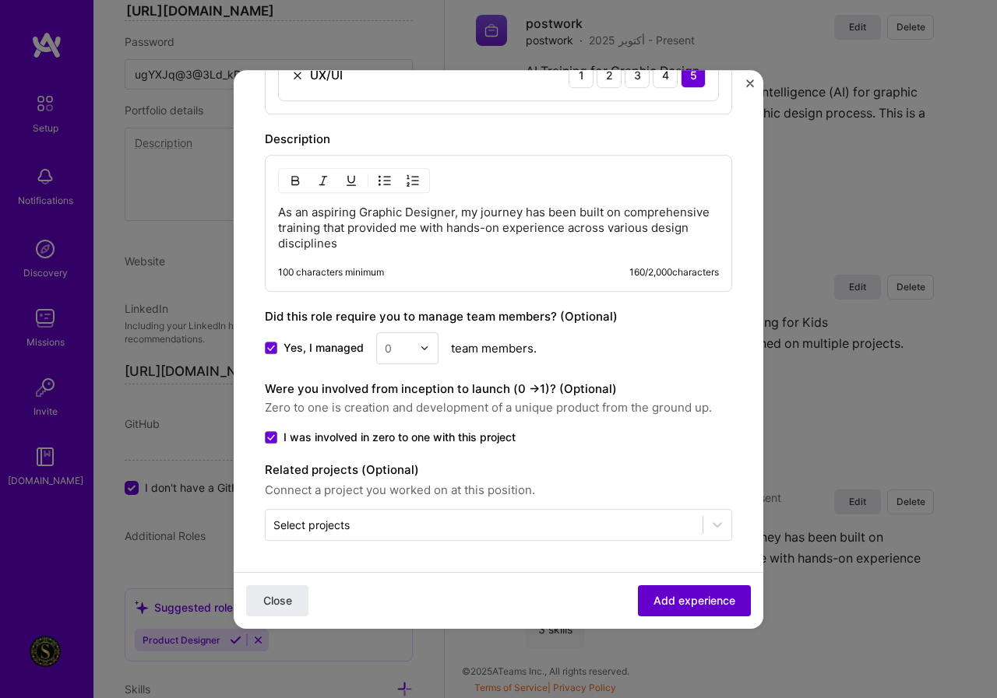
click at [672, 597] on span "Add experience" at bounding box center [694, 601] width 82 height 16
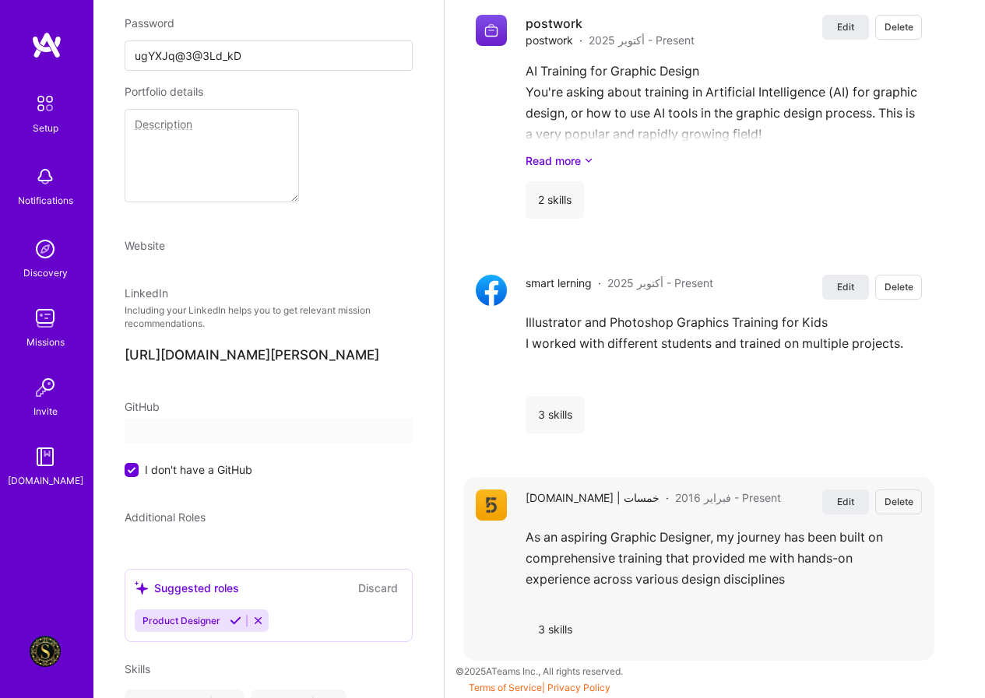
select select "US"
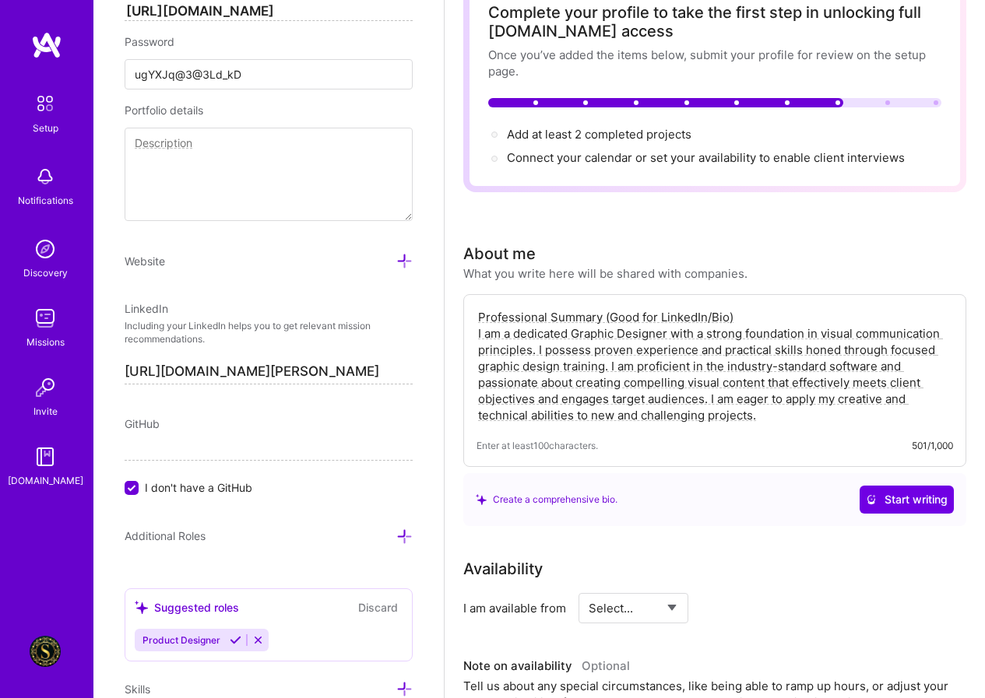
scroll to position [0, 0]
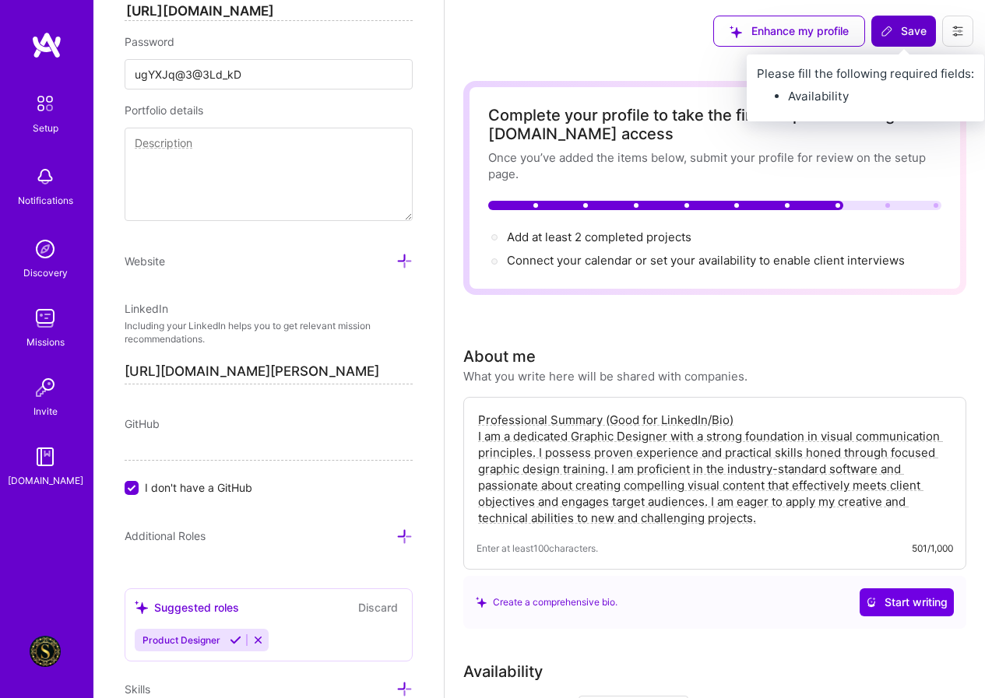
click at [911, 30] on span "Save" at bounding box center [904, 31] width 46 height 16
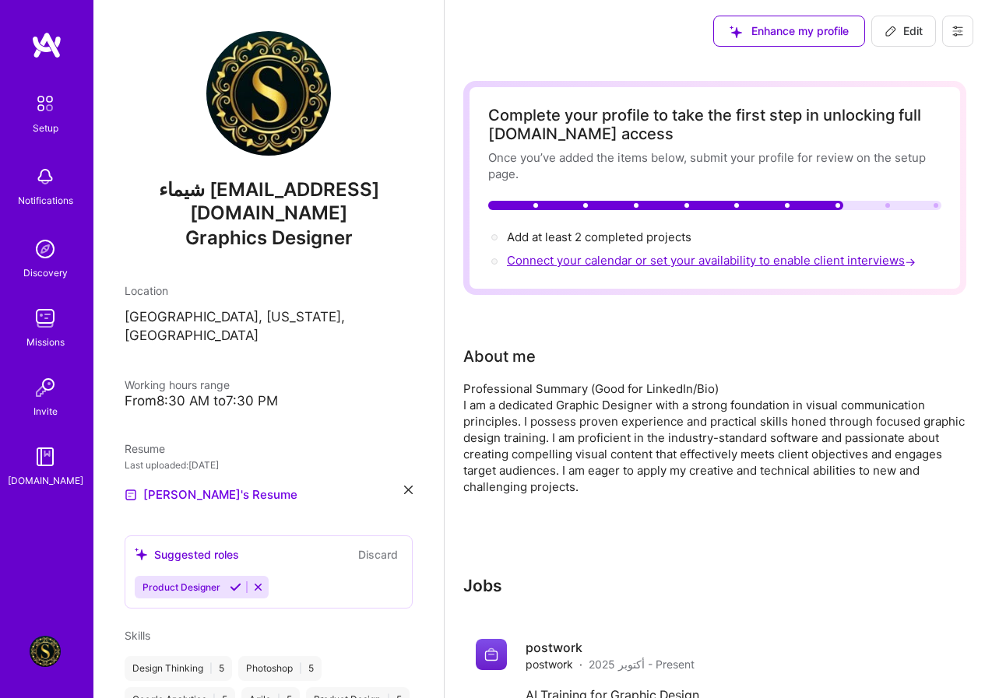
click at [672, 255] on span "Connect your calendar or set your availability to enable client interviews →" at bounding box center [713, 260] width 412 height 15
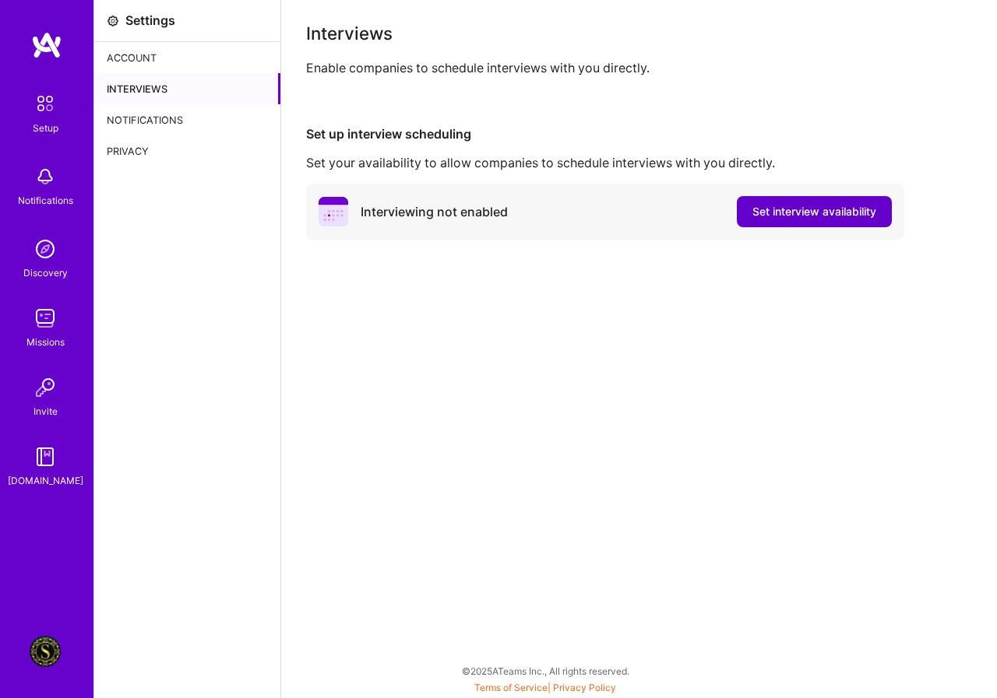
click at [845, 221] on button "Set interview availability" at bounding box center [814, 211] width 155 height 31
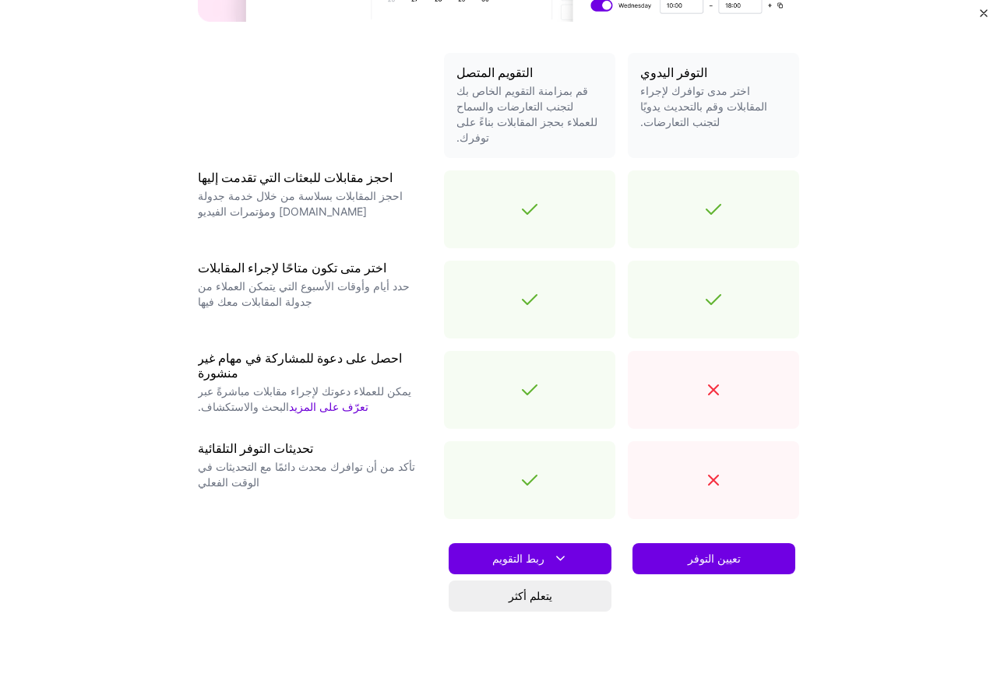
scroll to position [375, 0]
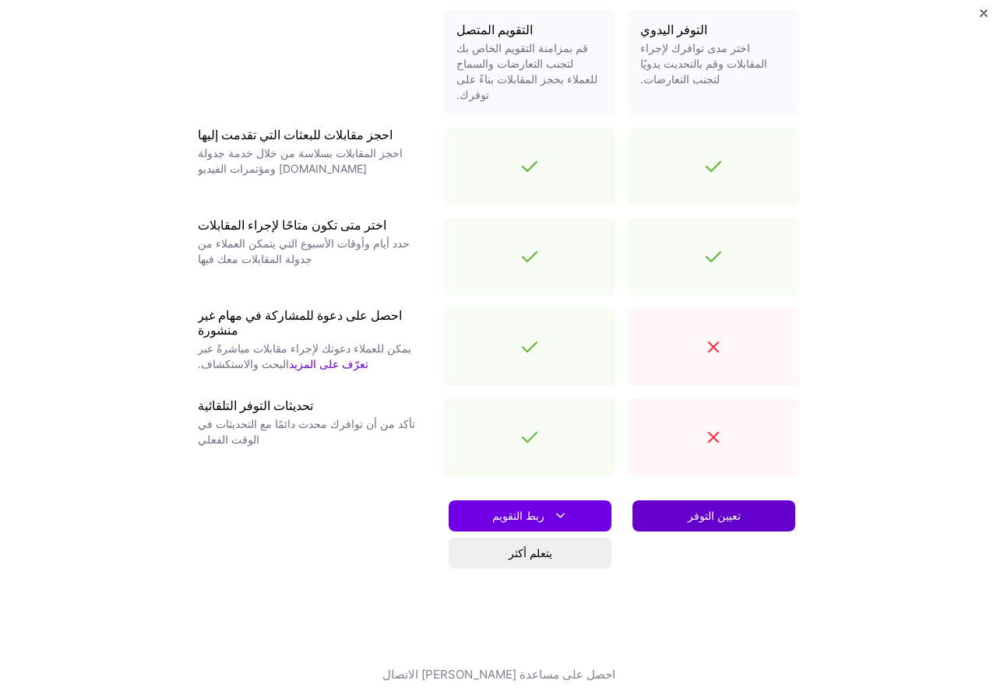
click at [723, 509] on font "تعيين التوفر" at bounding box center [713, 515] width 53 height 13
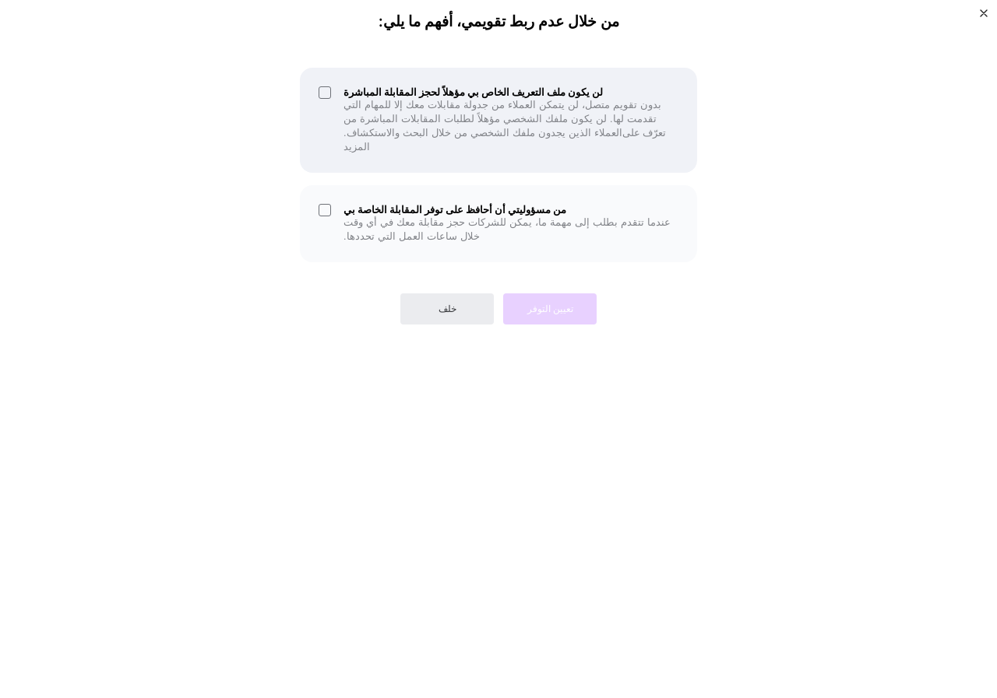
click at [349, 100] on font "بدون تقويم متصل، لن يتمكن العملاء من جدولة مقابلات معك إلا للمهام التي تقدمت له…" at bounding box center [502, 119] width 318 height 40
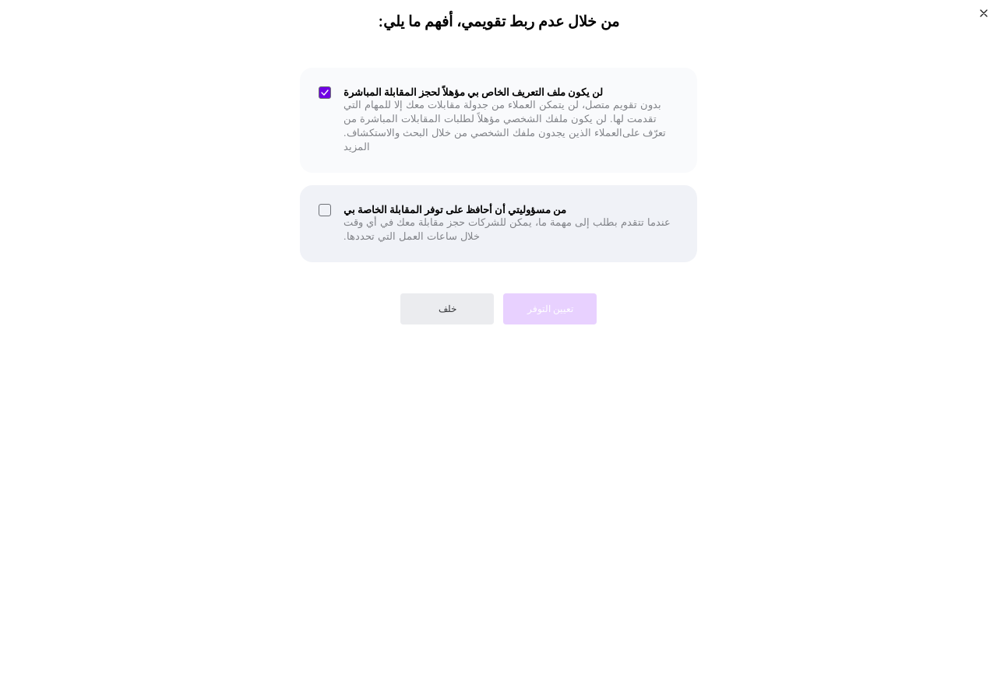
click at [360, 185] on div "من مسؤوليتي أن أحافظ على توفر المقابلة الخاصة بي عندما تتقدم بطلب إلى مهمة ما، …" at bounding box center [498, 223] width 397 height 77
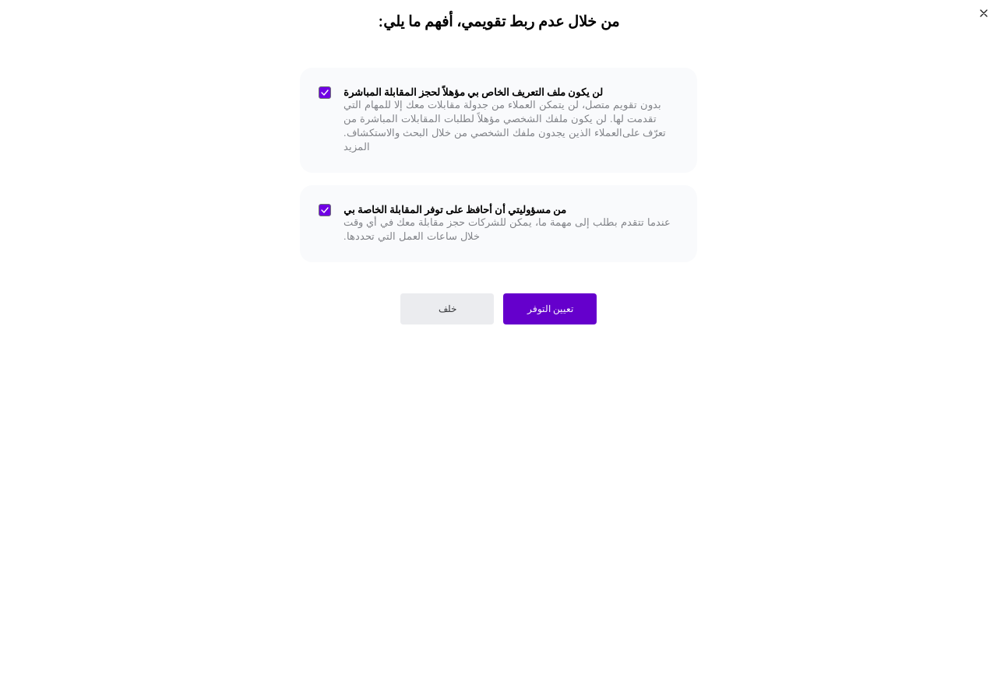
click at [531, 294] on button "تعيين التوفر" at bounding box center [549, 309] width 93 height 31
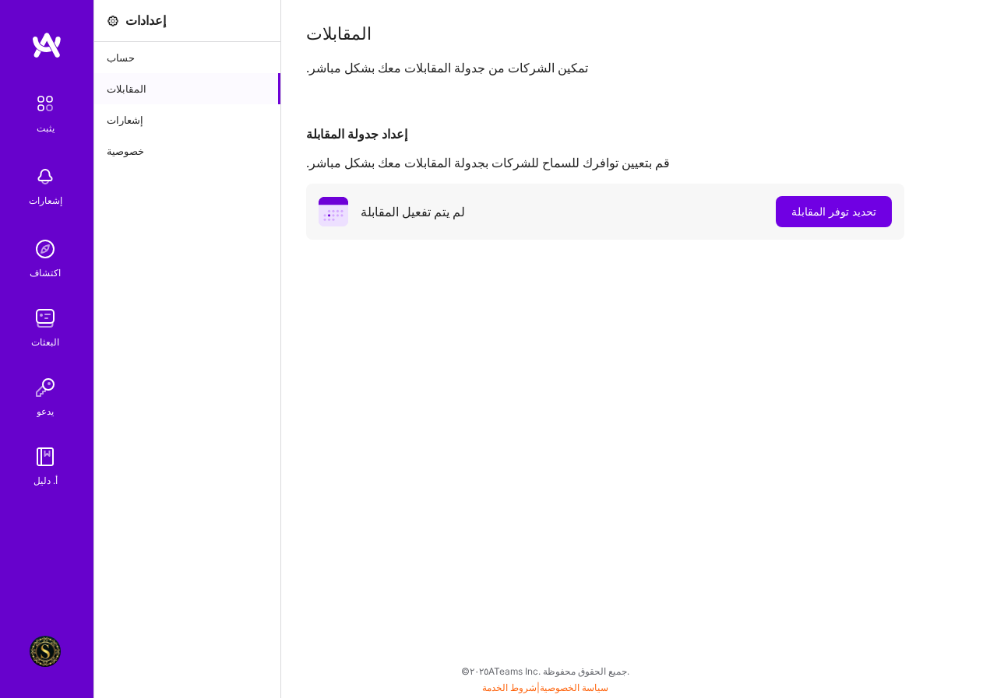
click at [515, 493] on div "المقابلات تمكين الشركات من جدولة المقابلات معك بشكل مباشر. إعداد جدولة المقابلة…" at bounding box center [639, 349] width 716 height 698
click at [856, 206] on font "تحديد توفر المقابلة" at bounding box center [833, 211] width 85 height 13
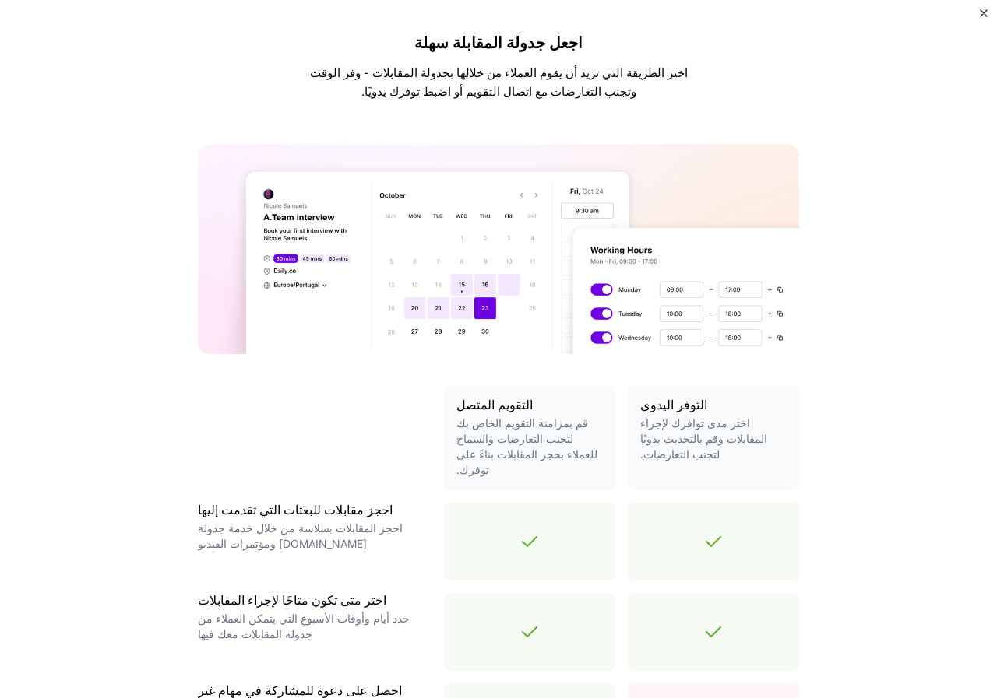
click at [485, 315] on img at bounding box center [498, 249] width 601 height 210
click at [302, 265] on img at bounding box center [498, 249] width 601 height 210
click at [644, 322] on img at bounding box center [498, 249] width 601 height 210
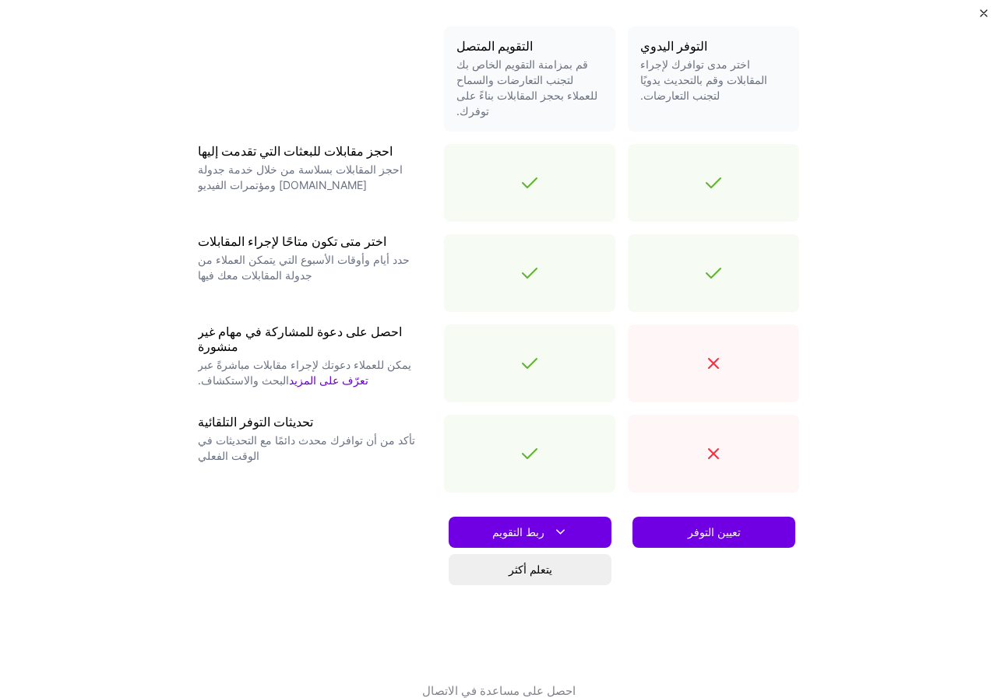
scroll to position [375, 0]
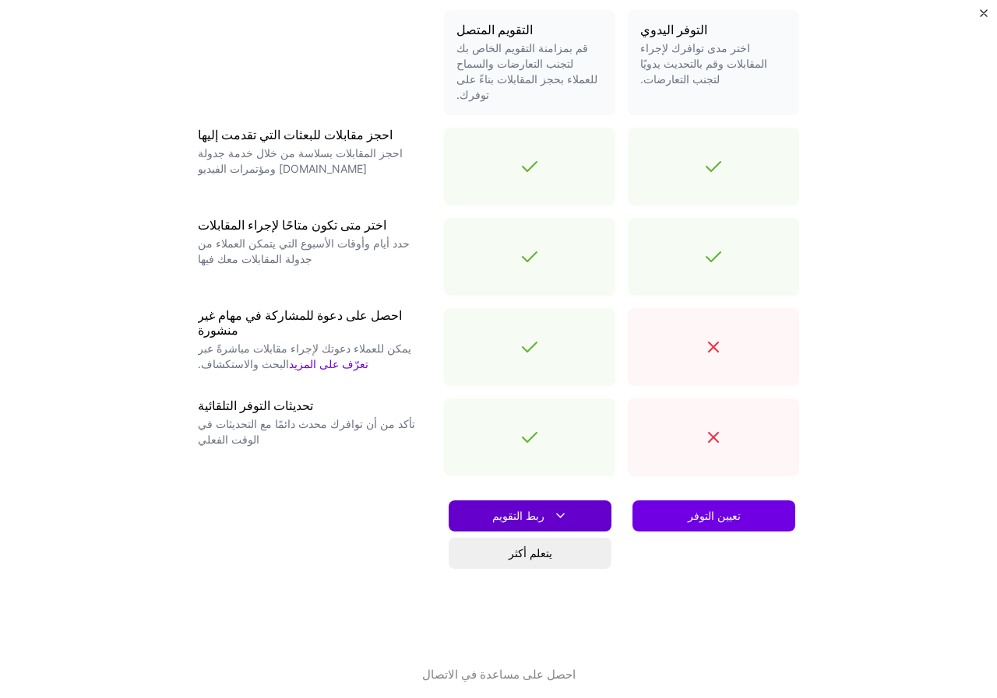
click at [552, 508] on icon at bounding box center [560, 516] width 16 height 16
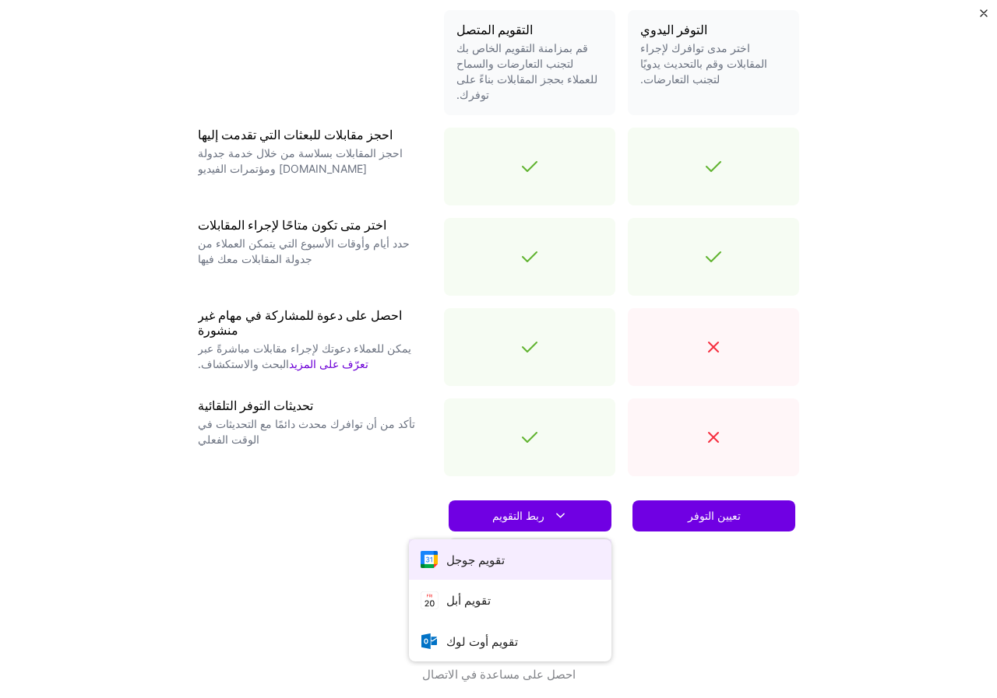
click at [477, 553] on font "تقويم جوجل" at bounding box center [475, 560] width 58 height 15
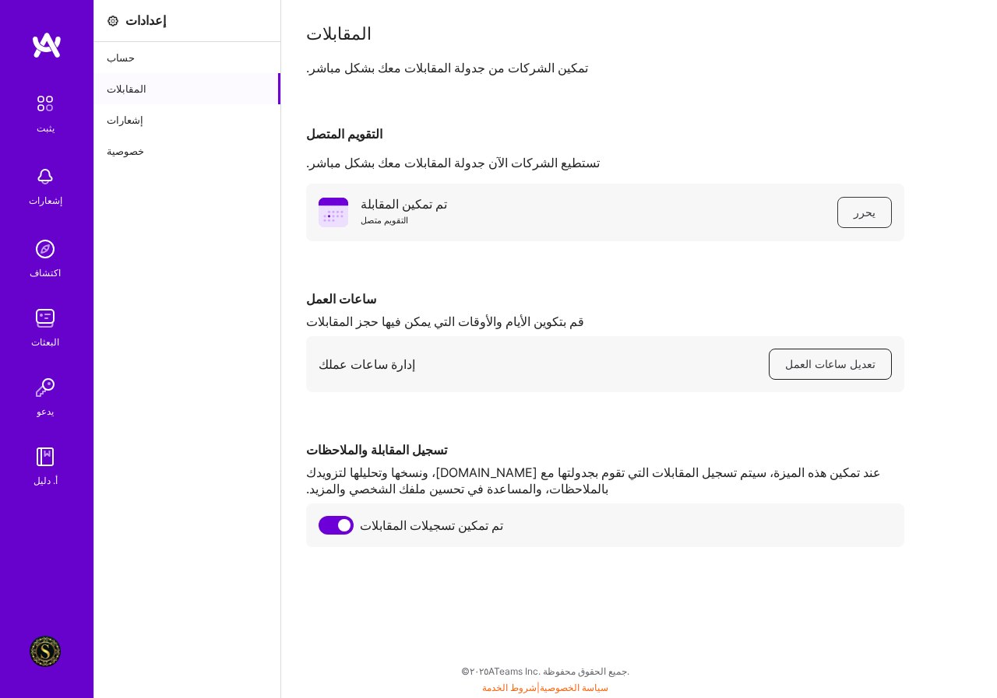
click at [862, 364] on font "تعديل ساعات العمل" at bounding box center [830, 363] width 90 height 13
click at [129, 82] on font "المقابلات" at bounding box center [127, 89] width 40 height 16
